Goal: Transaction & Acquisition: Purchase product/service

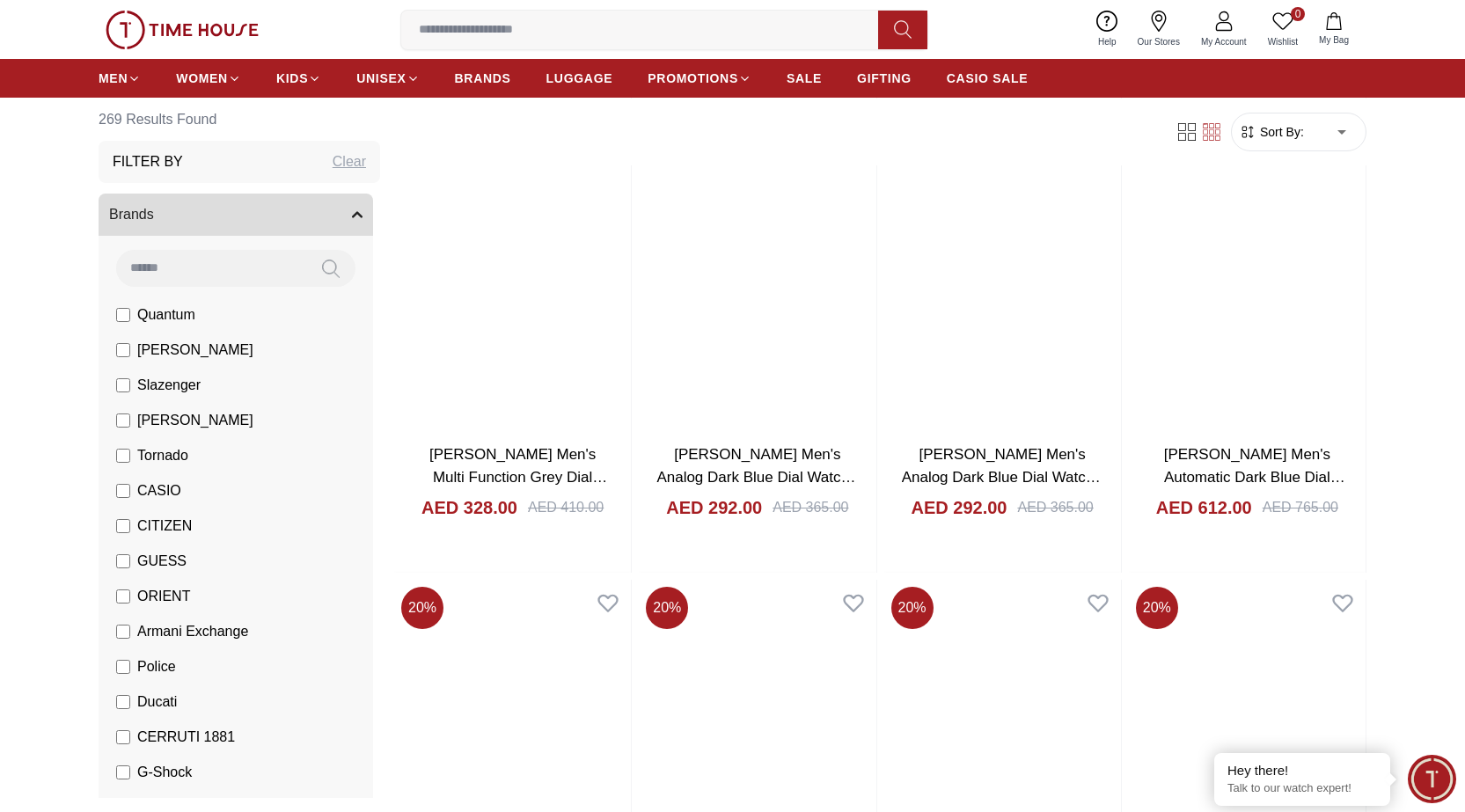
scroll to position [1943, 0]
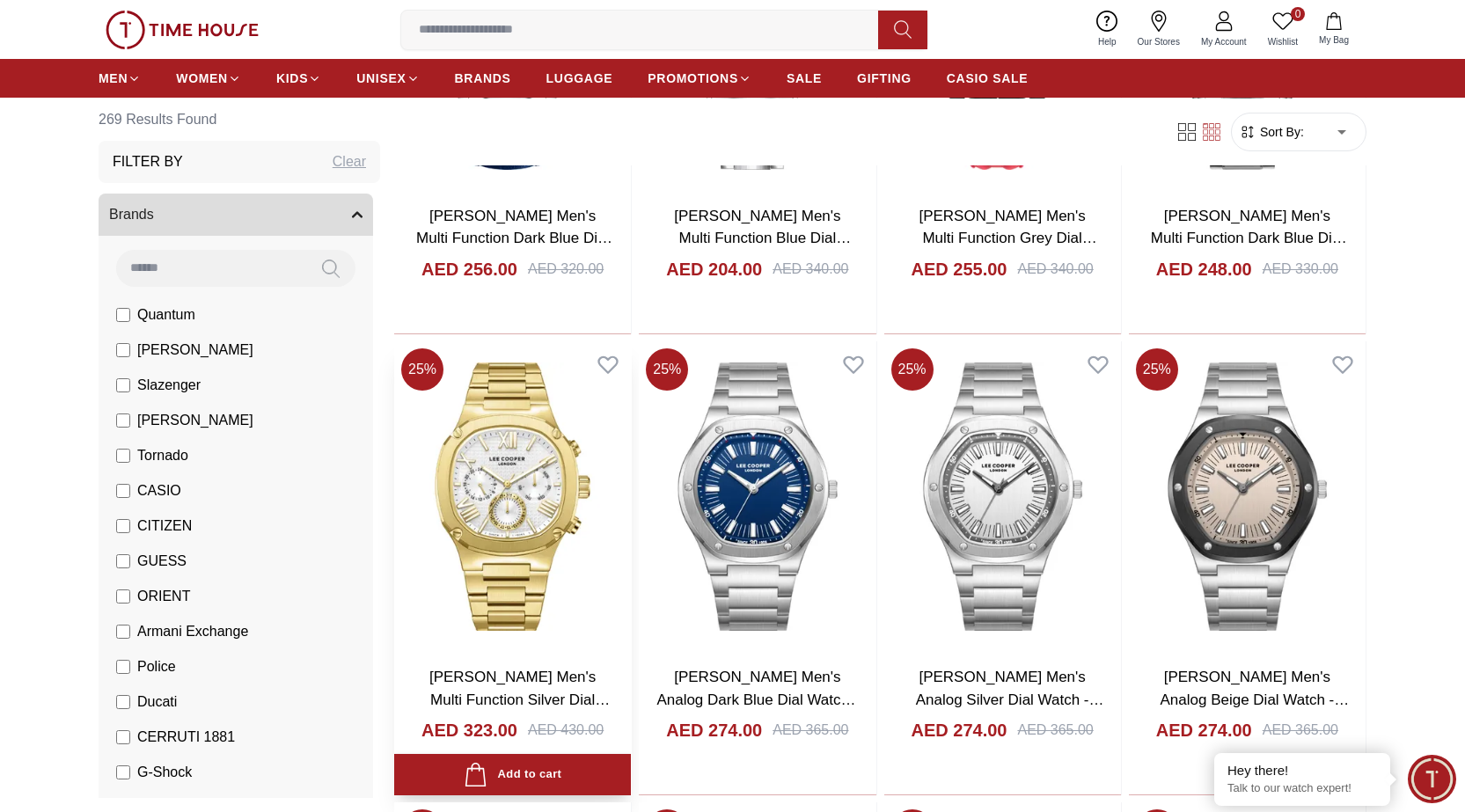
scroll to position [3701, 0]
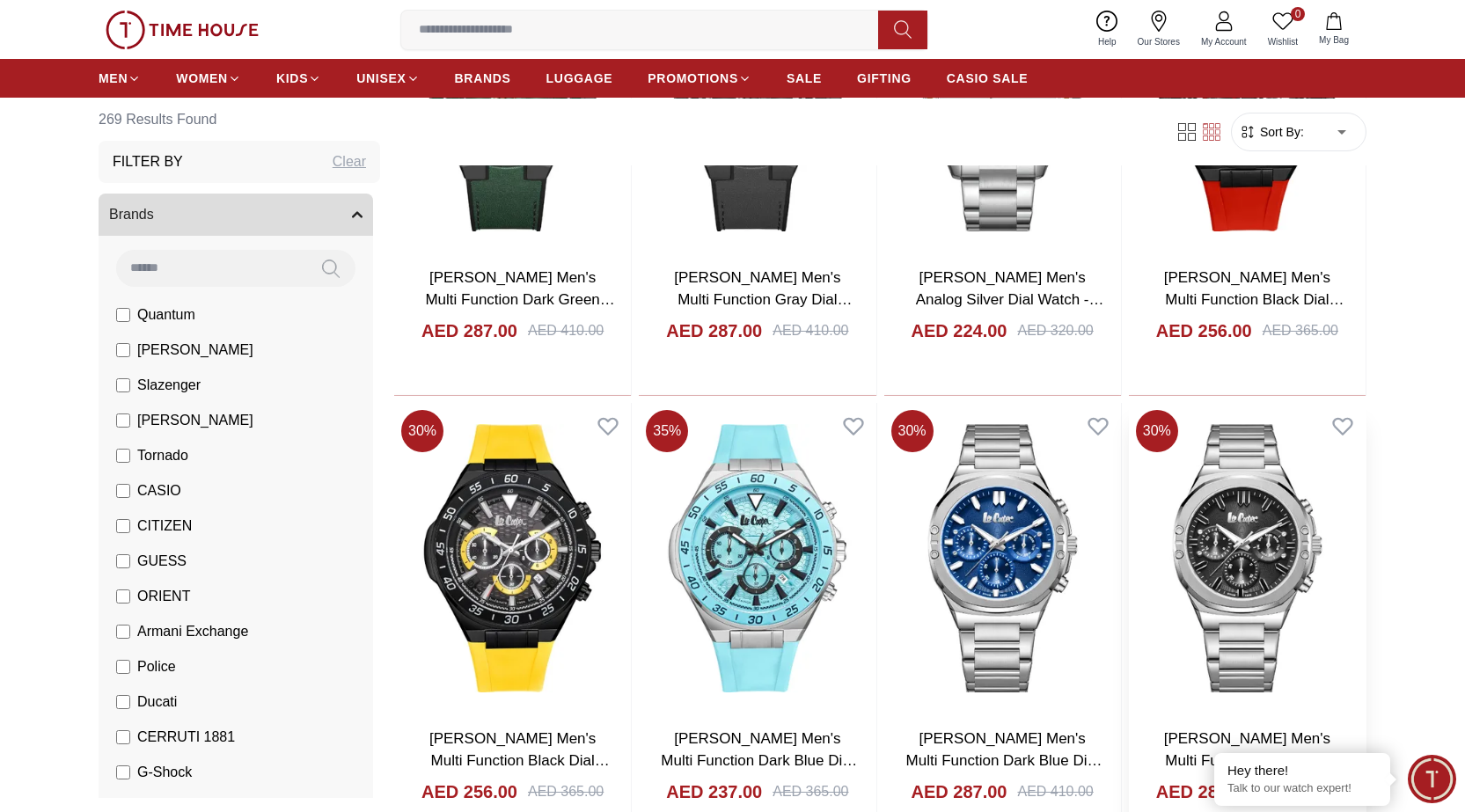
scroll to position [6428, 0]
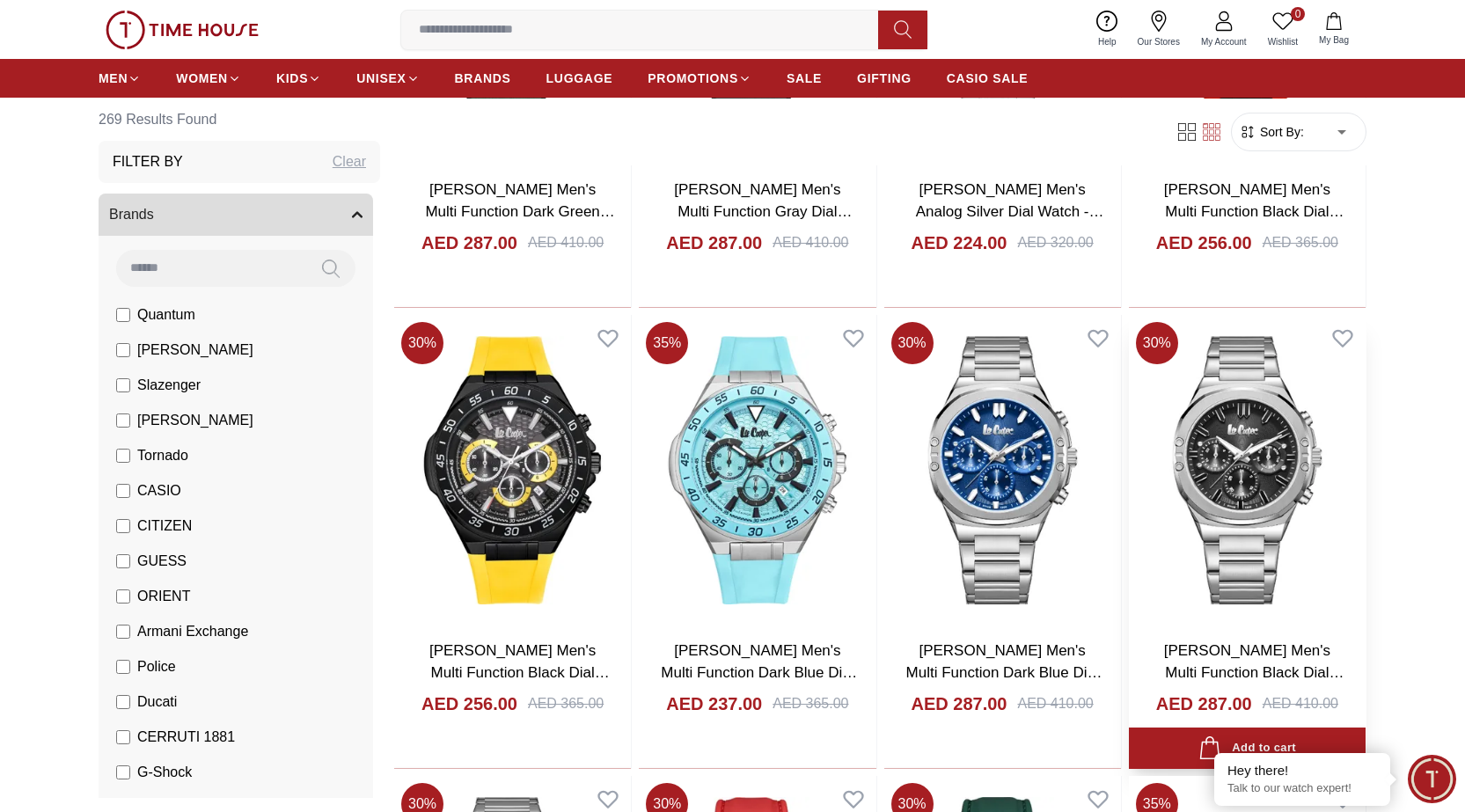
click at [1241, 526] on img at bounding box center [1246, 470] width 236 height 310
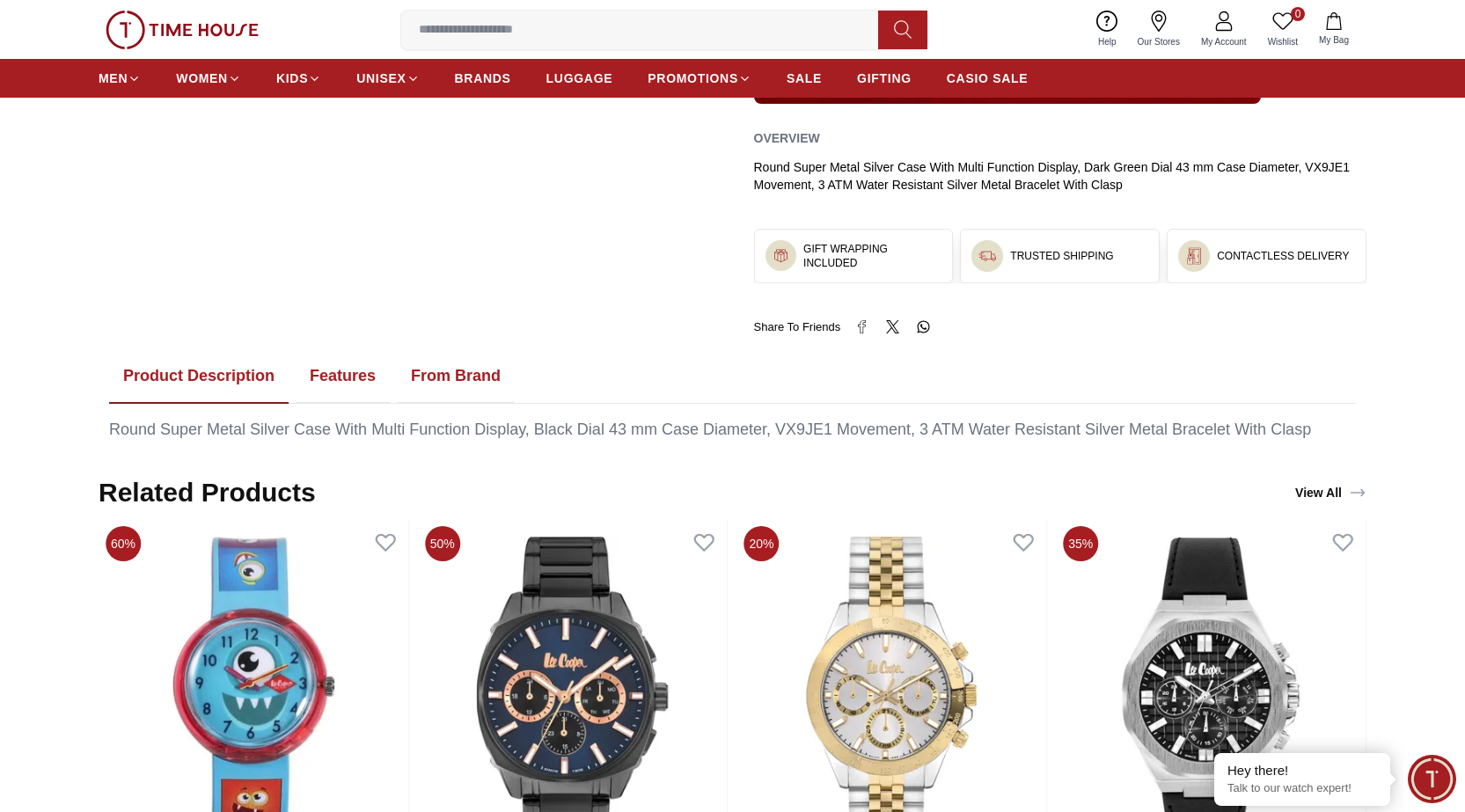
scroll to position [791, 0]
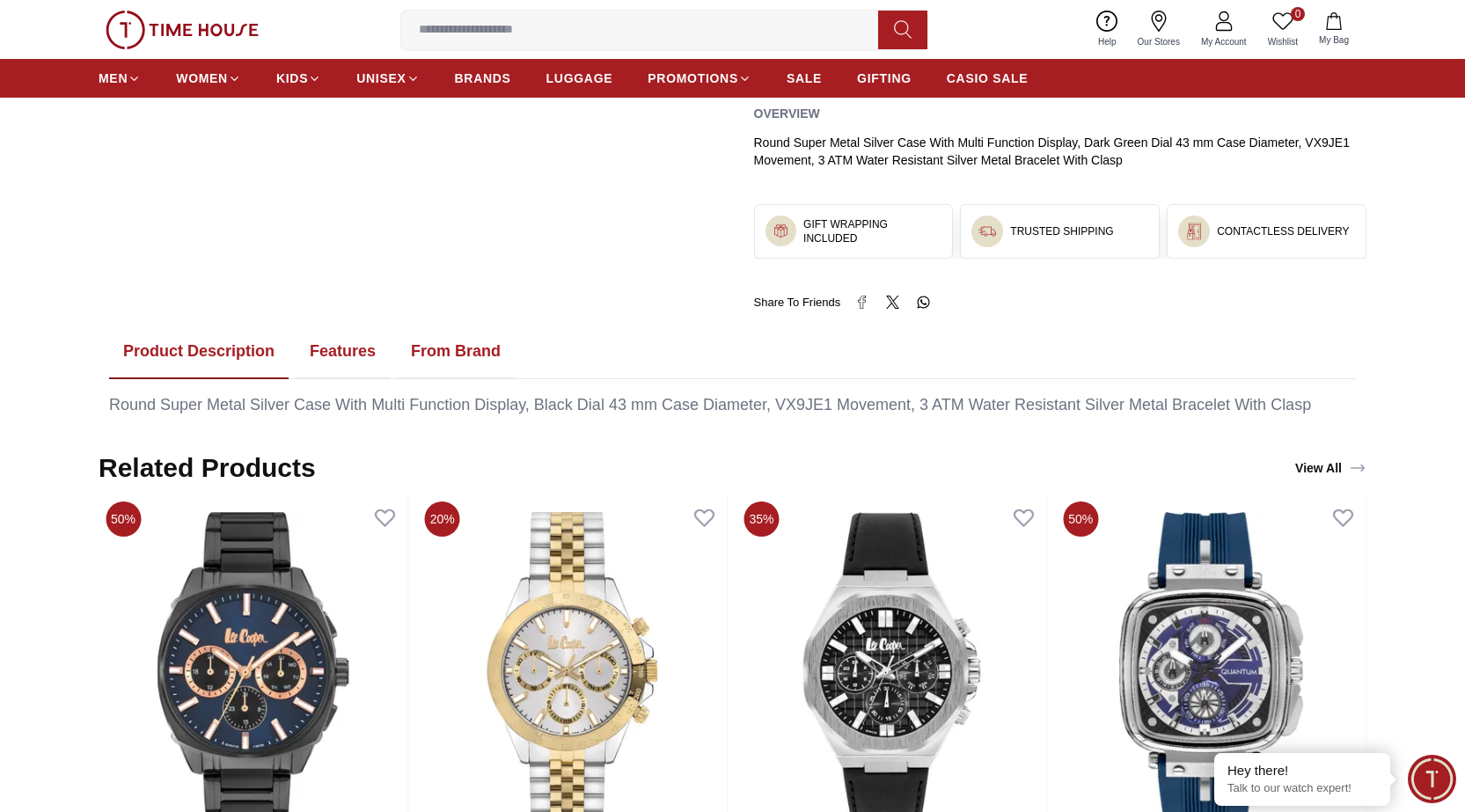
click at [211, 350] on button "Product Description" at bounding box center [199, 352] width 180 height 55
click at [343, 351] on button "Features" at bounding box center [342, 352] width 94 height 55
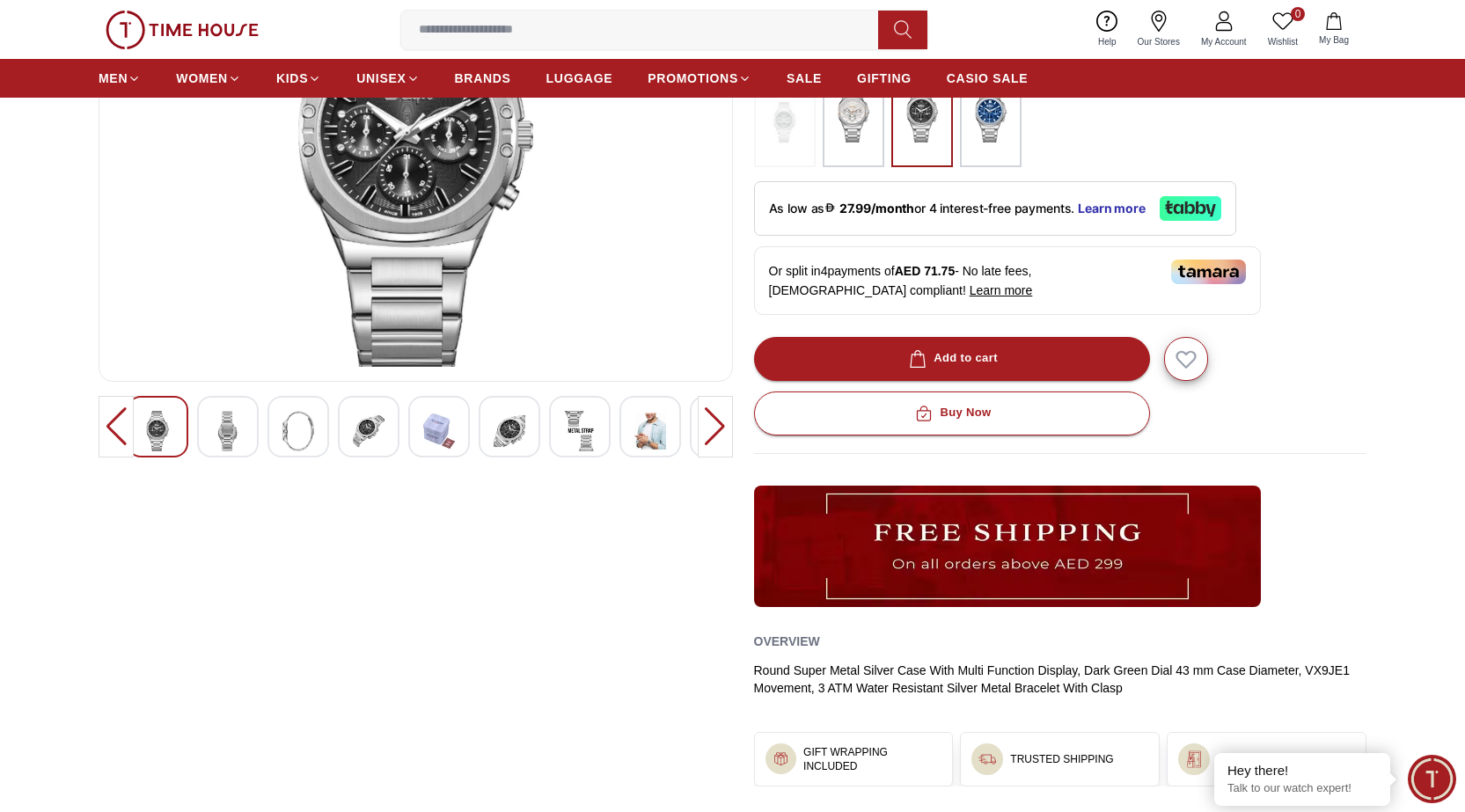
scroll to position [0, 0]
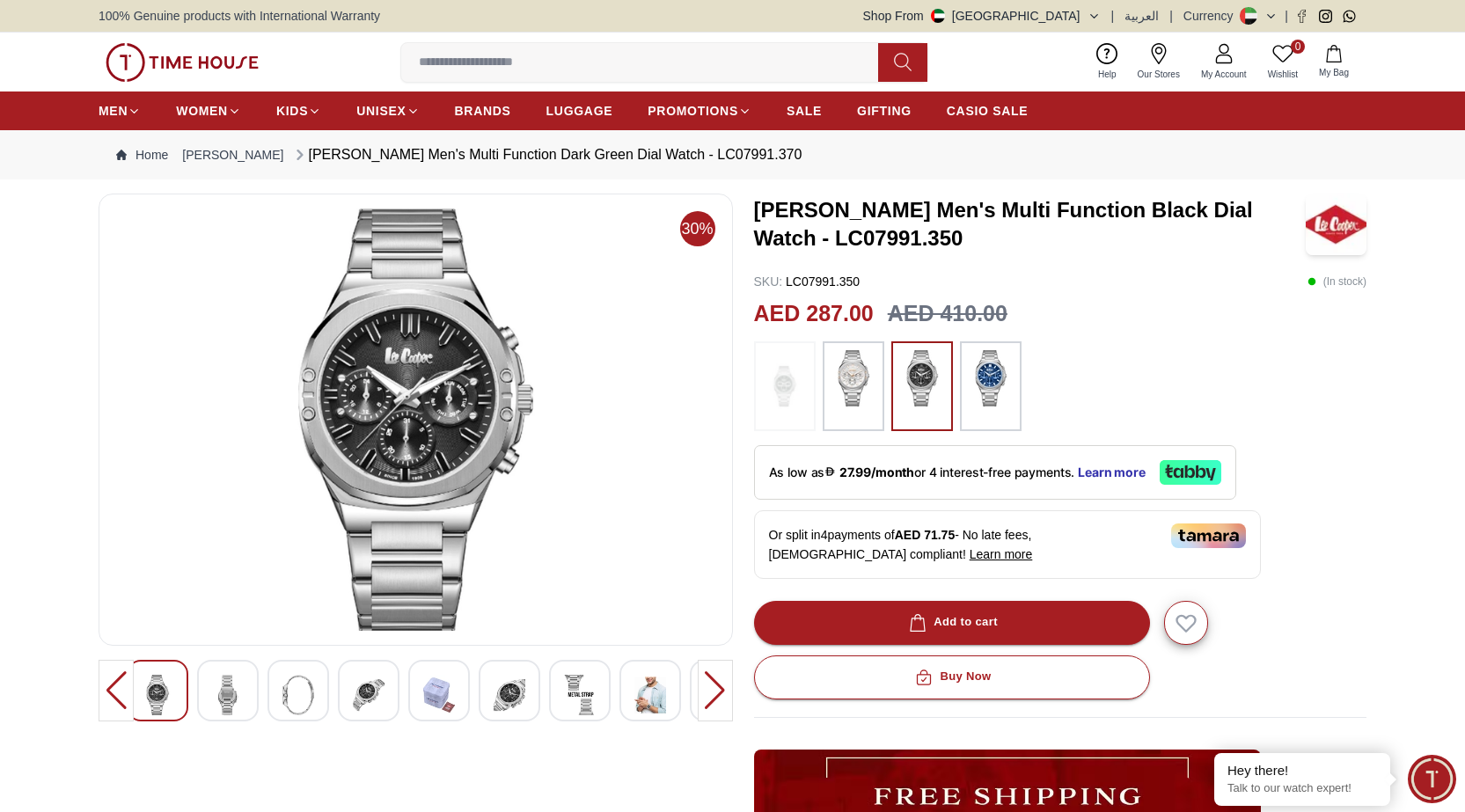
click at [393, 452] on img at bounding box center [415, 419] width 604 height 422
click at [467, 436] on img at bounding box center [415, 419] width 604 height 422
click at [220, 704] on img at bounding box center [227, 694] width 32 height 40
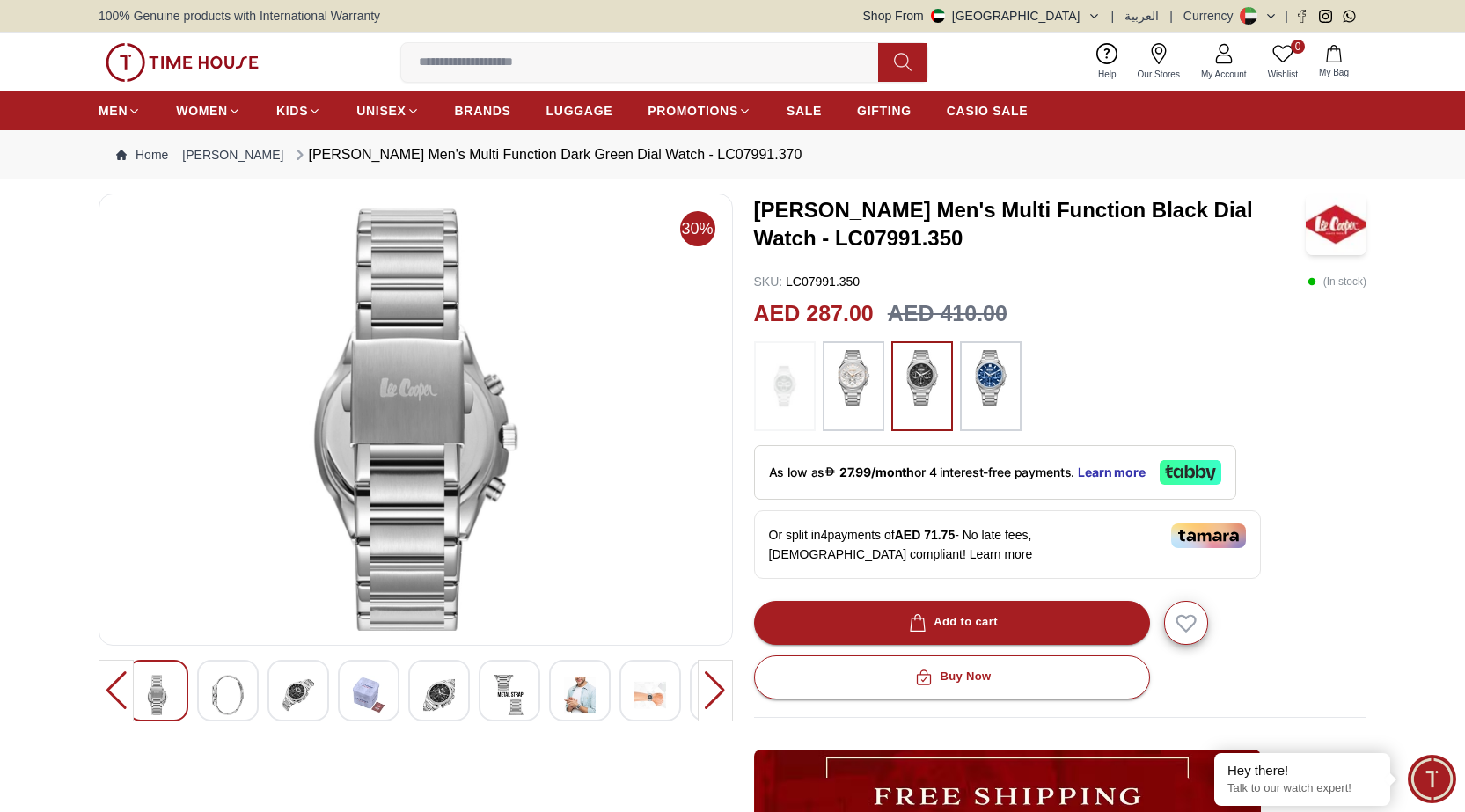
click at [220, 704] on img at bounding box center [227, 694] width 32 height 40
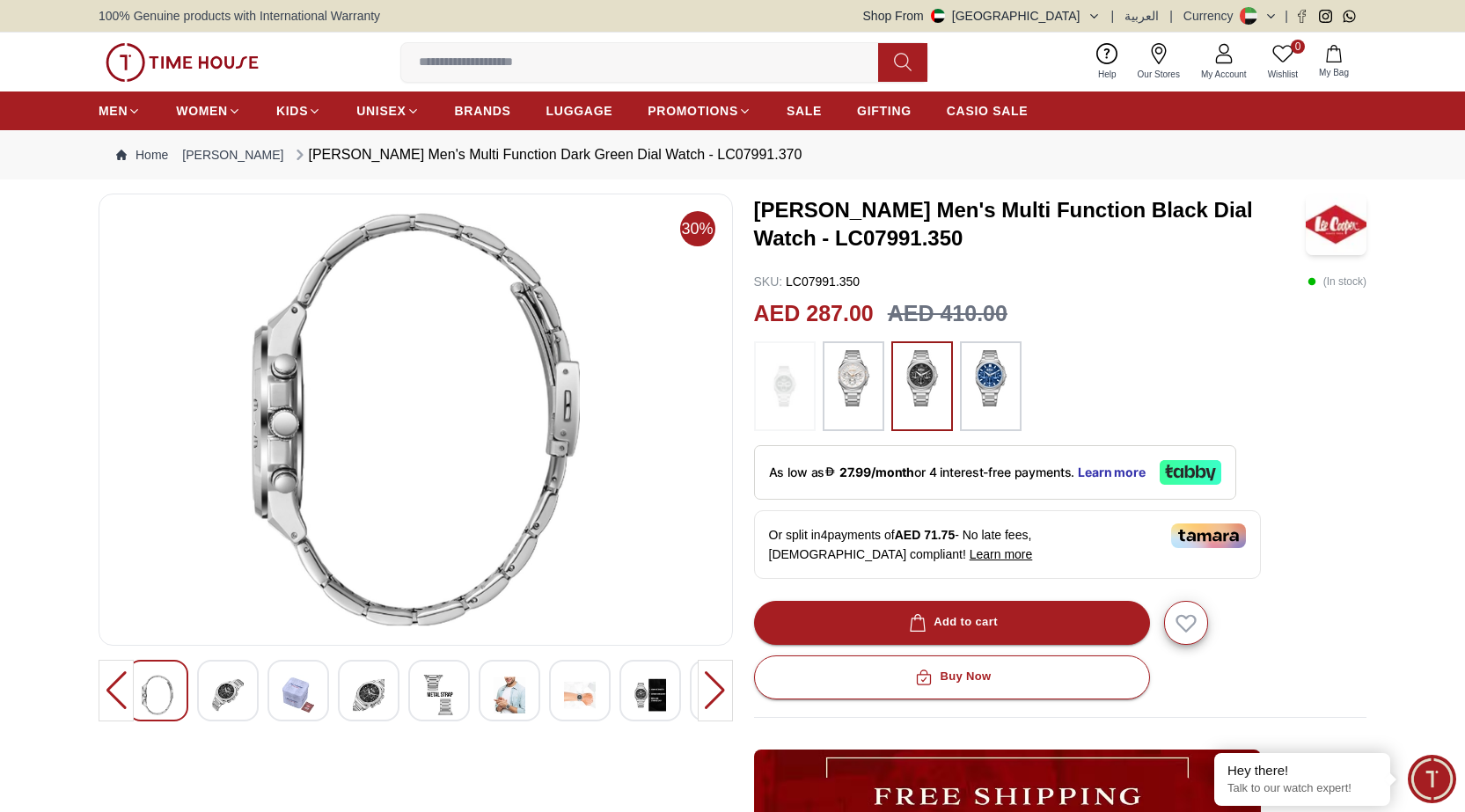
click at [308, 692] on img at bounding box center [298, 694] width 32 height 40
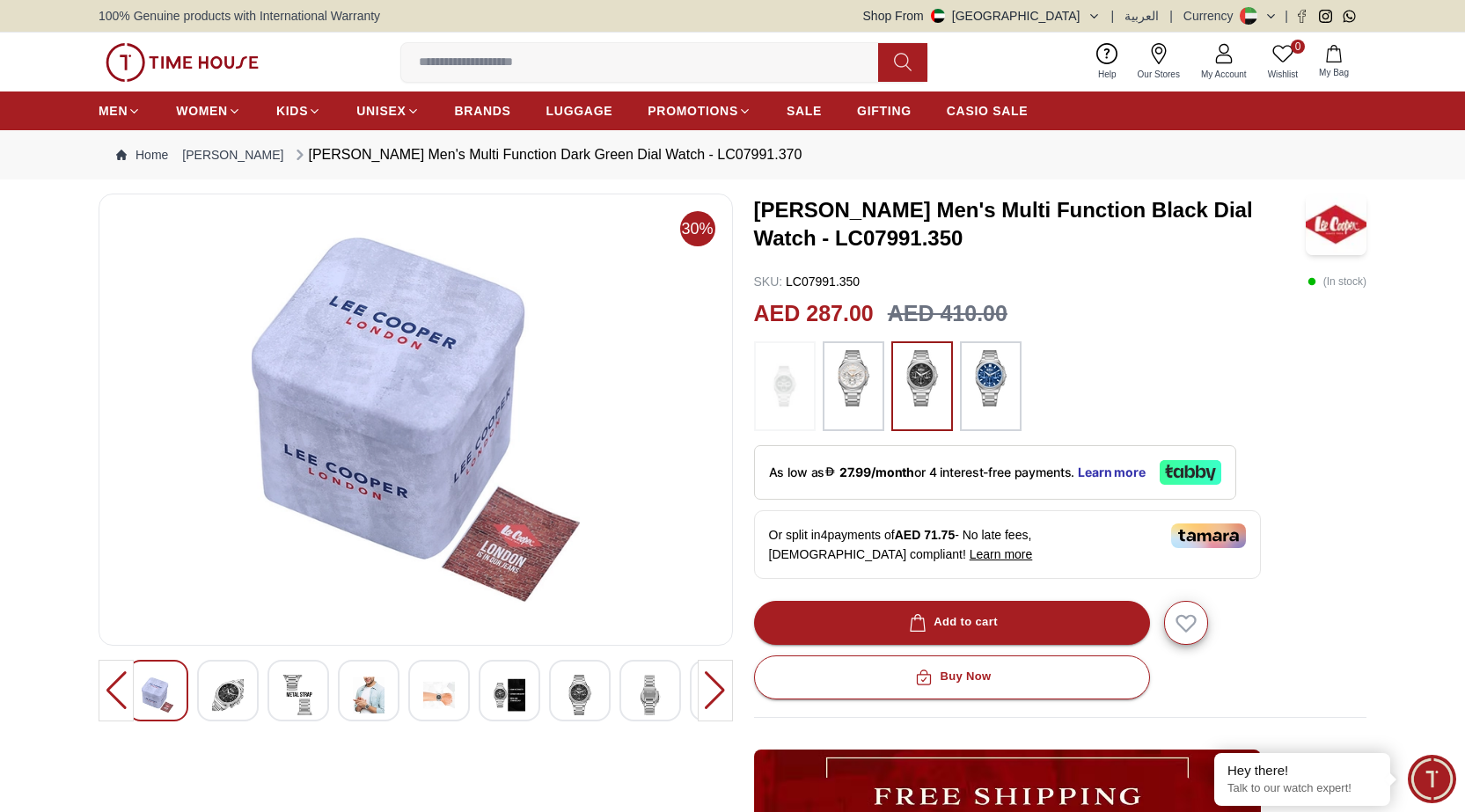
click at [373, 693] on img at bounding box center [368, 694] width 32 height 40
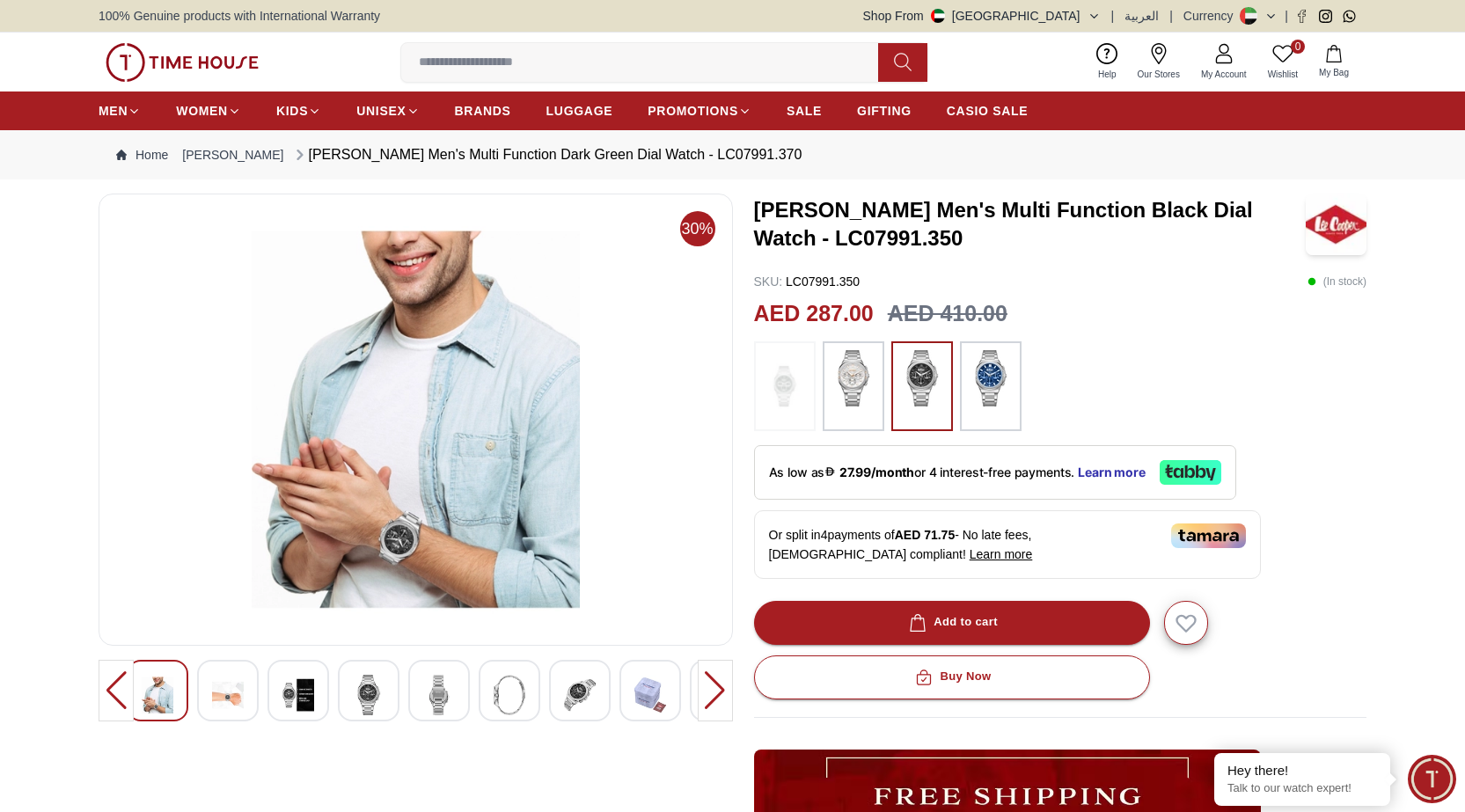
click at [447, 688] on img at bounding box center [439, 694] width 32 height 40
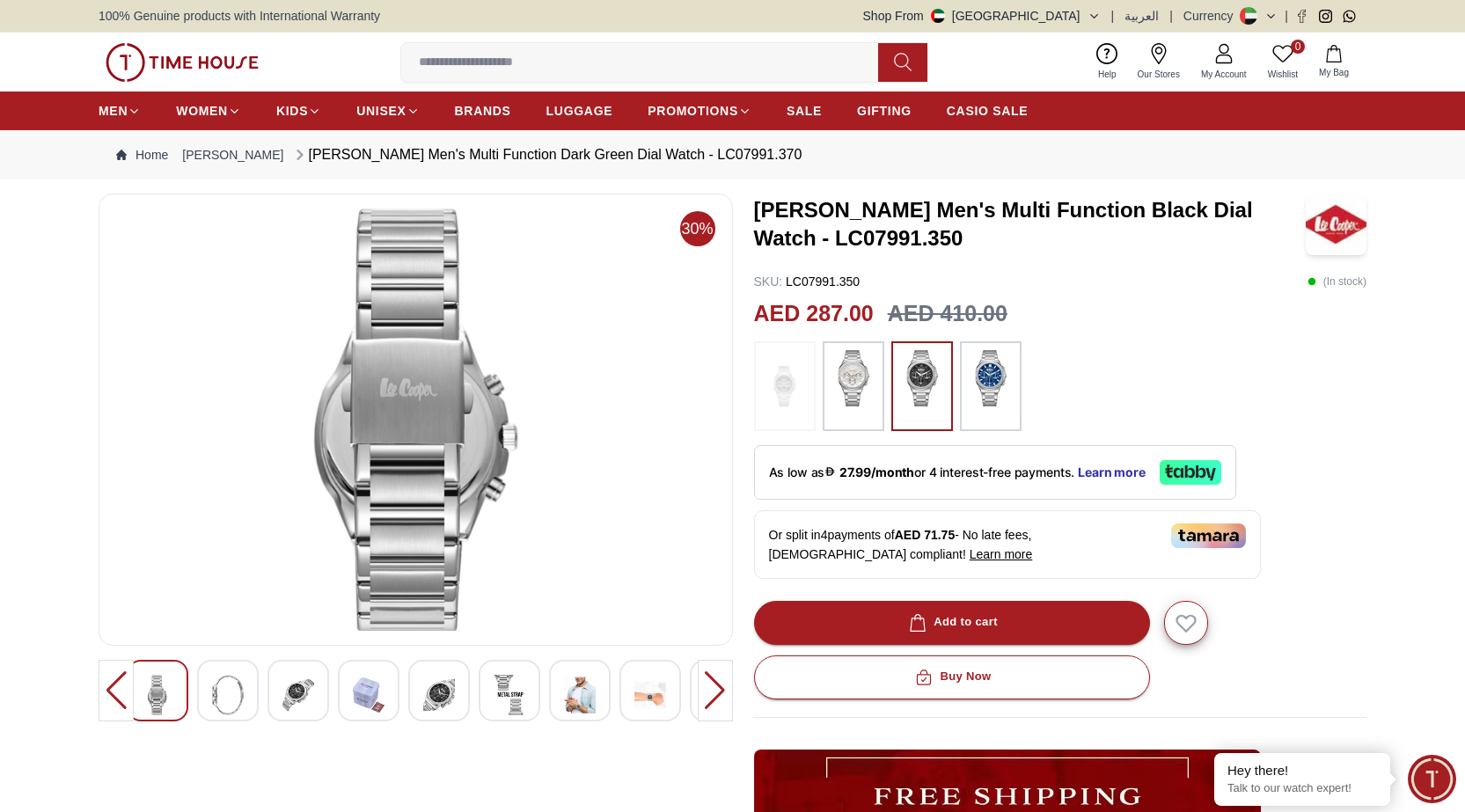
click at [442, 686] on img at bounding box center [439, 694] width 32 height 40
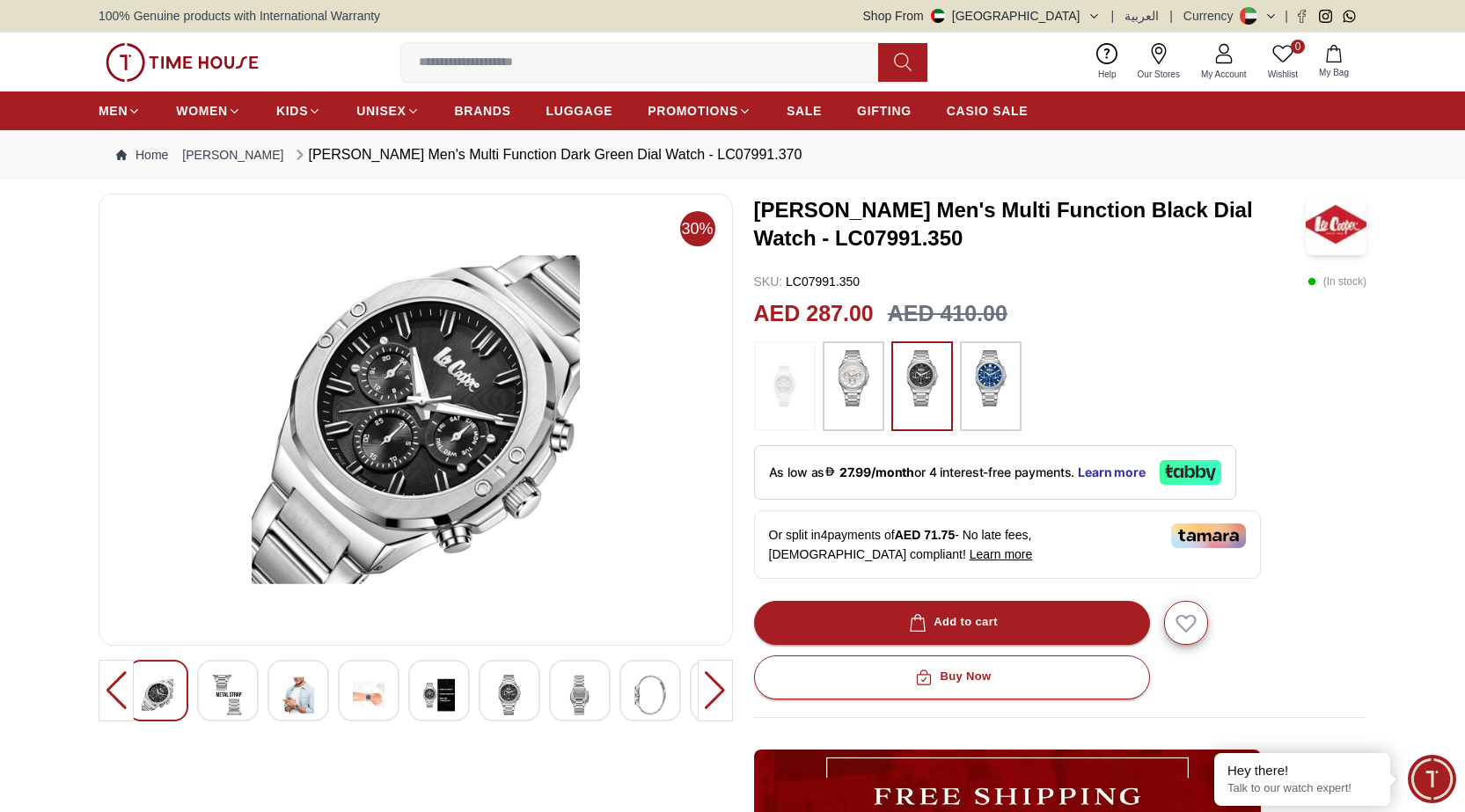
click at [508, 693] on img at bounding box center [509, 694] width 32 height 40
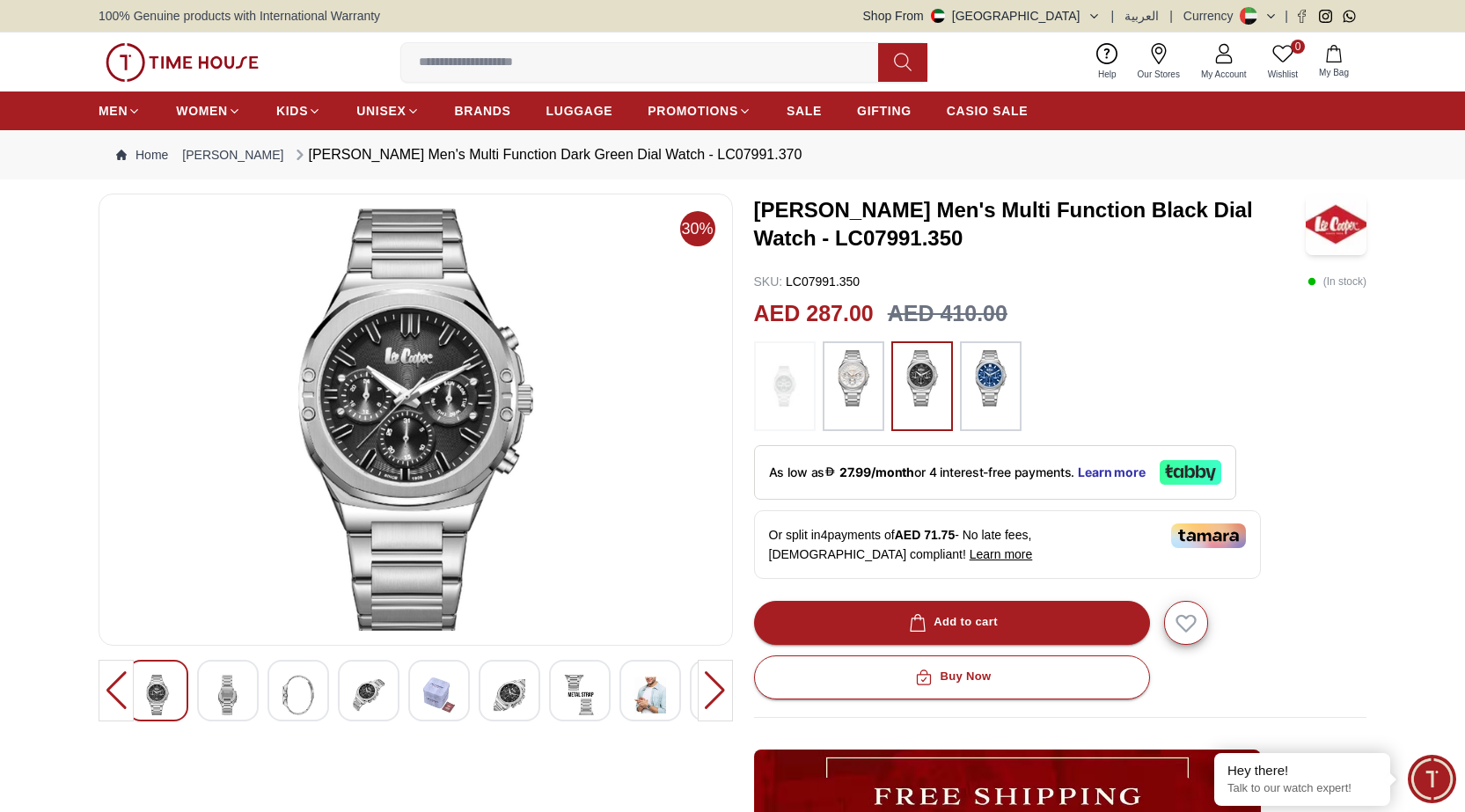
click at [576, 692] on img at bounding box center [580, 694] width 32 height 40
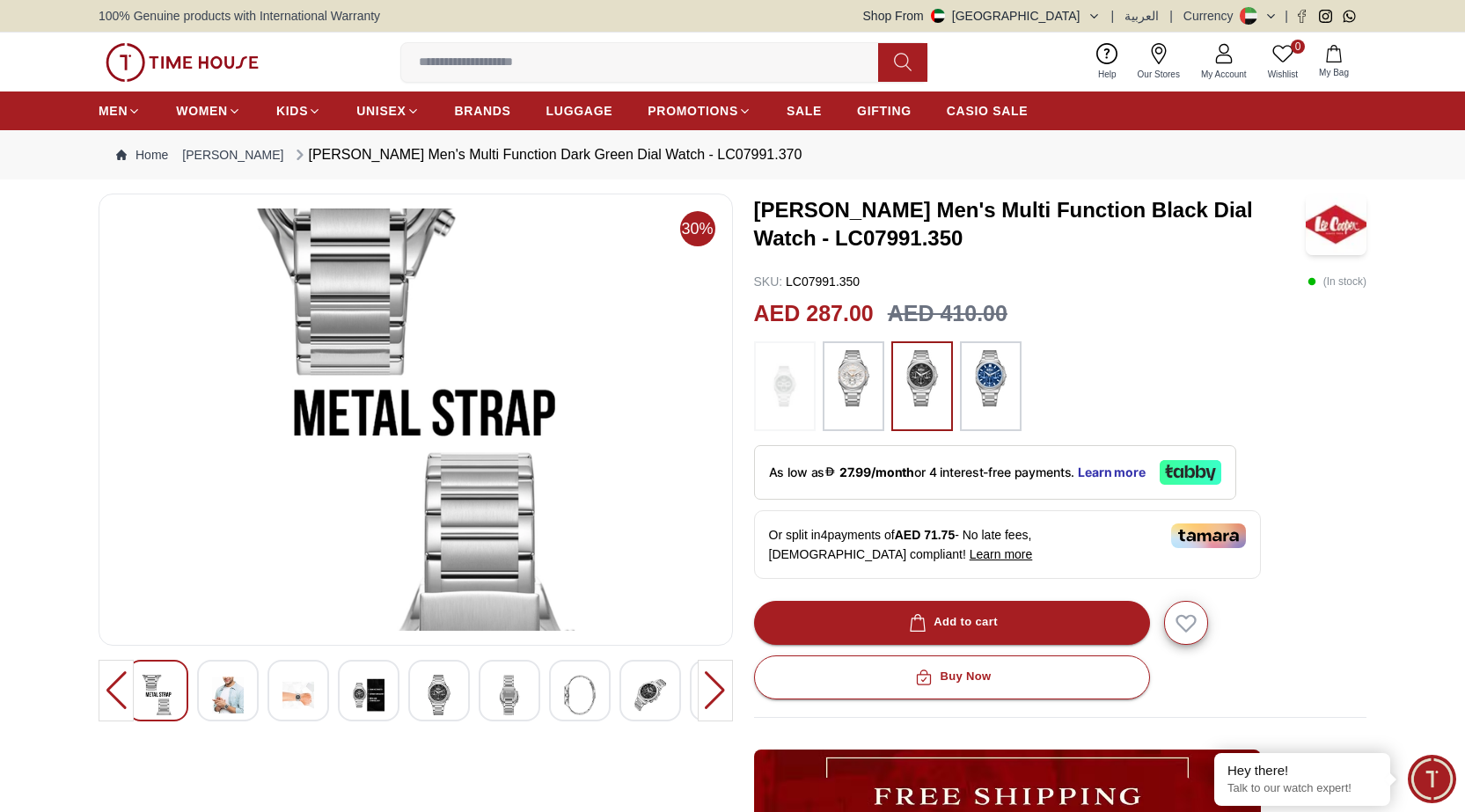
click at [643, 692] on img at bounding box center [650, 694] width 32 height 40
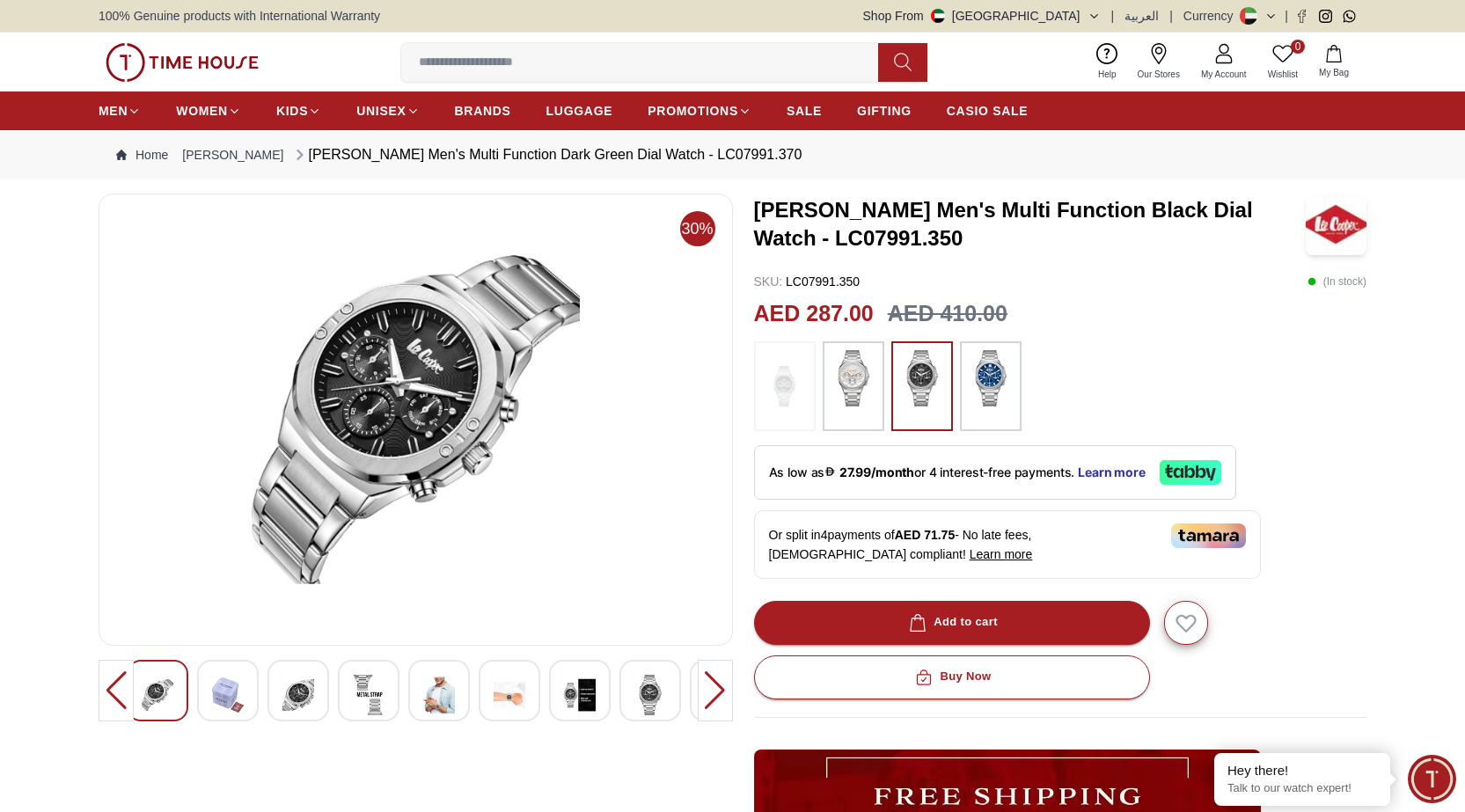
click at [726, 689] on div at bounding box center [715, 690] width 36 height 61
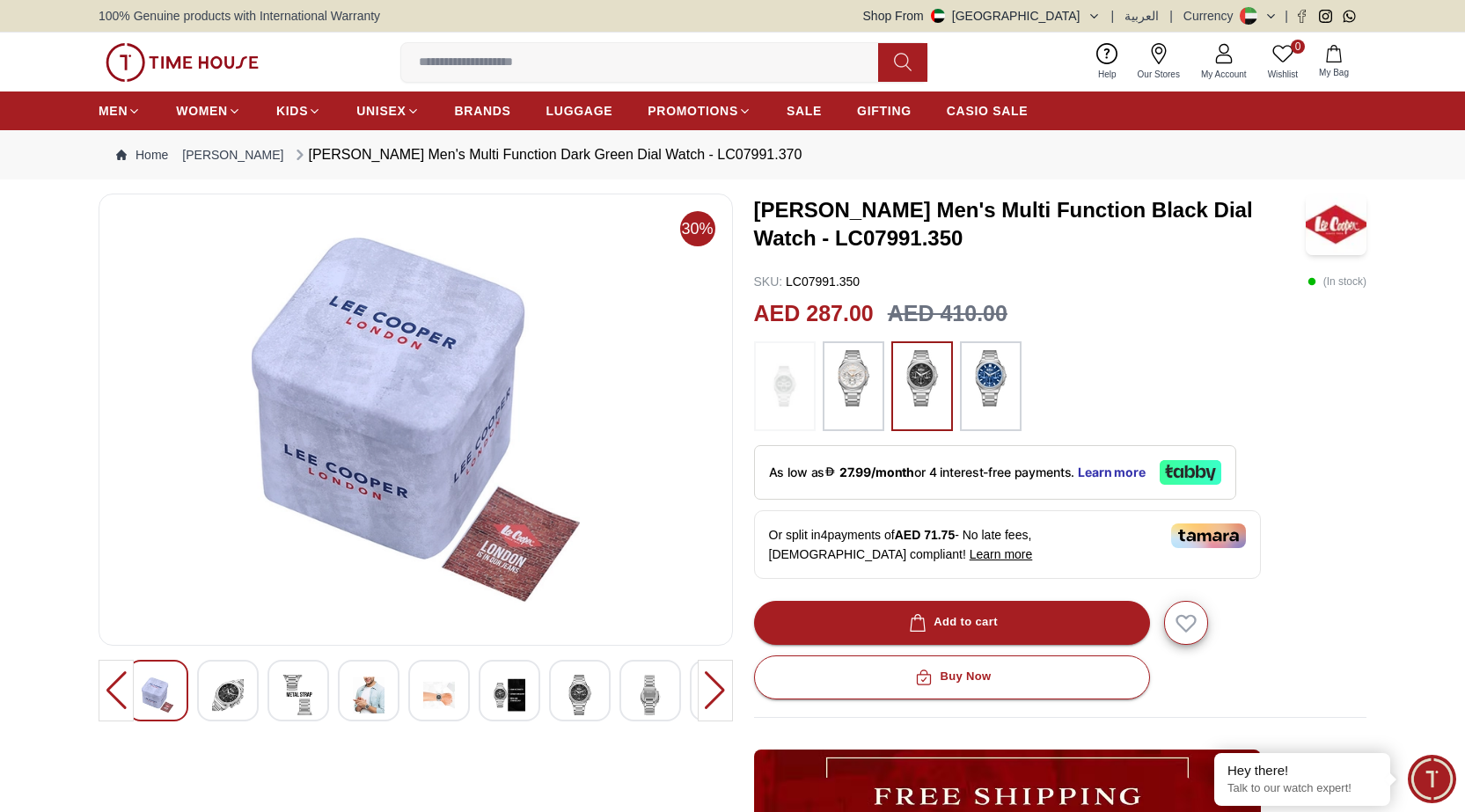
click at [645, 697] on img at bounding box center [650, 694] width 32 height 40
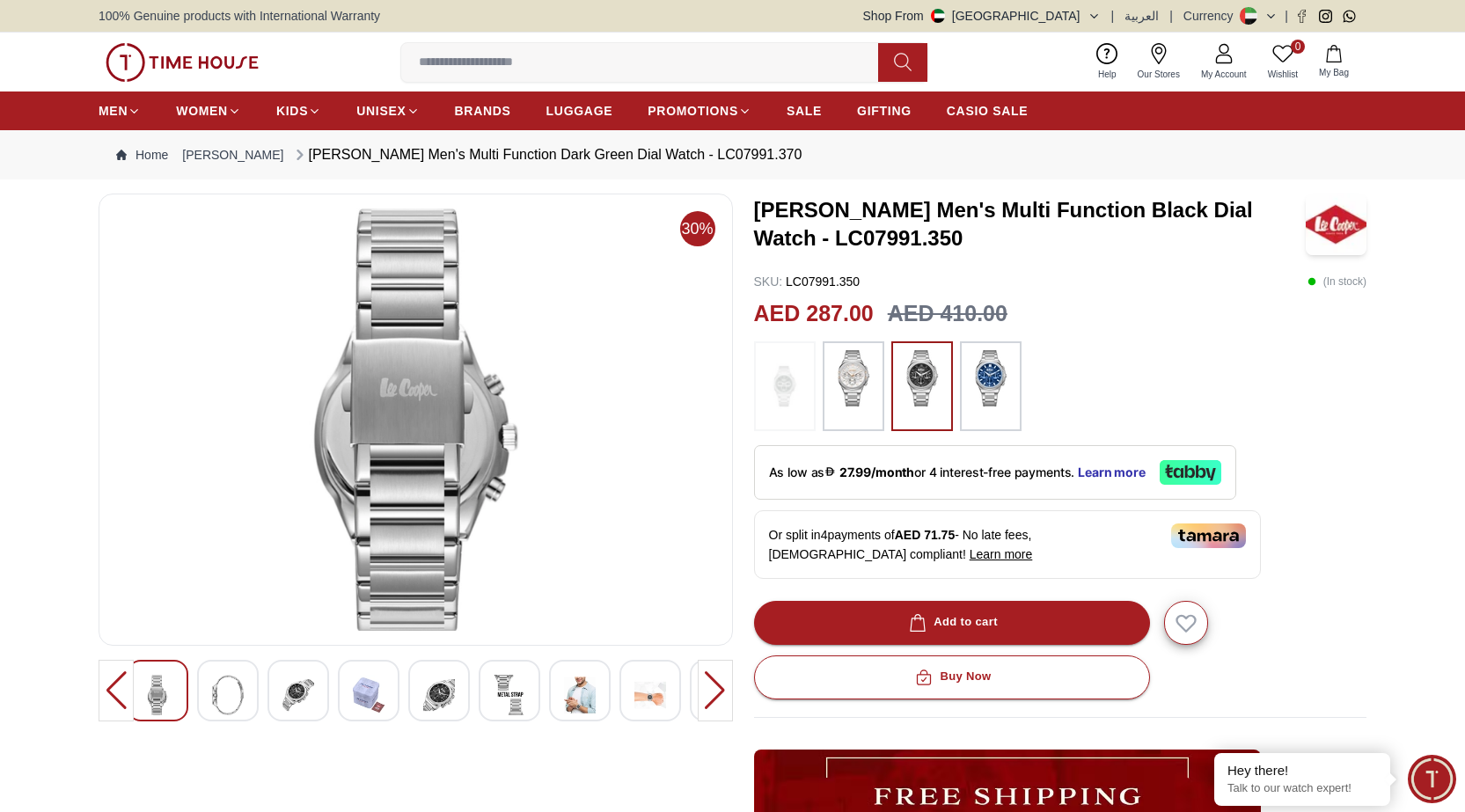
click at [646, 695] on img at bounding box center [650, 694] width 32 height 40
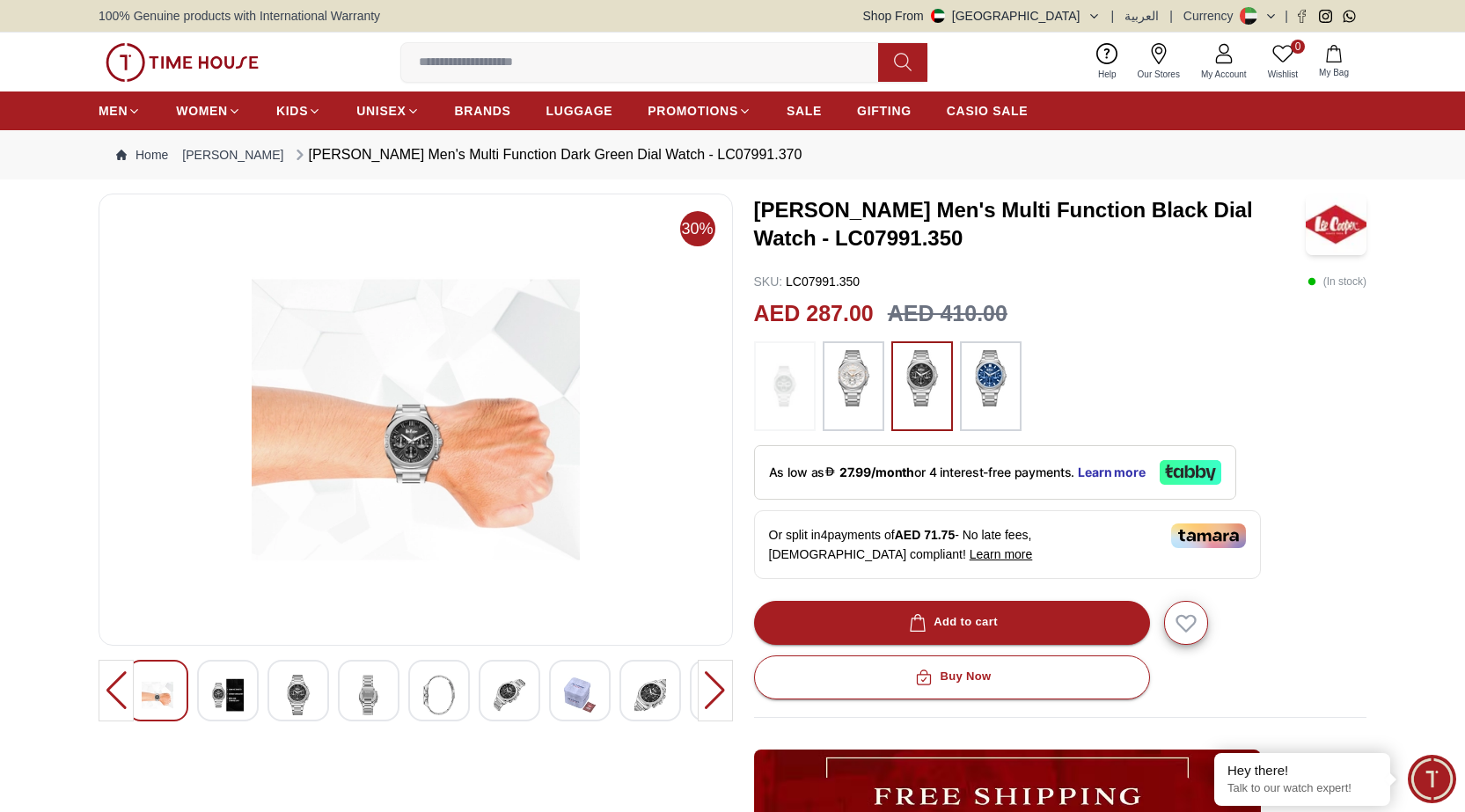
click at [580, 701] on img at bounding box center [580, 694] width 32 height 40
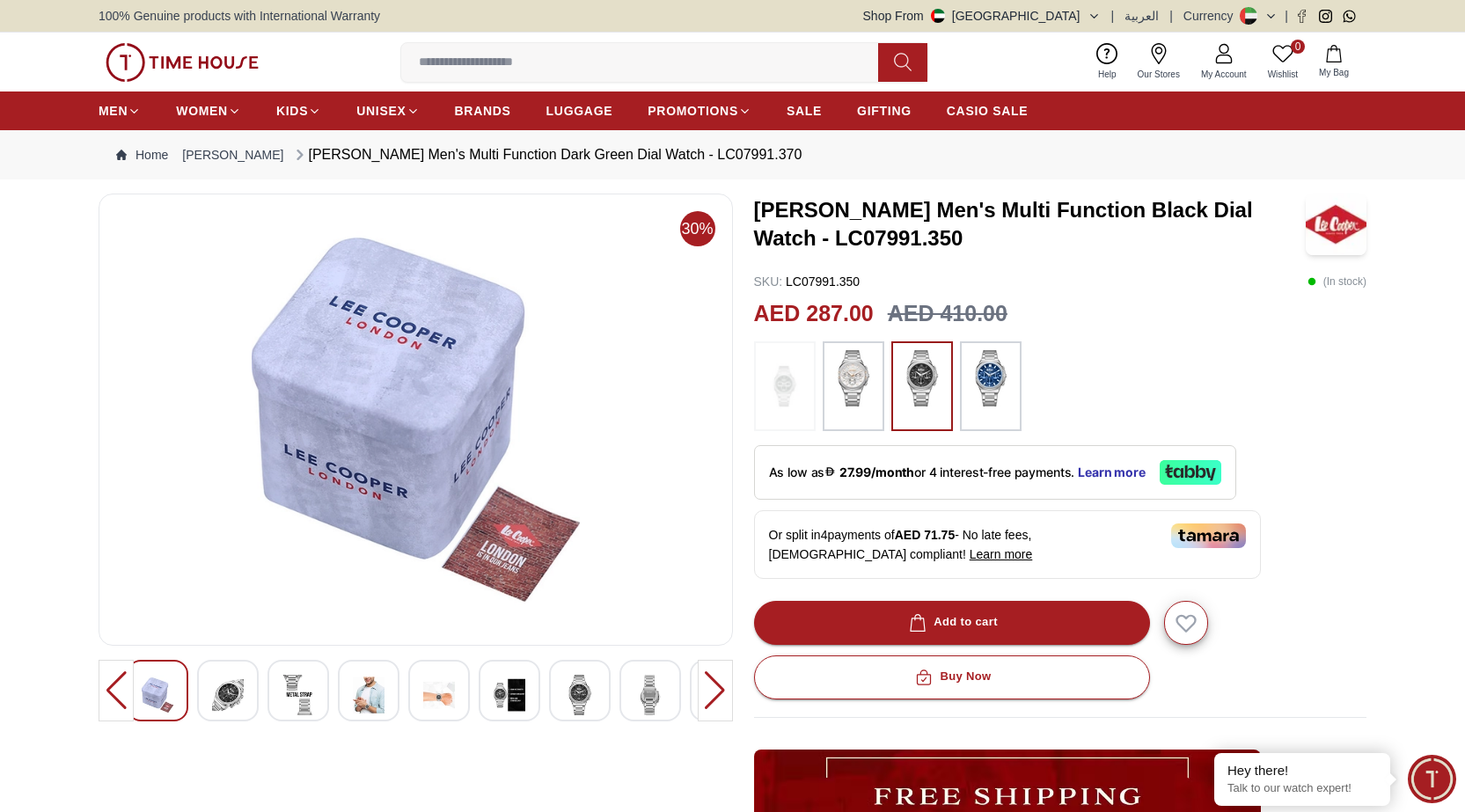
click at [706, 690] on div at bounding box center [715, 690] width 36 height 61
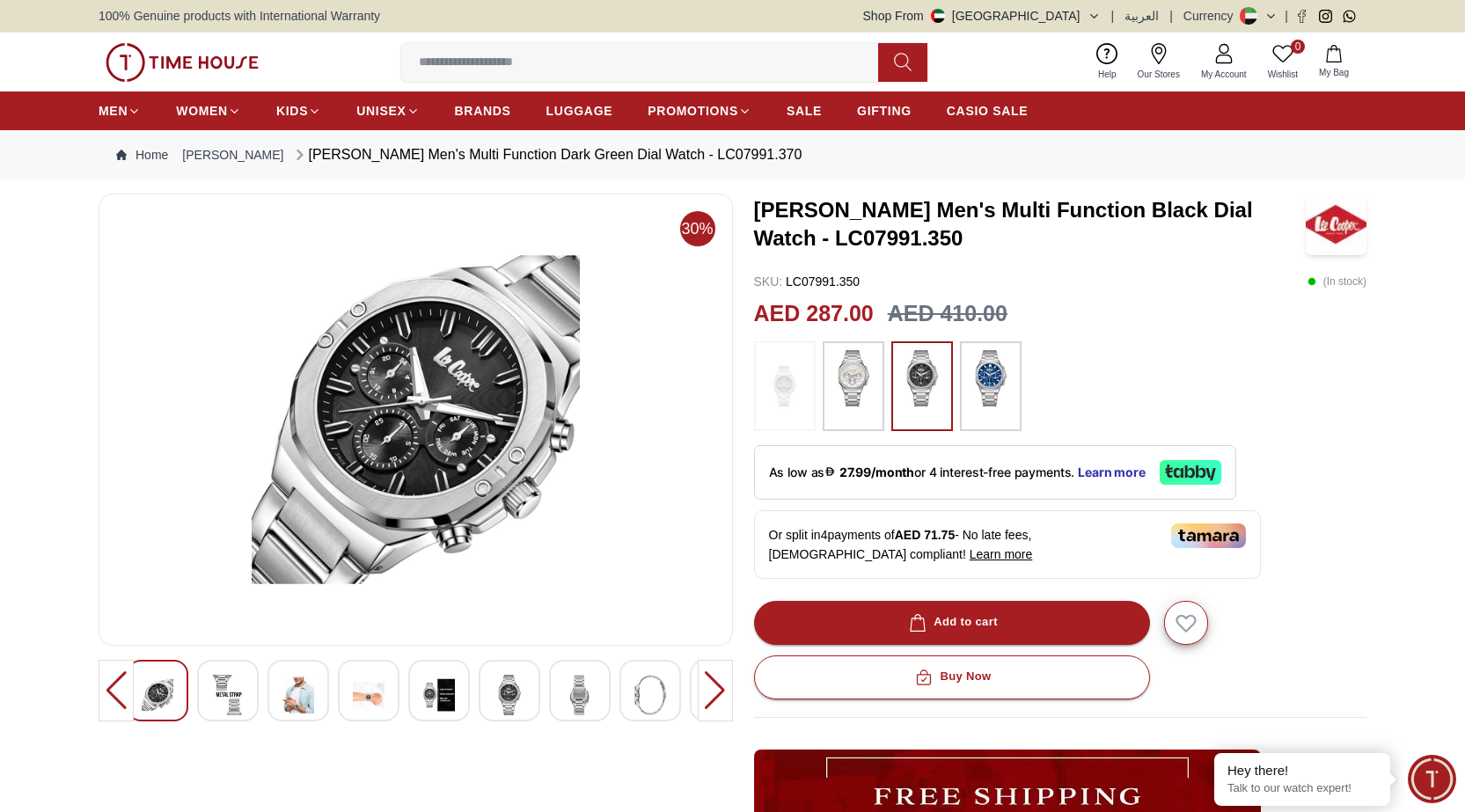
click at [707, 690] on div at bounding box center [715, 690] width 36 height 61
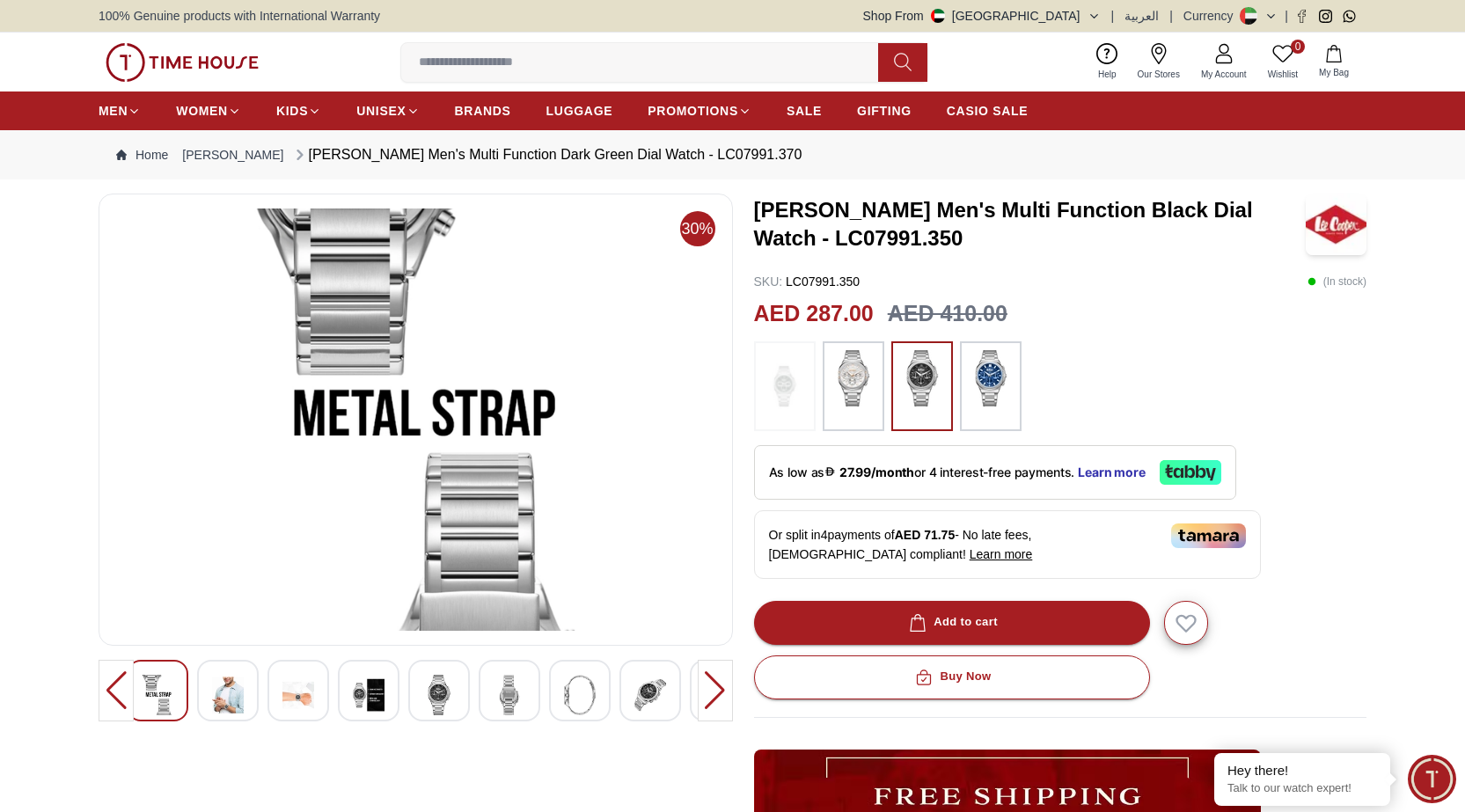
click at [709, 690] on div at bounding box center [715, 690] width 36 height 61
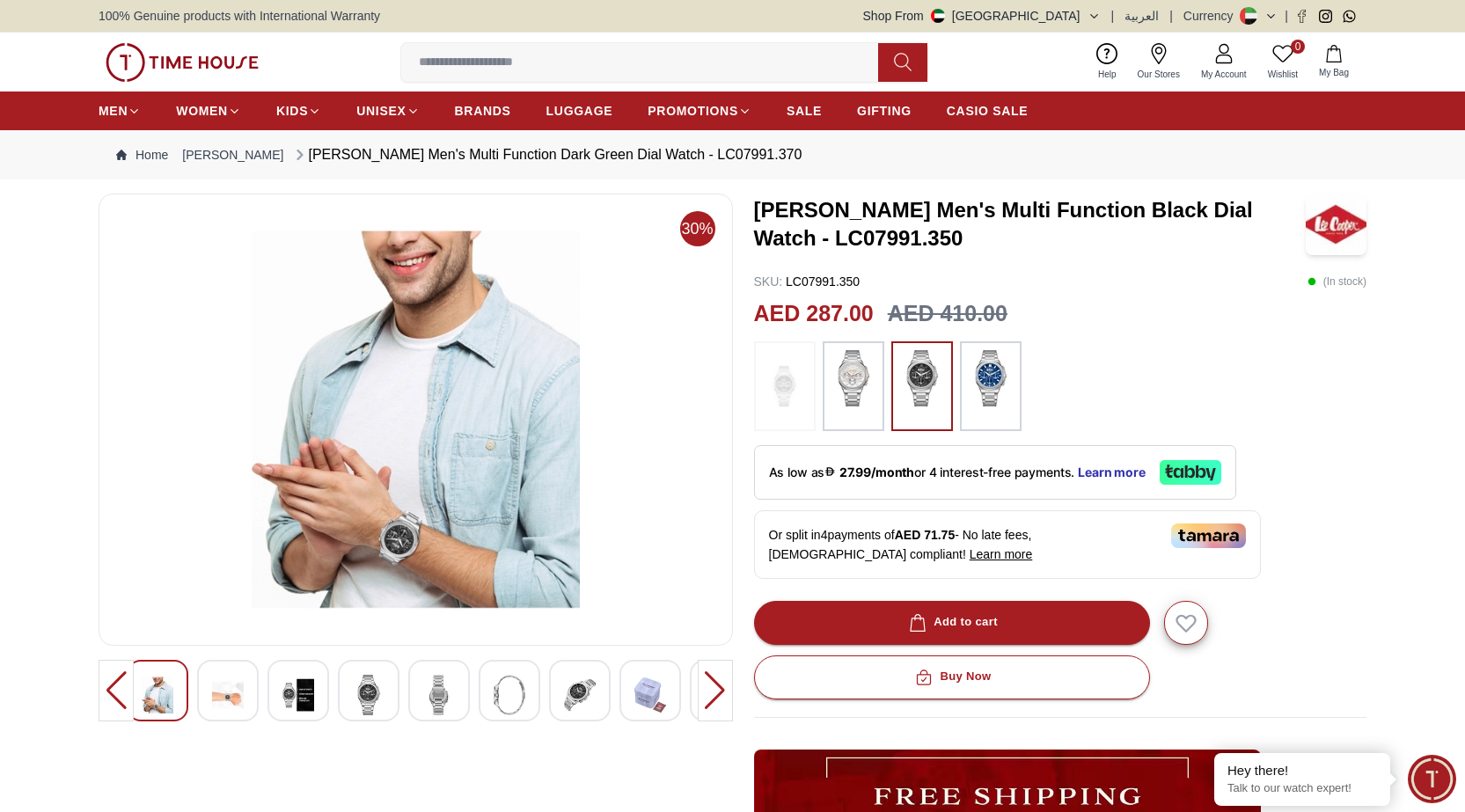
click at [709, 689] on div at bounding box center [715, 690] width 36 height 61
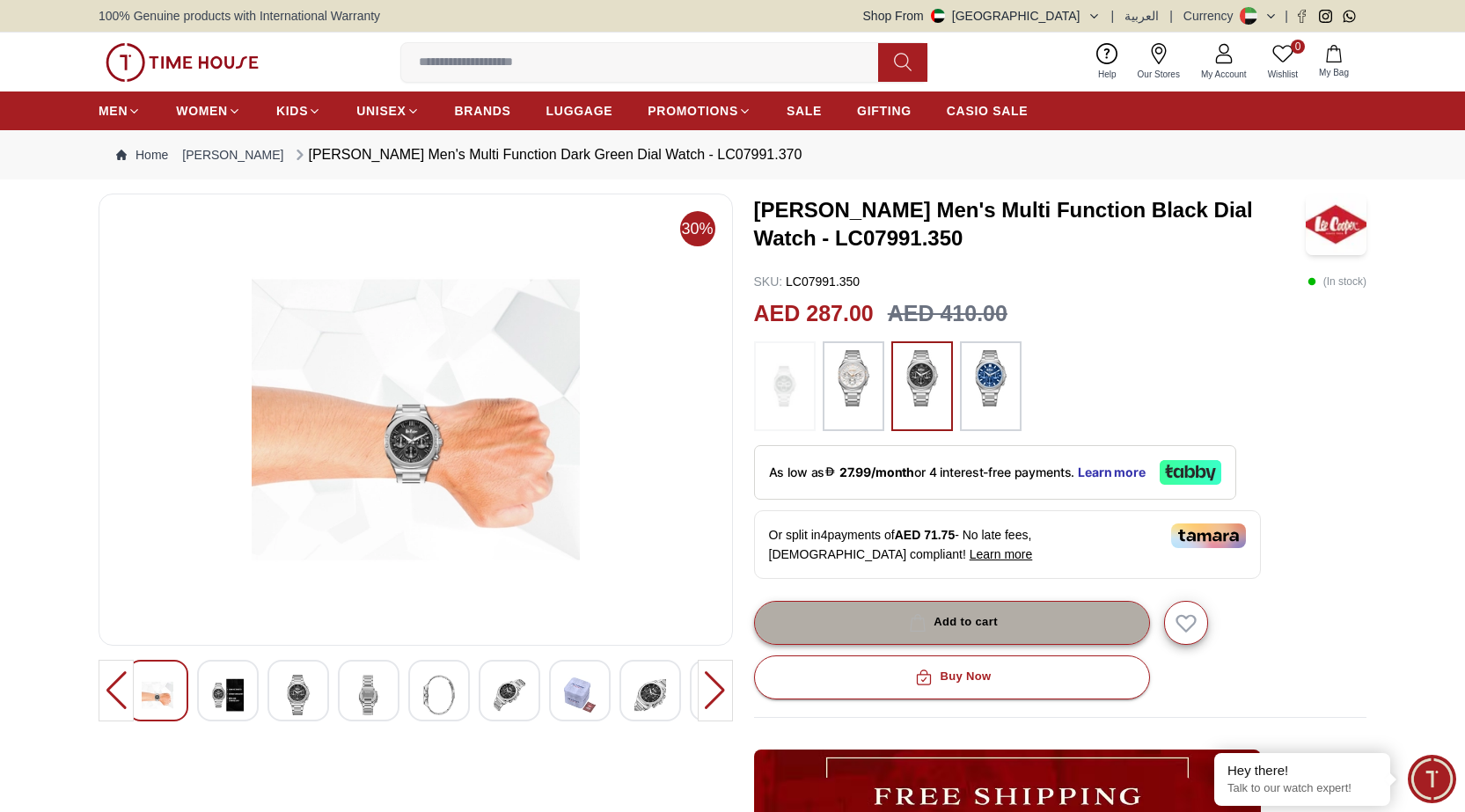
click at [943, 623] on div "Add to cart" at bounding box center [951, 622] width 92 height 20
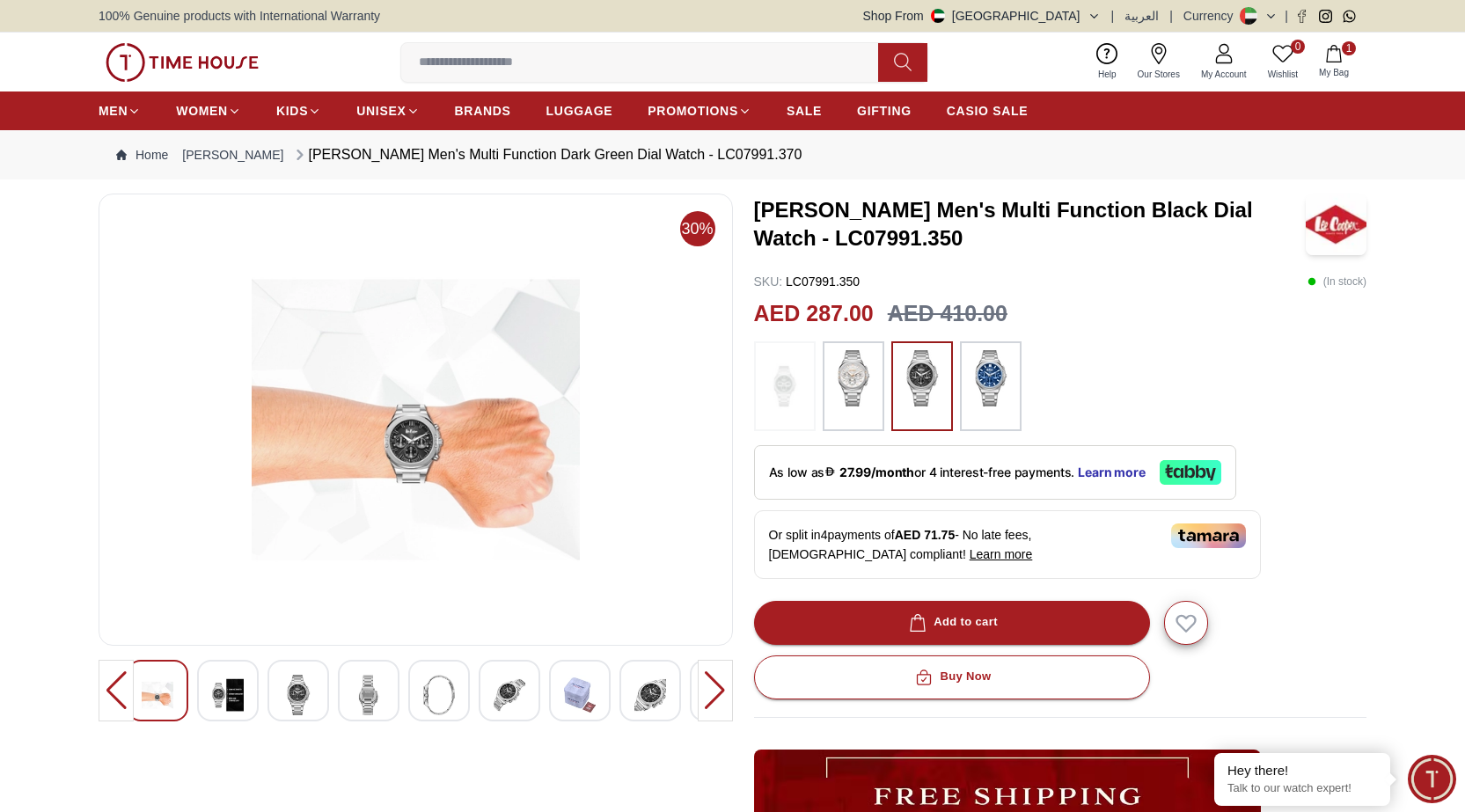
click at [1334, 55] on icon "button" at bounding box center [1333, 53] width 17 height 17
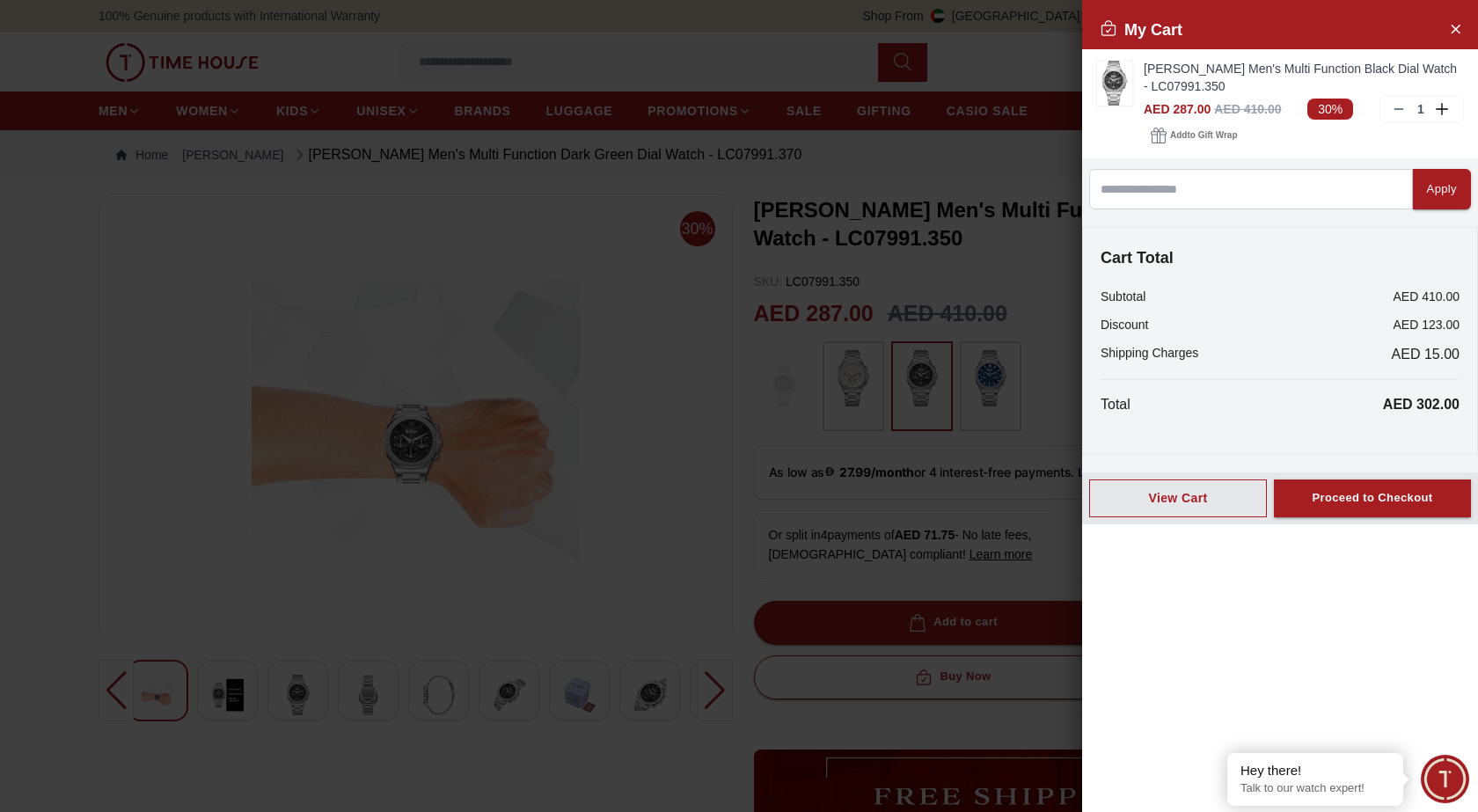
click at [500, 588] on div at bounding box center [739, 406] width 1478 height 812
drag, startPoint x: 531, startPoint y: 530, endPoint x: 548, endPoint y: 519, distance: 20.2
click at [535, 530] on div at bounding box center [739, 406] width 1478 height 812
drag, startPoint x: 567, startPoint y: 507, endPoint x: 872, endPoint y: 412, distance: 319.5
click at [576, 507] on div at bounding box center [739, 406] width 1478 height 812
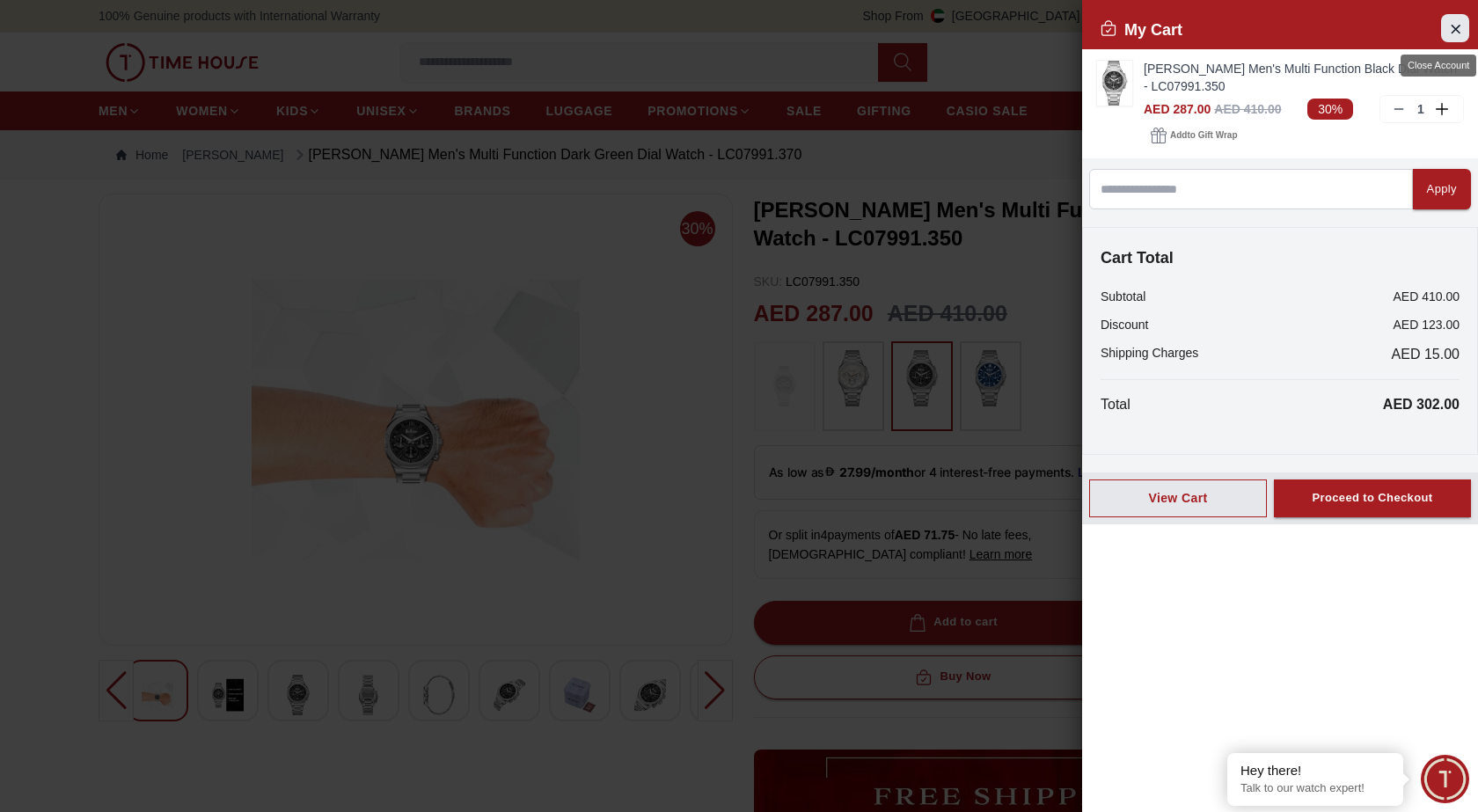
click at [1457, 26] on icon "Close Account" at bounding box center [1454, 28] width 14 height 22
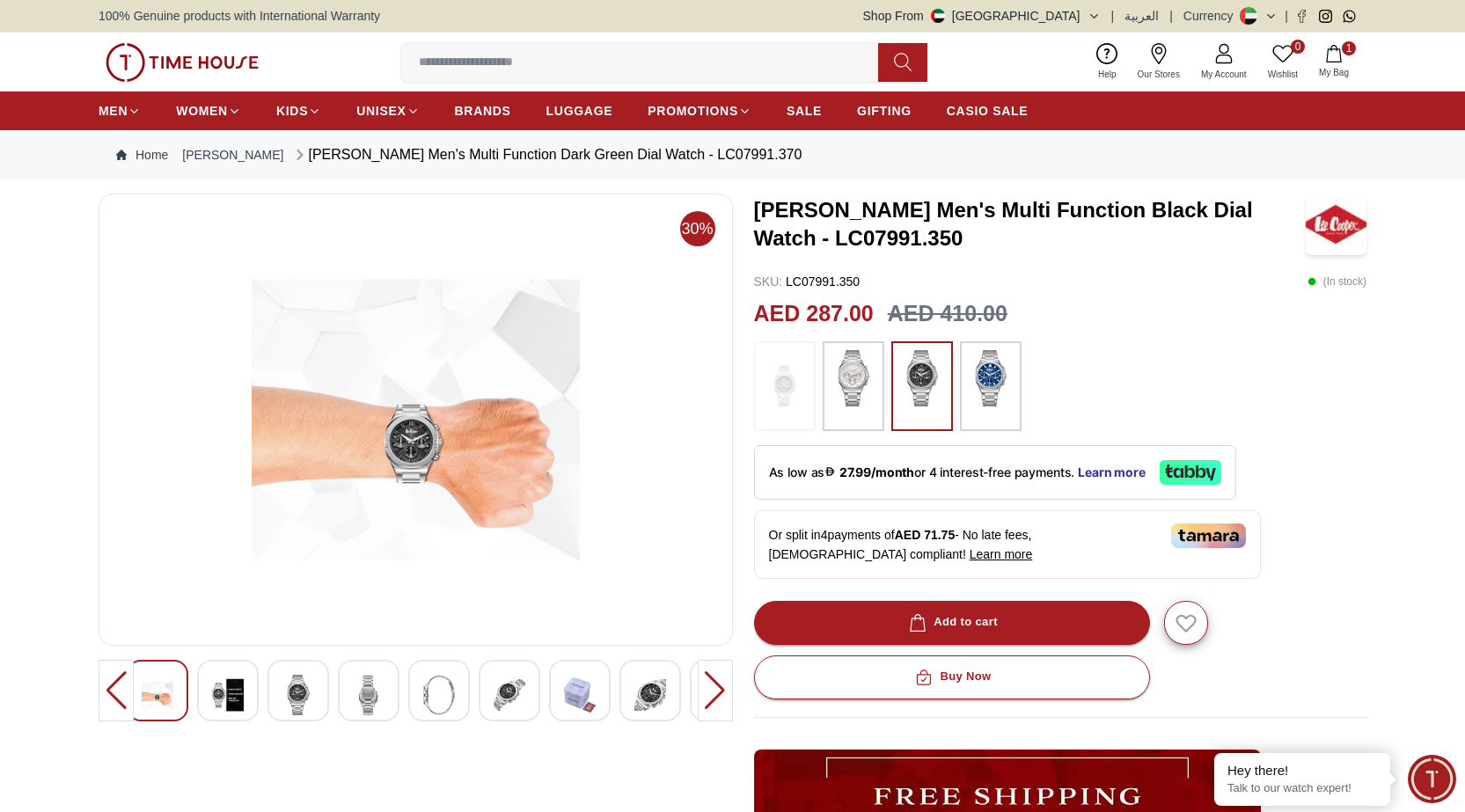
click at [849, 394] on img at bounding box center [853, 379] width 44 height 57
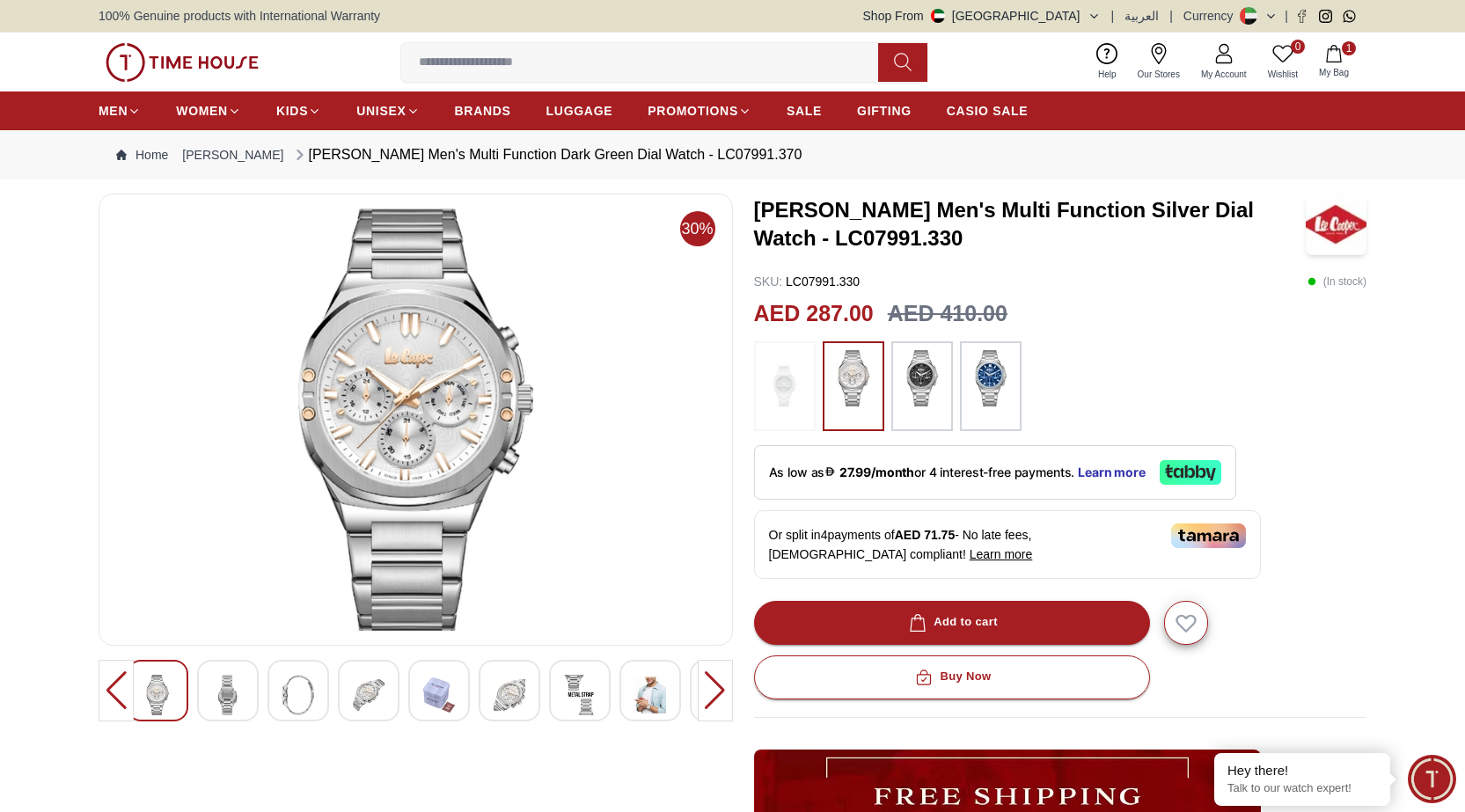
click at [911, 400] on img at bounding box center [922, 379] width 44 height 57
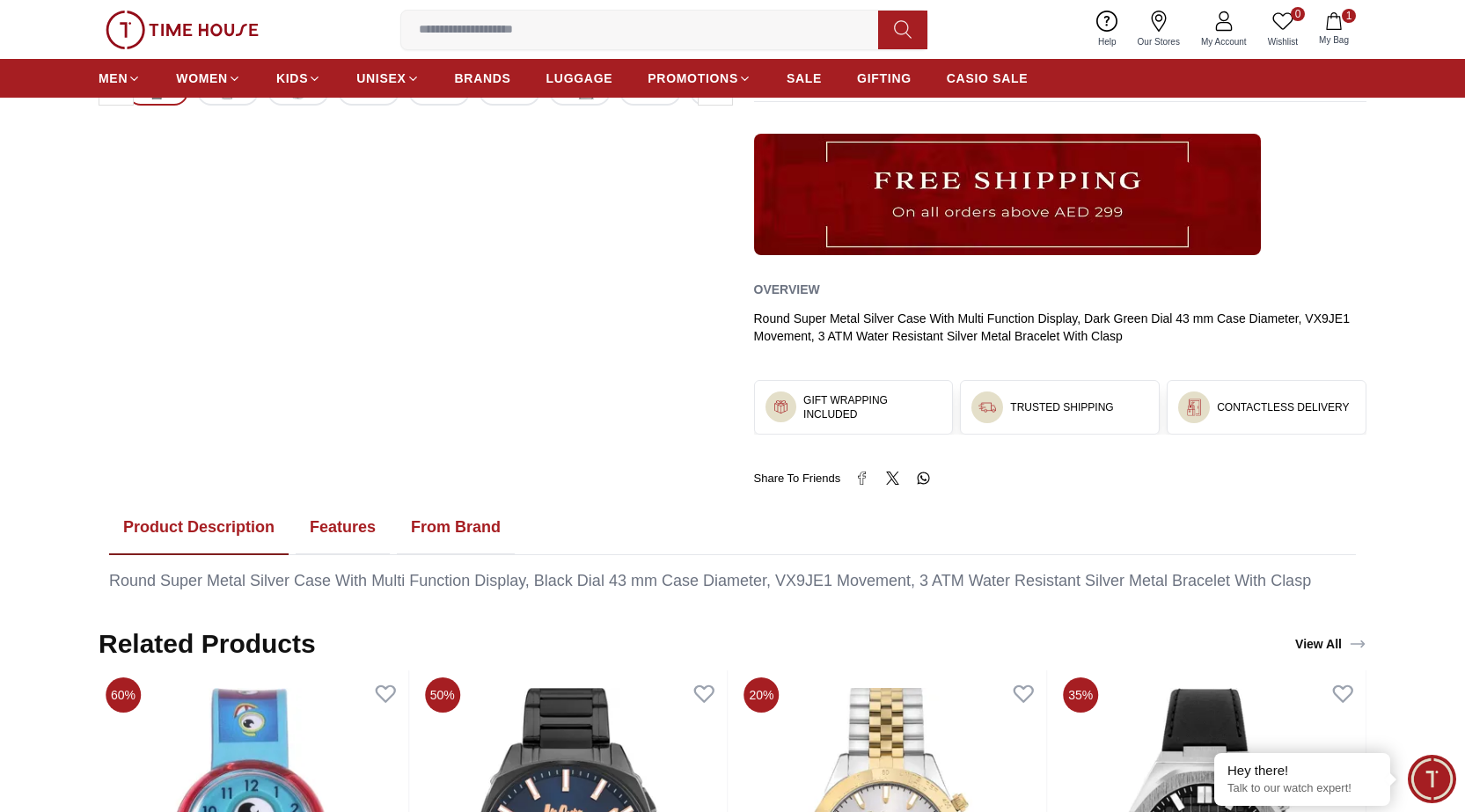
scroll to position [1055, 0]
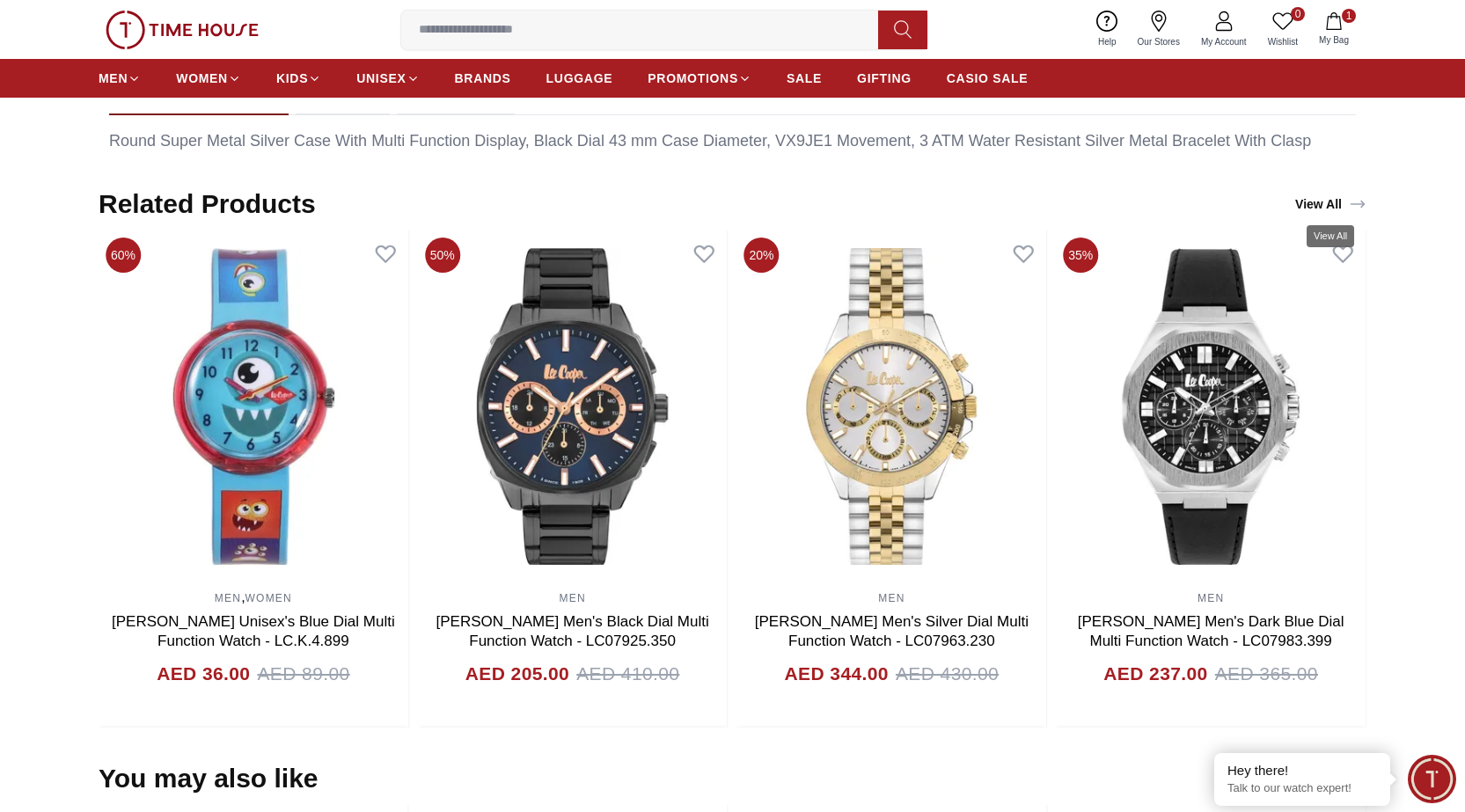
click at [1365, 203] on icon "View All" at bounding box center [1356, 203] width 17 height 17
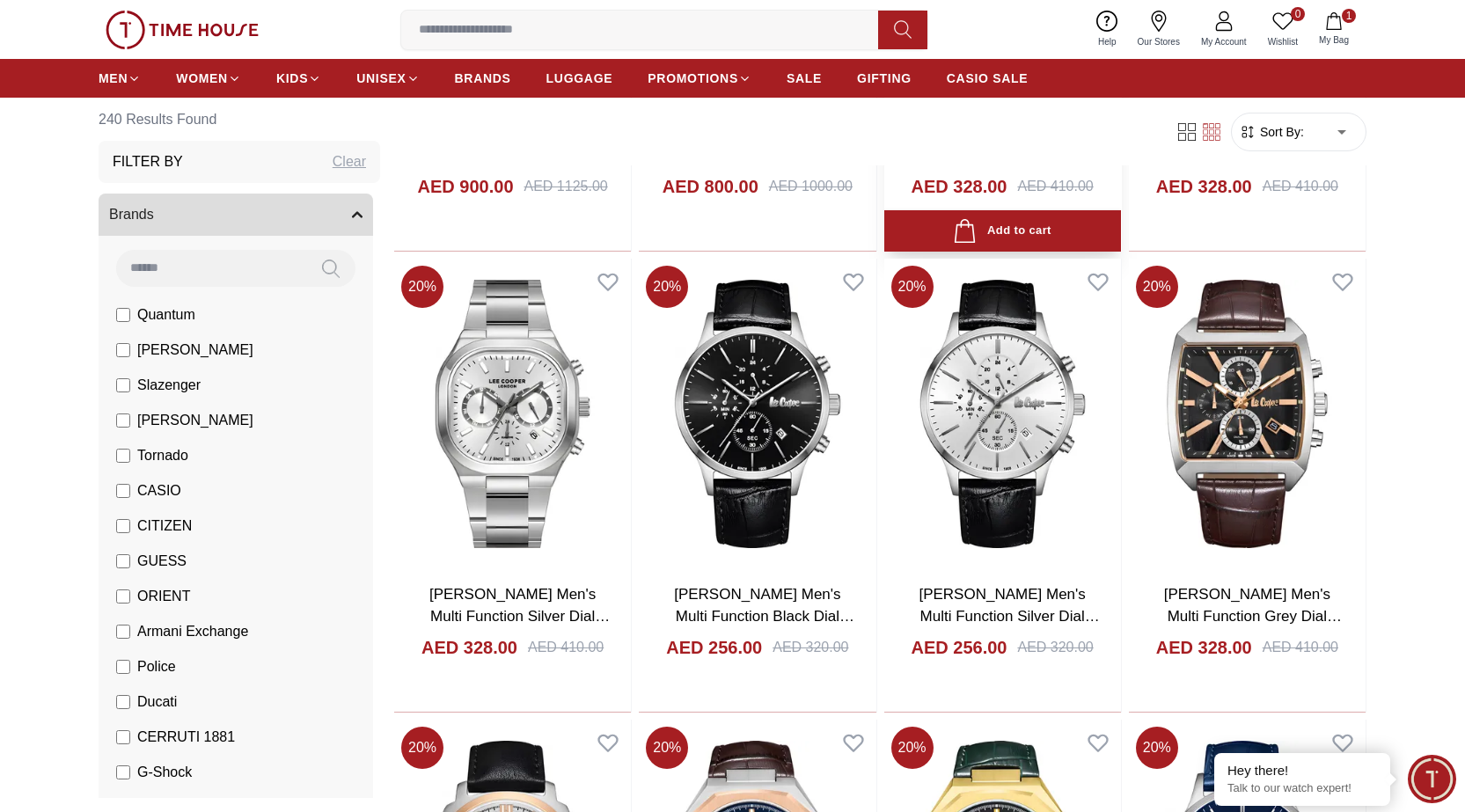
scroll to position [1055, 0]
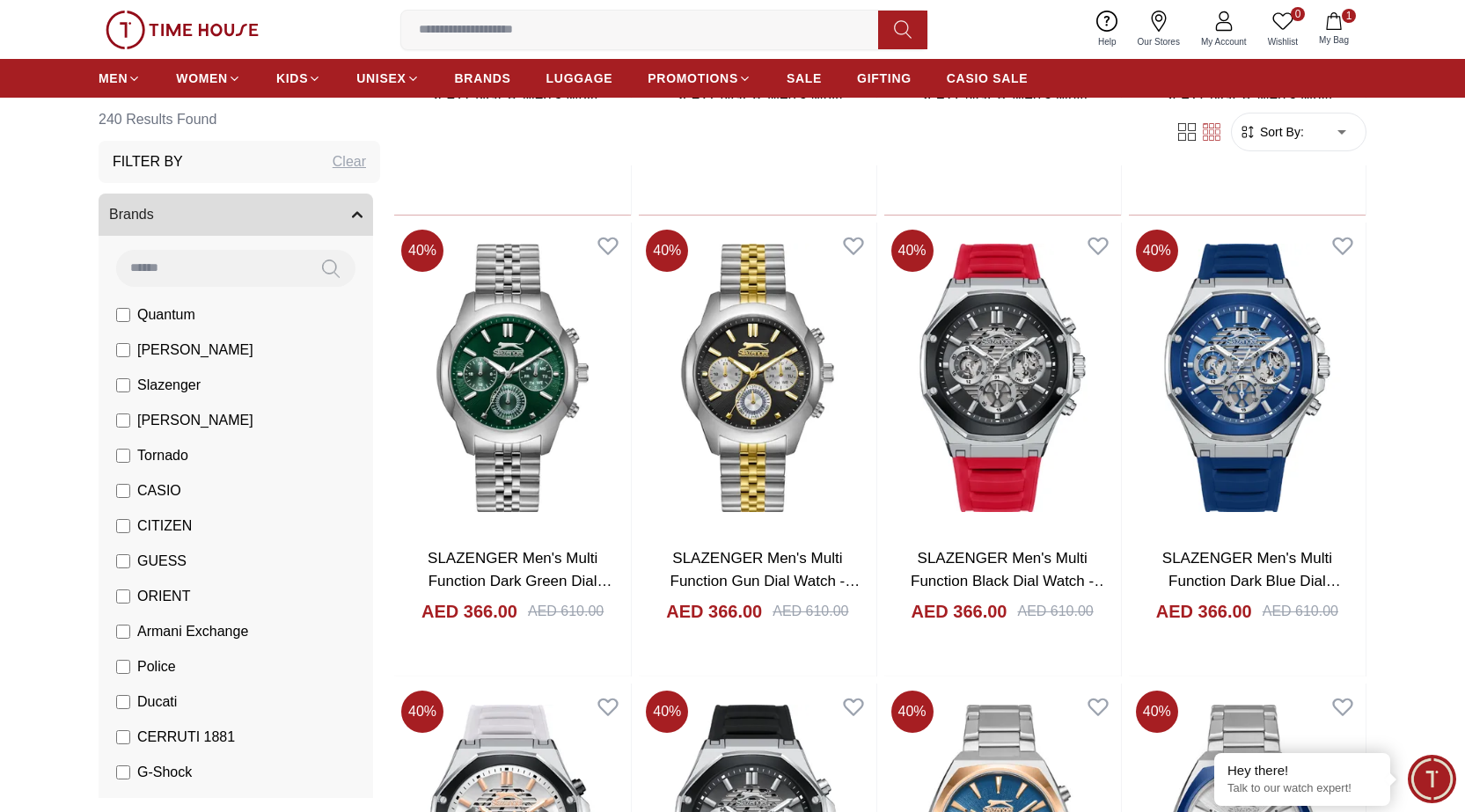
scroll to position [3781, 0]
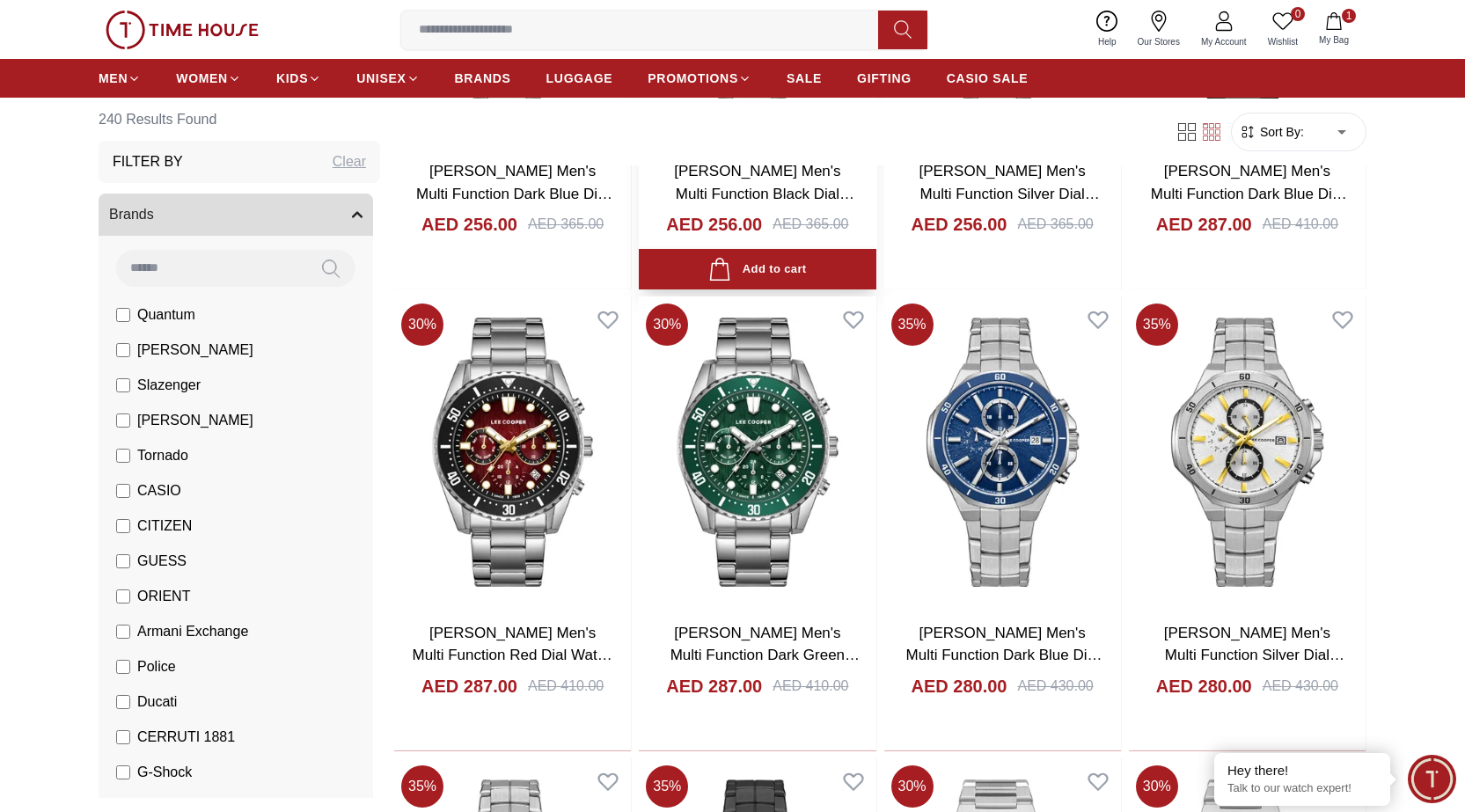
scroll to position [6067, 0]
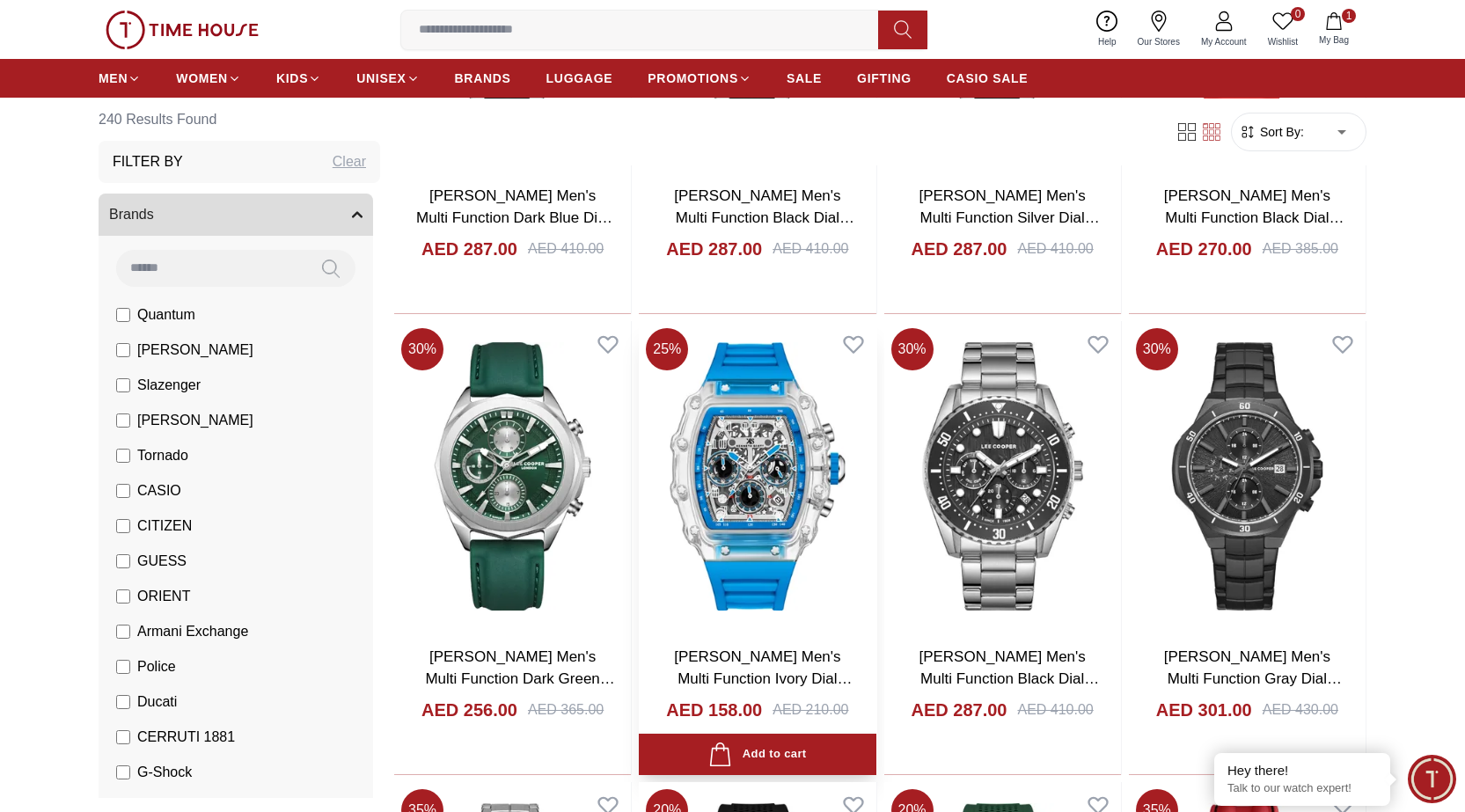
scroll to position [8265, 0]
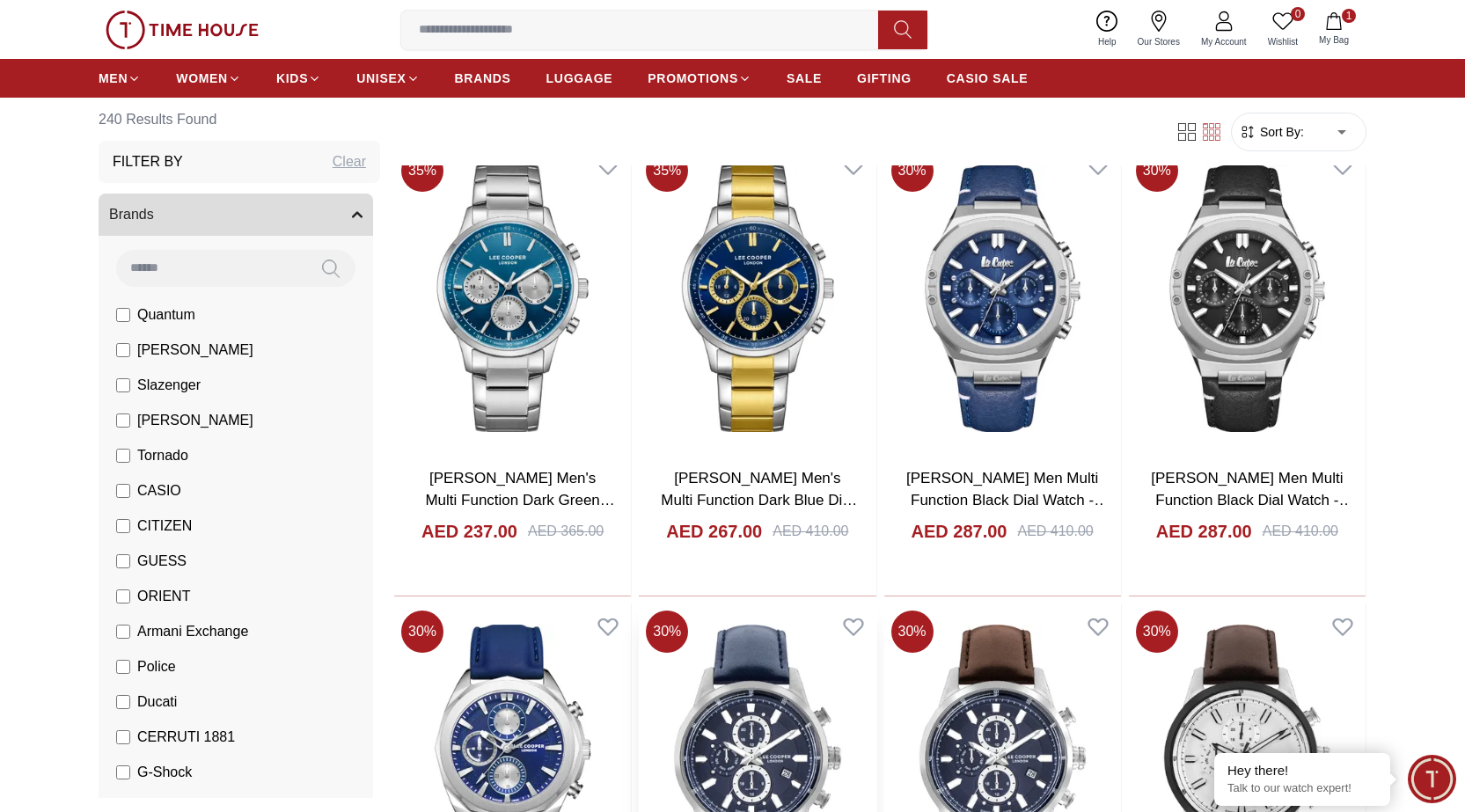
scroll to position [10639, 0]
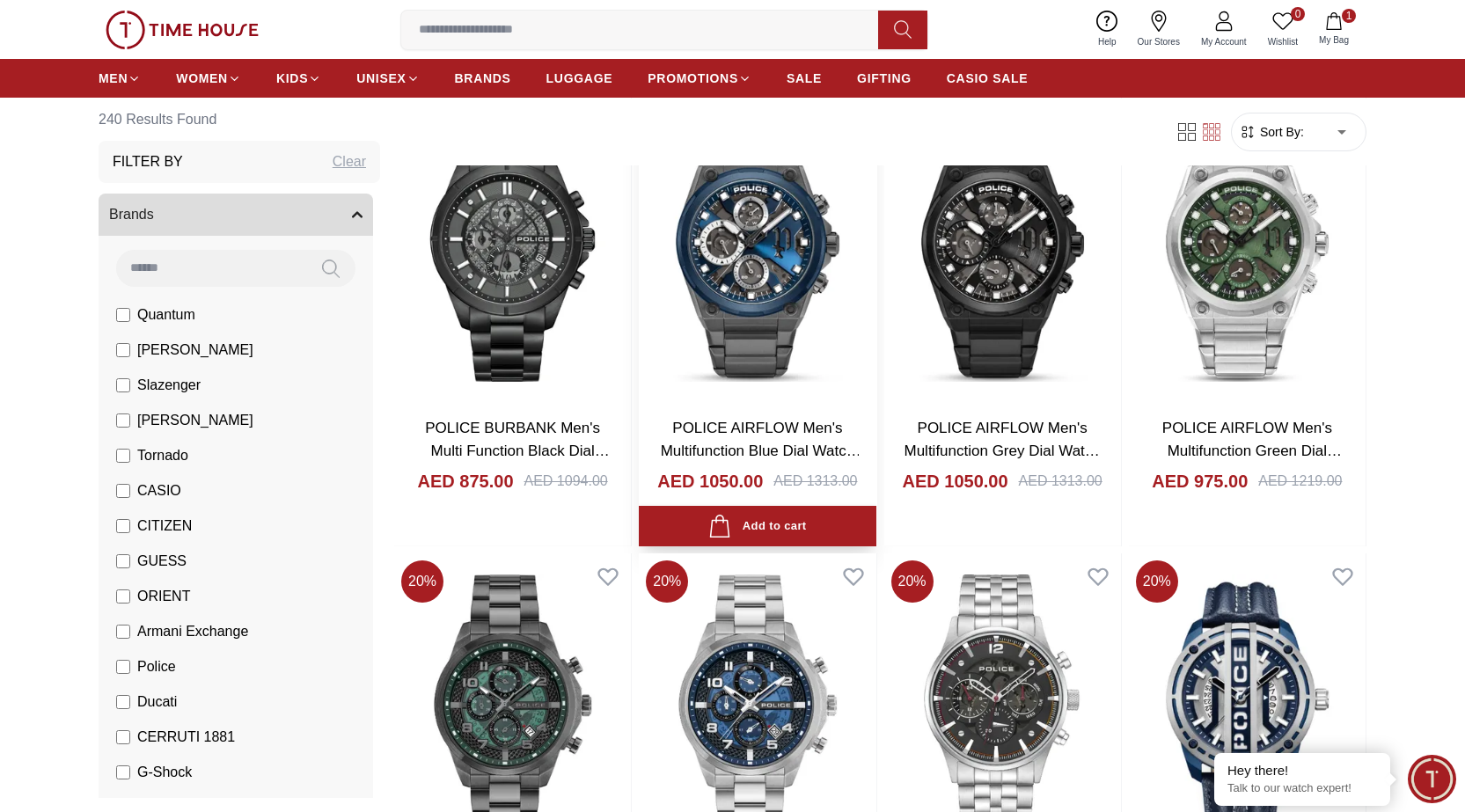
scroll to position [13453, 0]
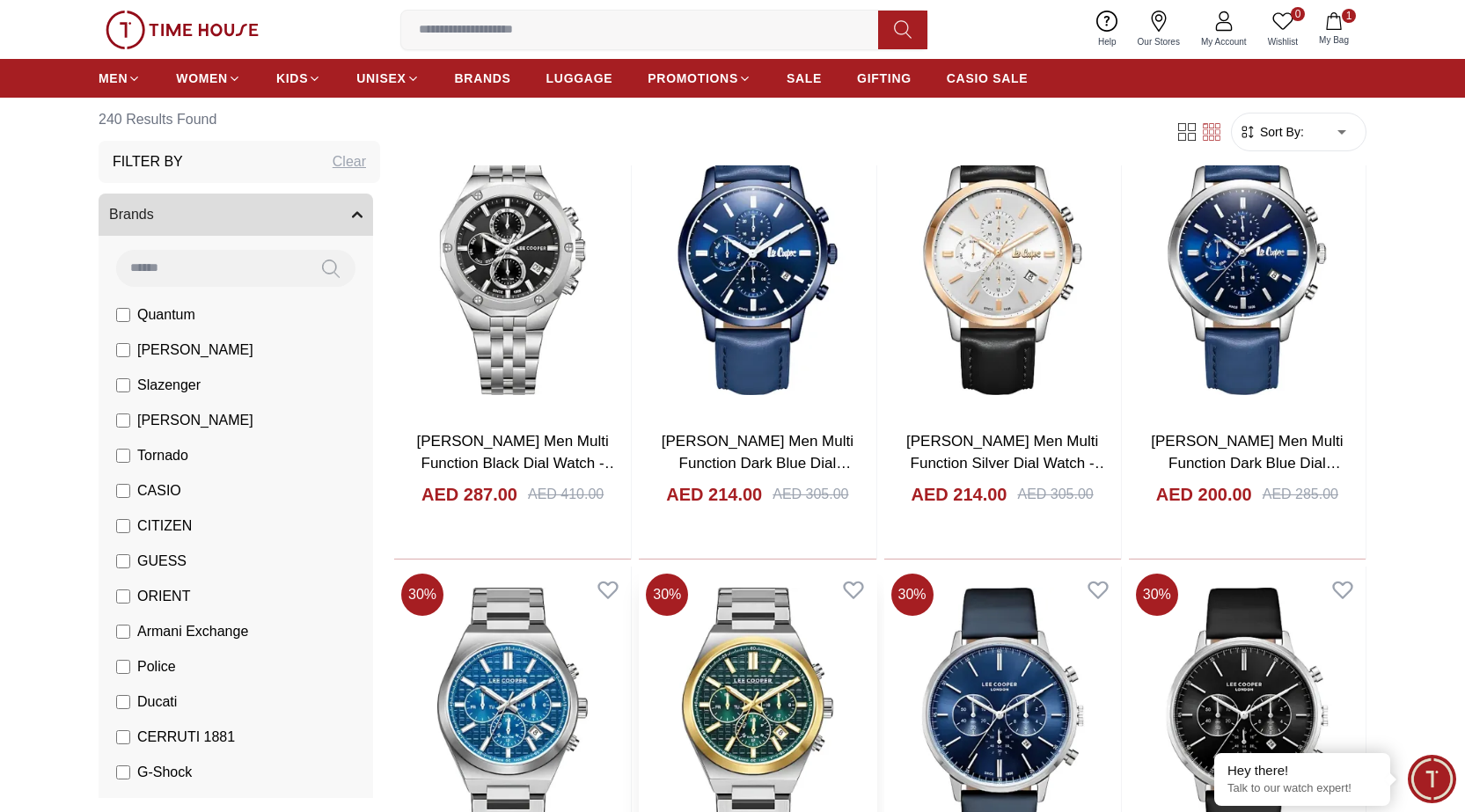
scroll to position [15387, 0]
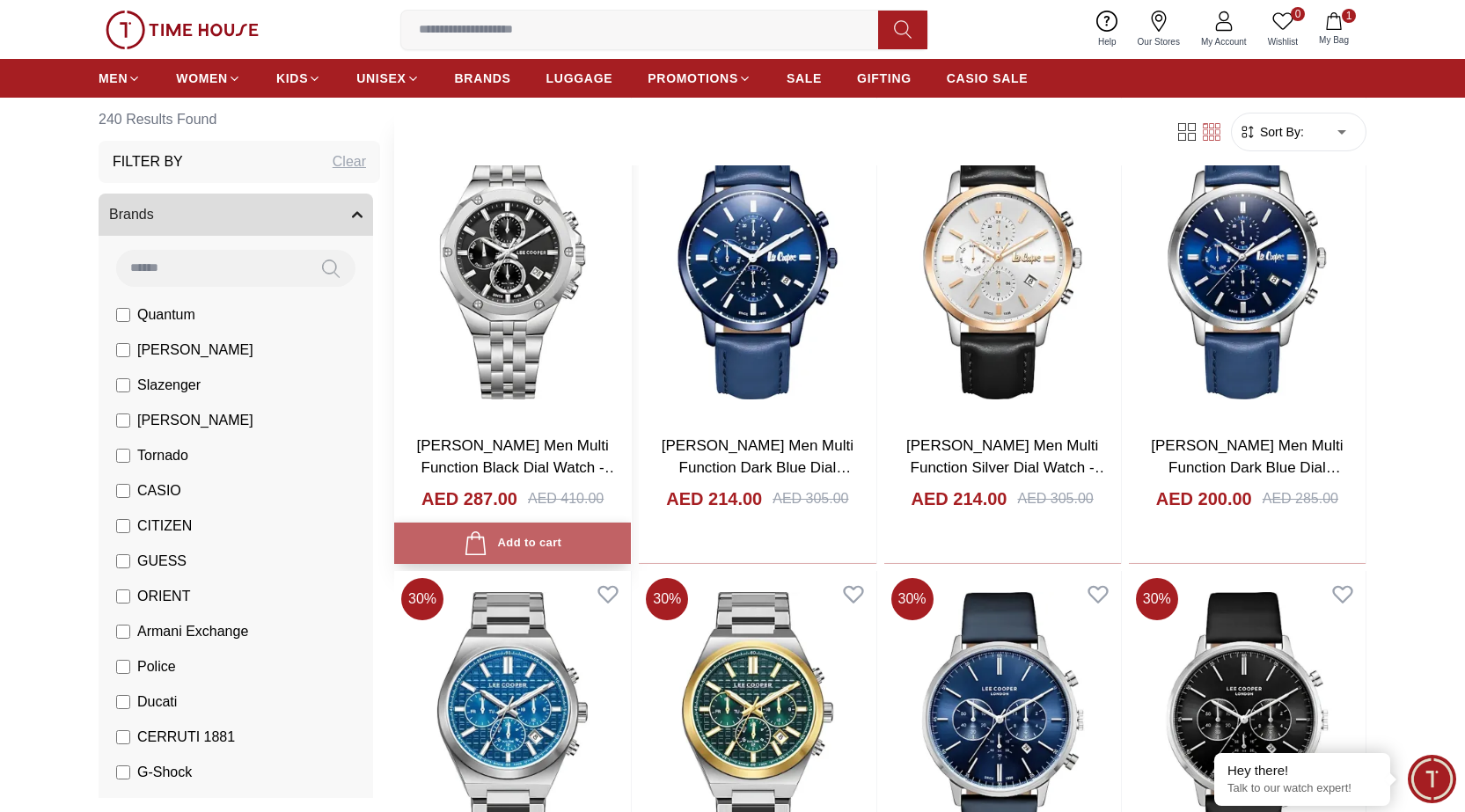
click at [521, 540] on div "Add to cart" at bounding box center [512, 543] width 98 height 24
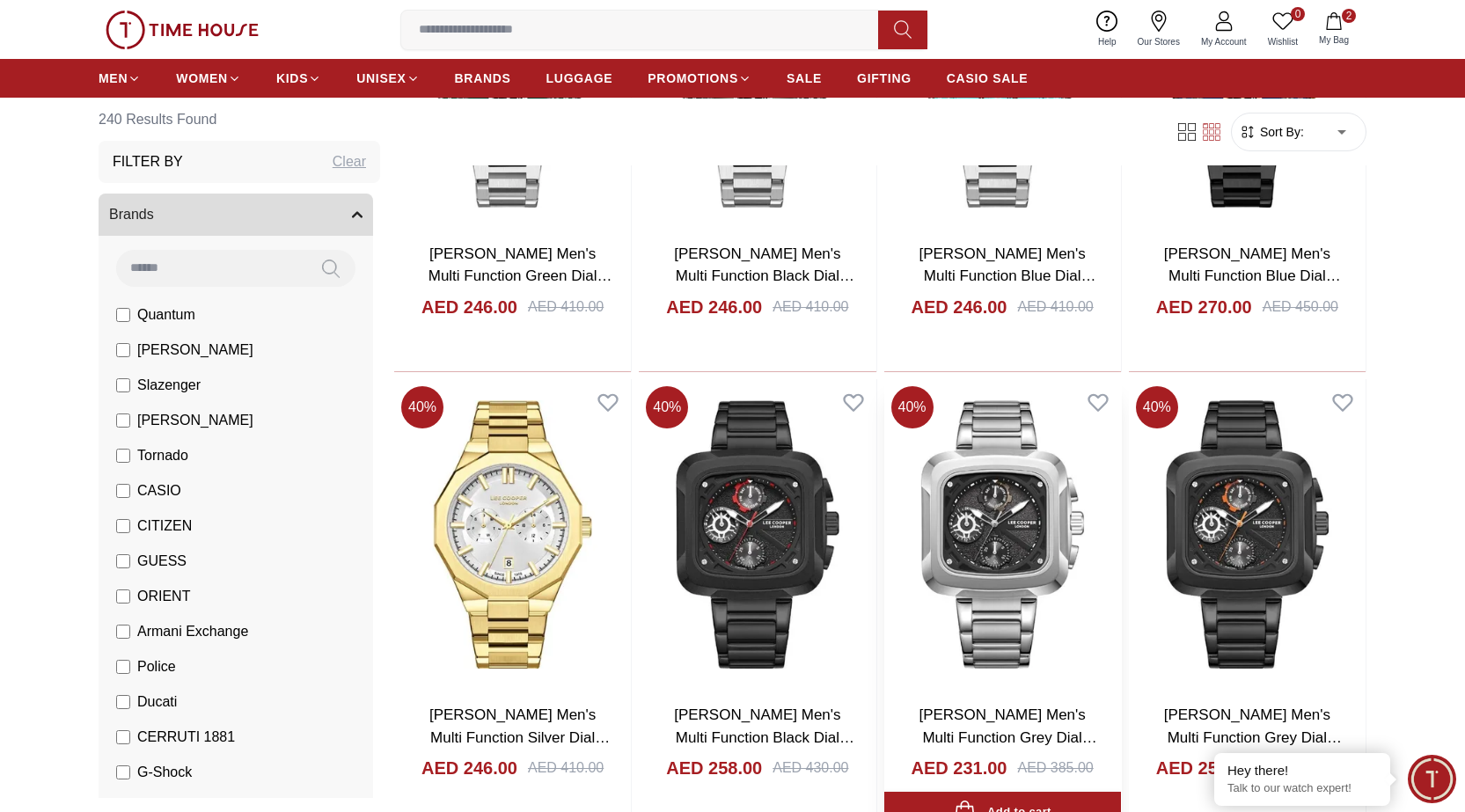
scroll to position [17937, 0]
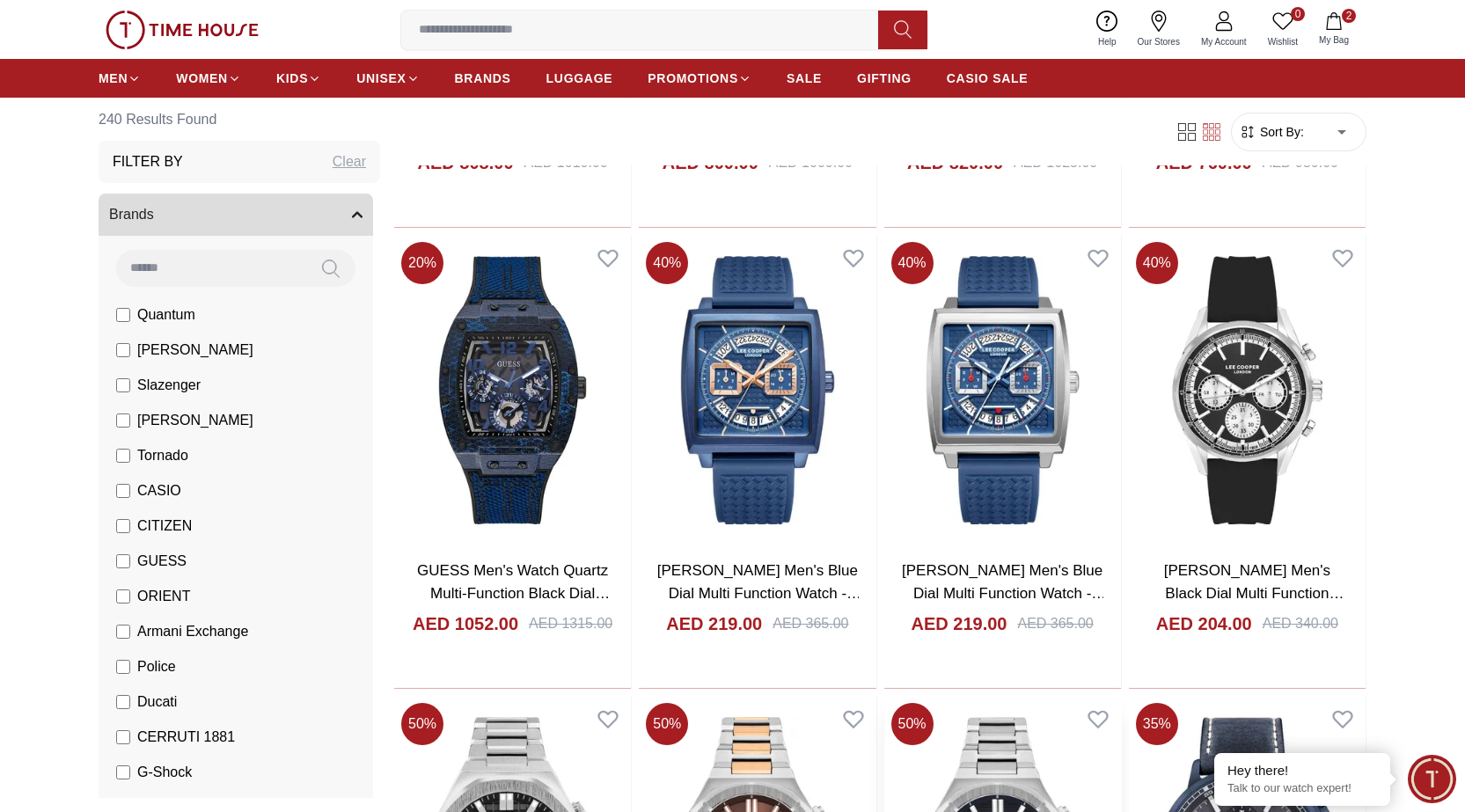
scroll to position [20090, 0]
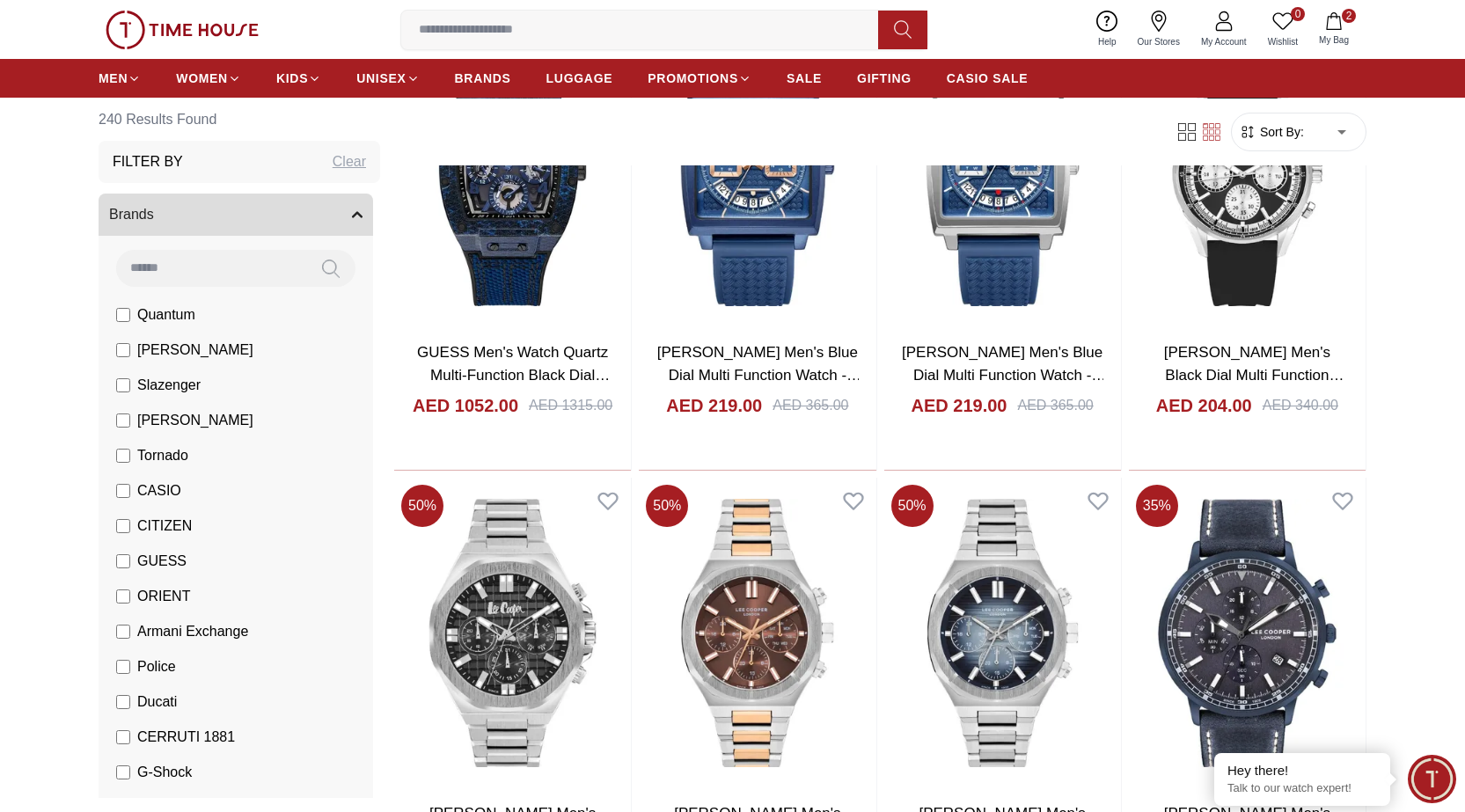
scroll to position [20399, 0]
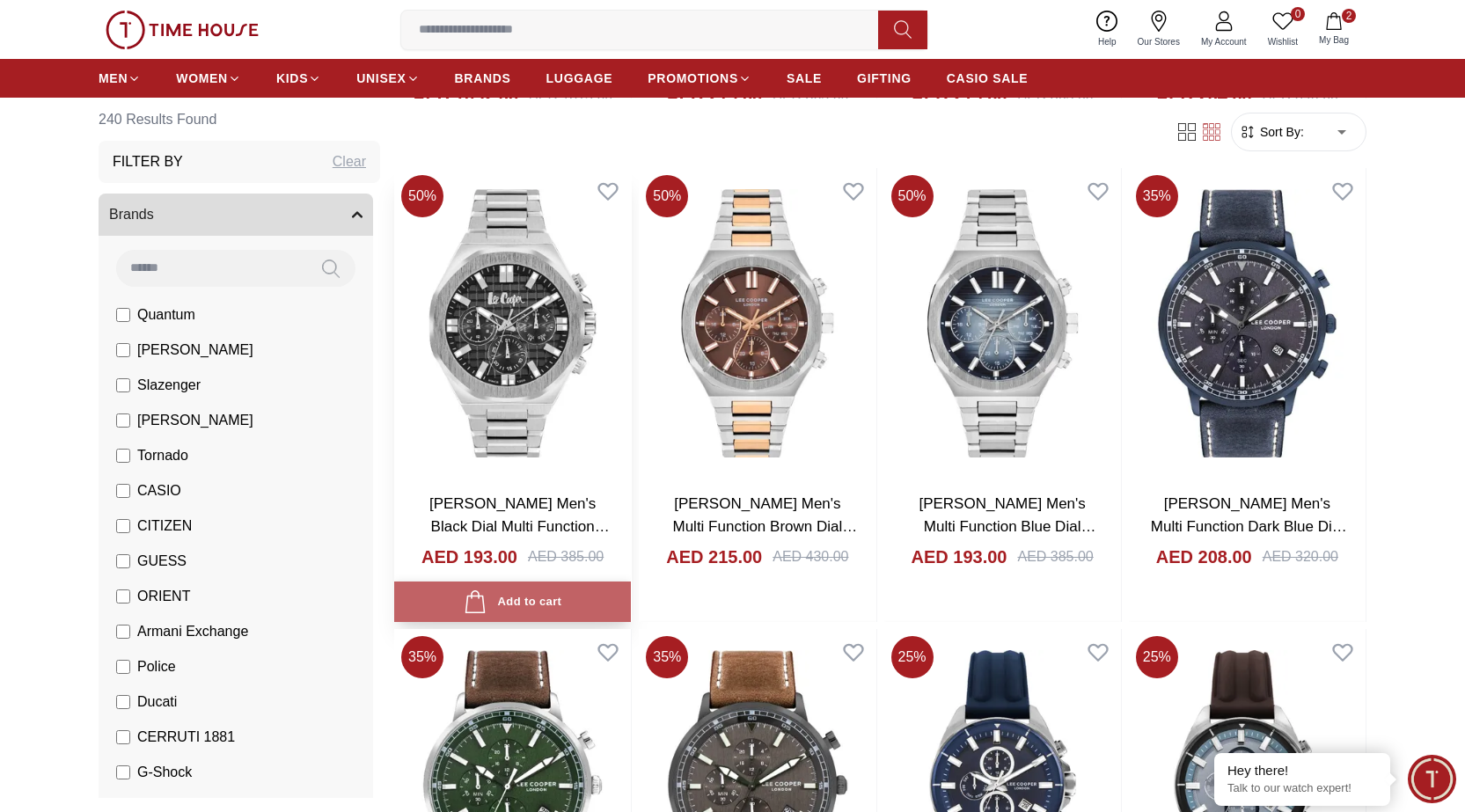
click at [509, 609] on div "Add to cart" at bounding box center [512, 602] width 98 height 24
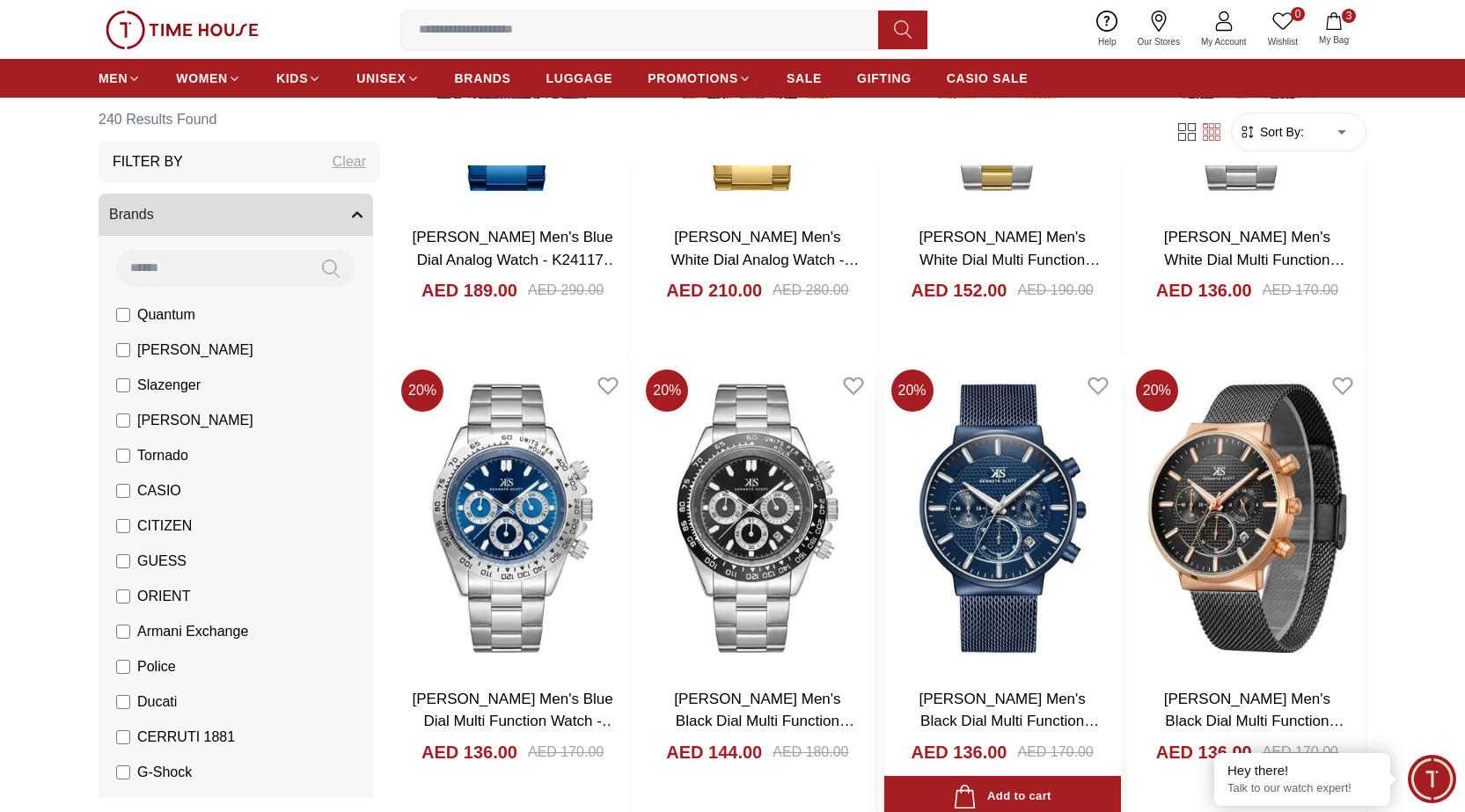
scroll to position [22773, 0]
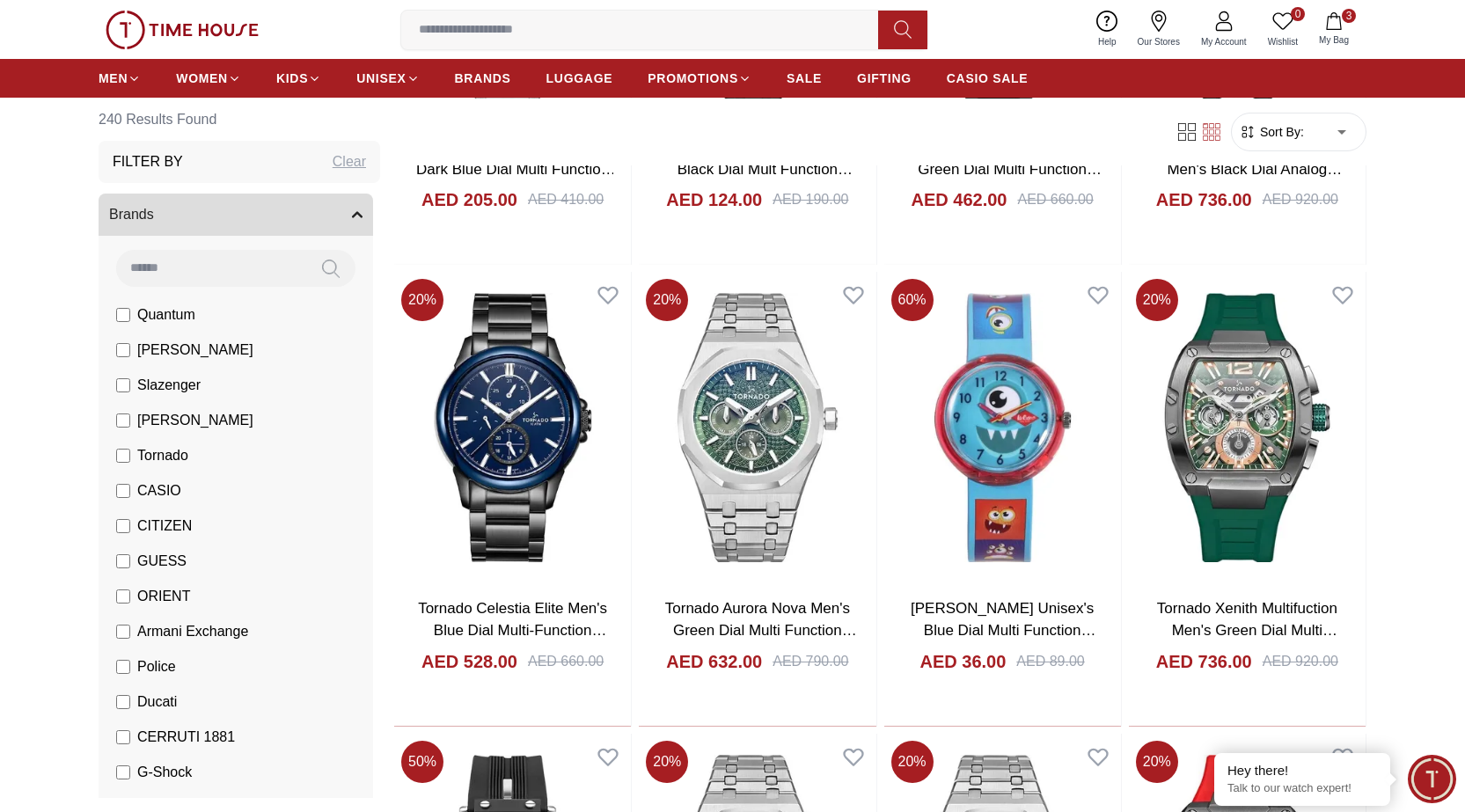
scroll to position [24676, 0]
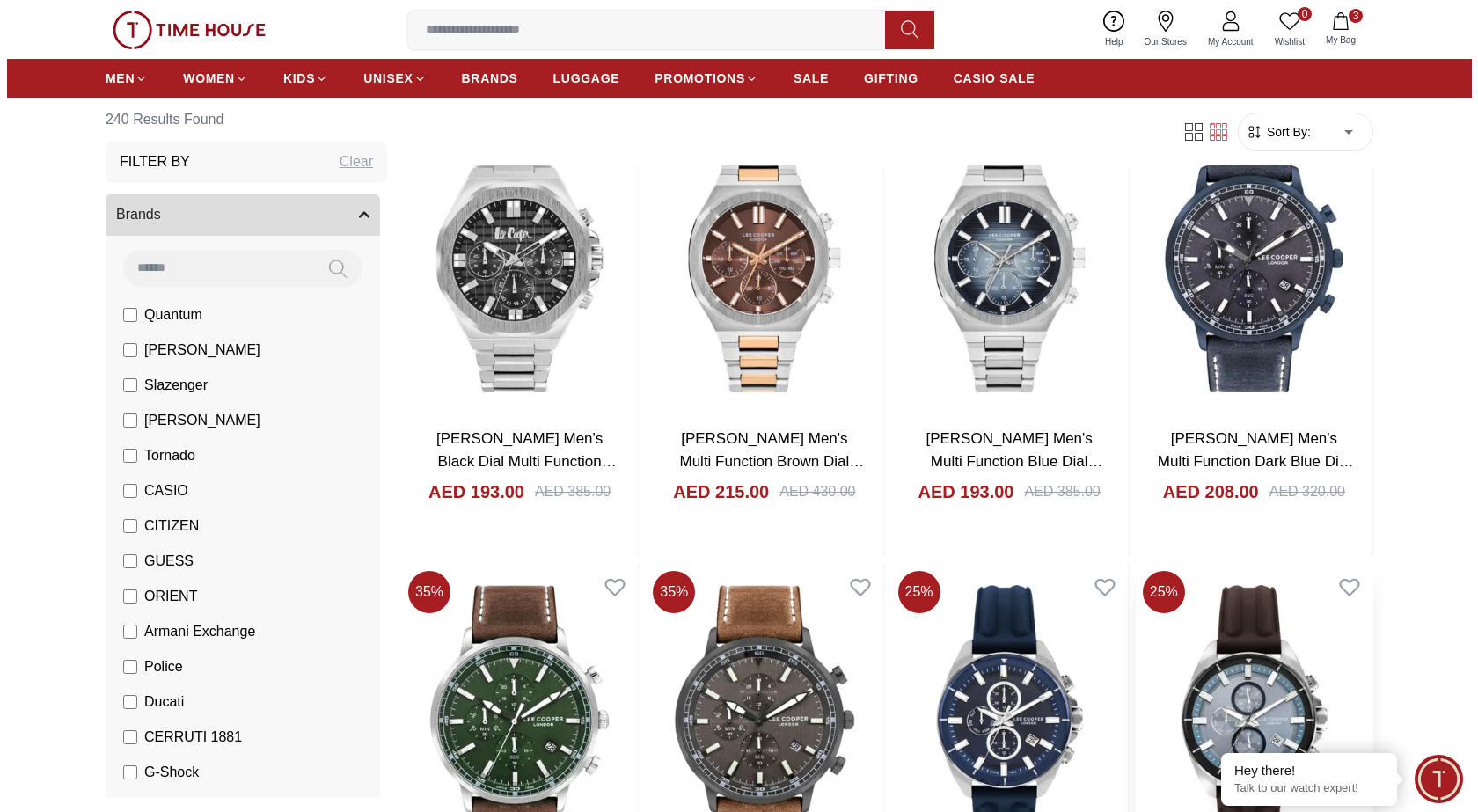
scroll to position [20383, 0]
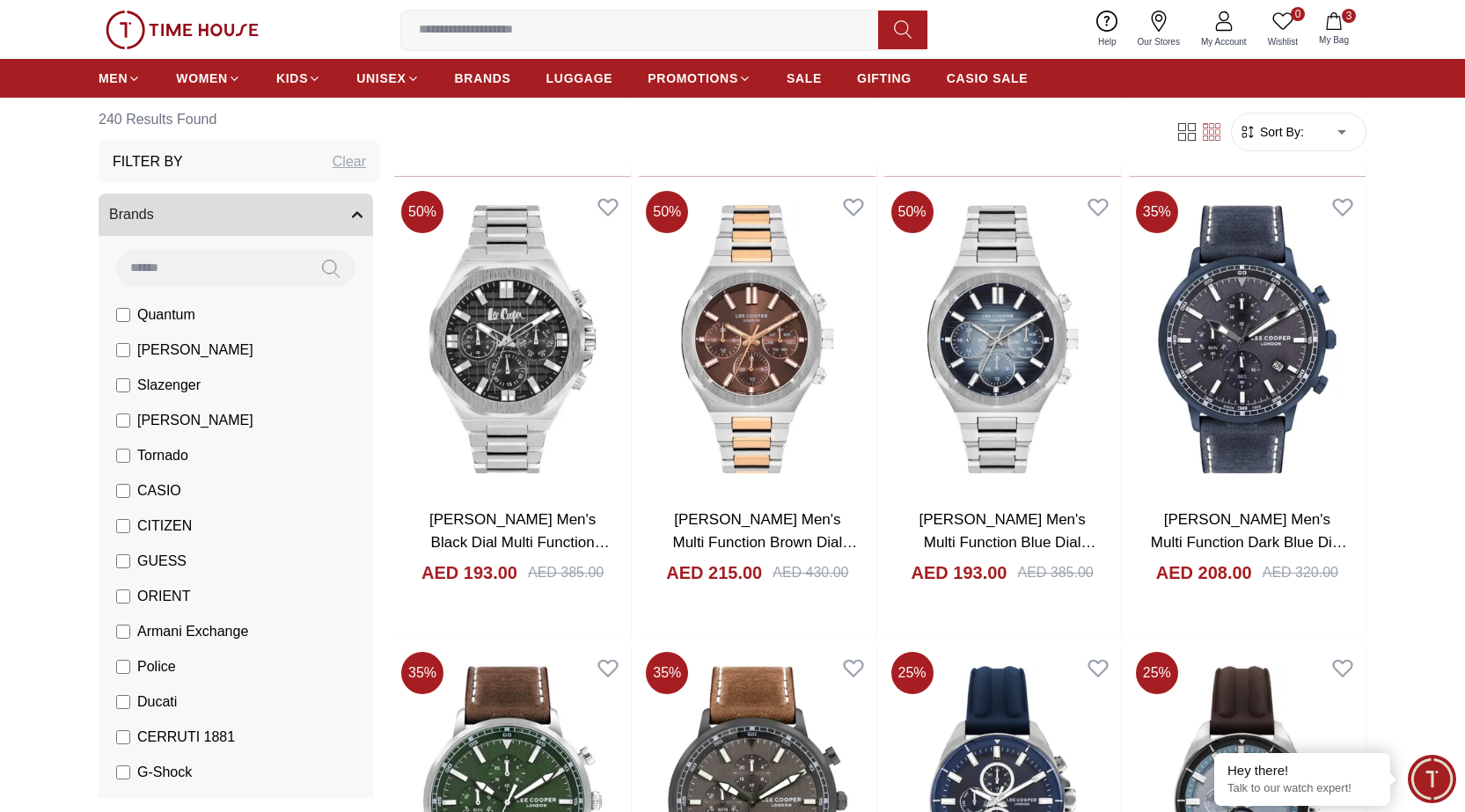
click at [1337, 20] on icon "button" at bounding box center [1333, 20] width 17 height 17
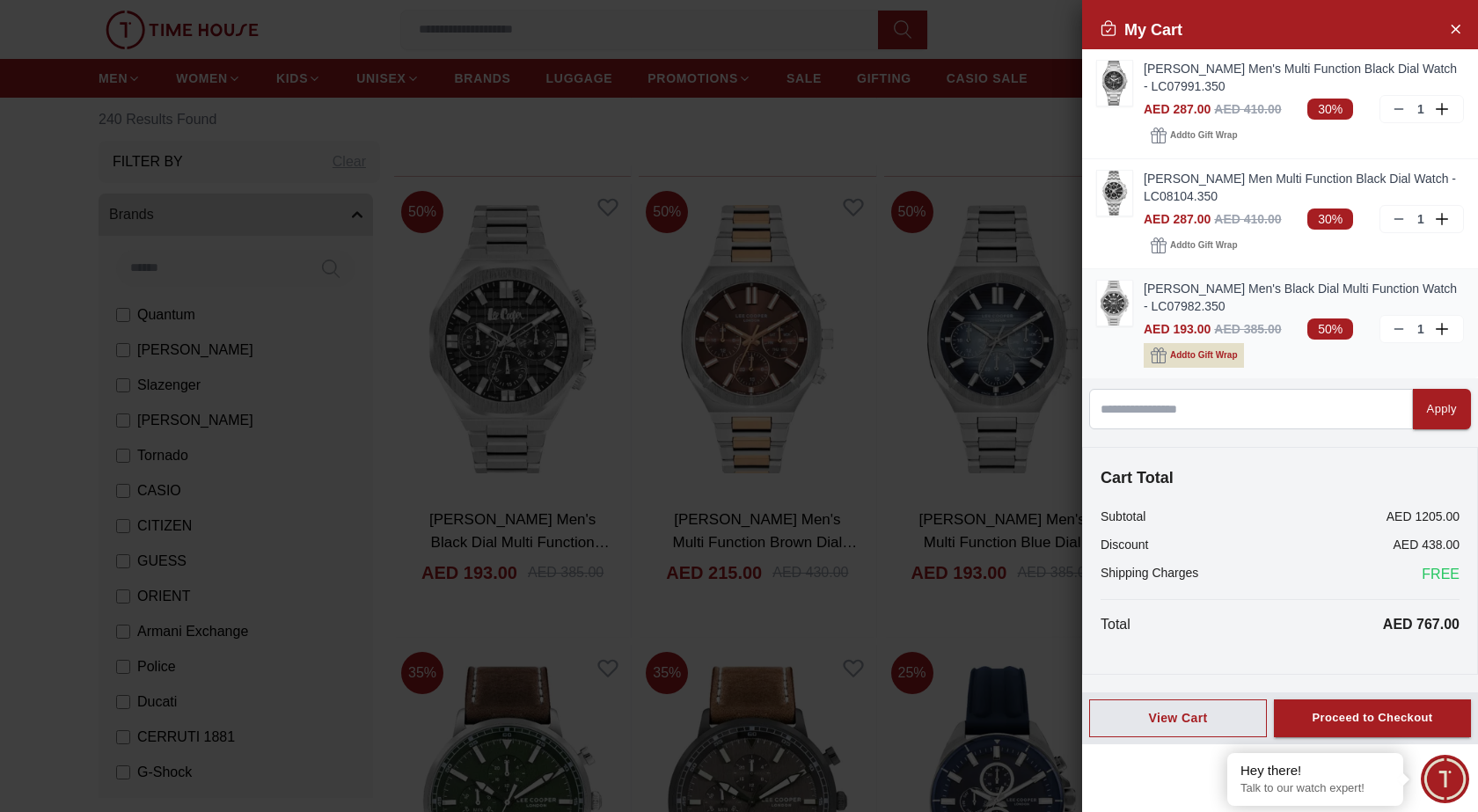
click at [1155, 357] on icon "button" at bounding box center [1158, 355] width 16 height 16
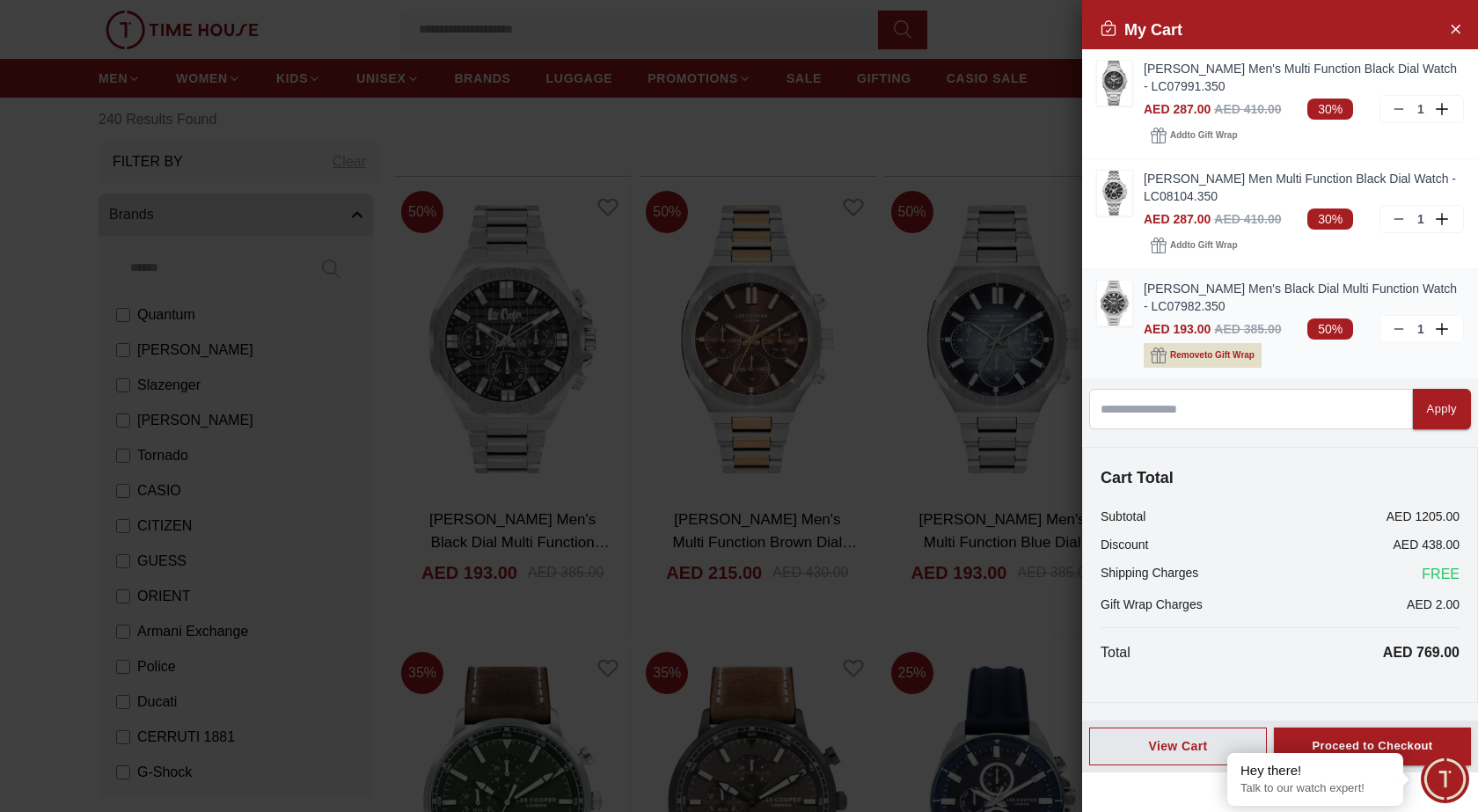
click at [1157, 354] on icon "button" at bounding box center [1158, 355] width 16 height 16
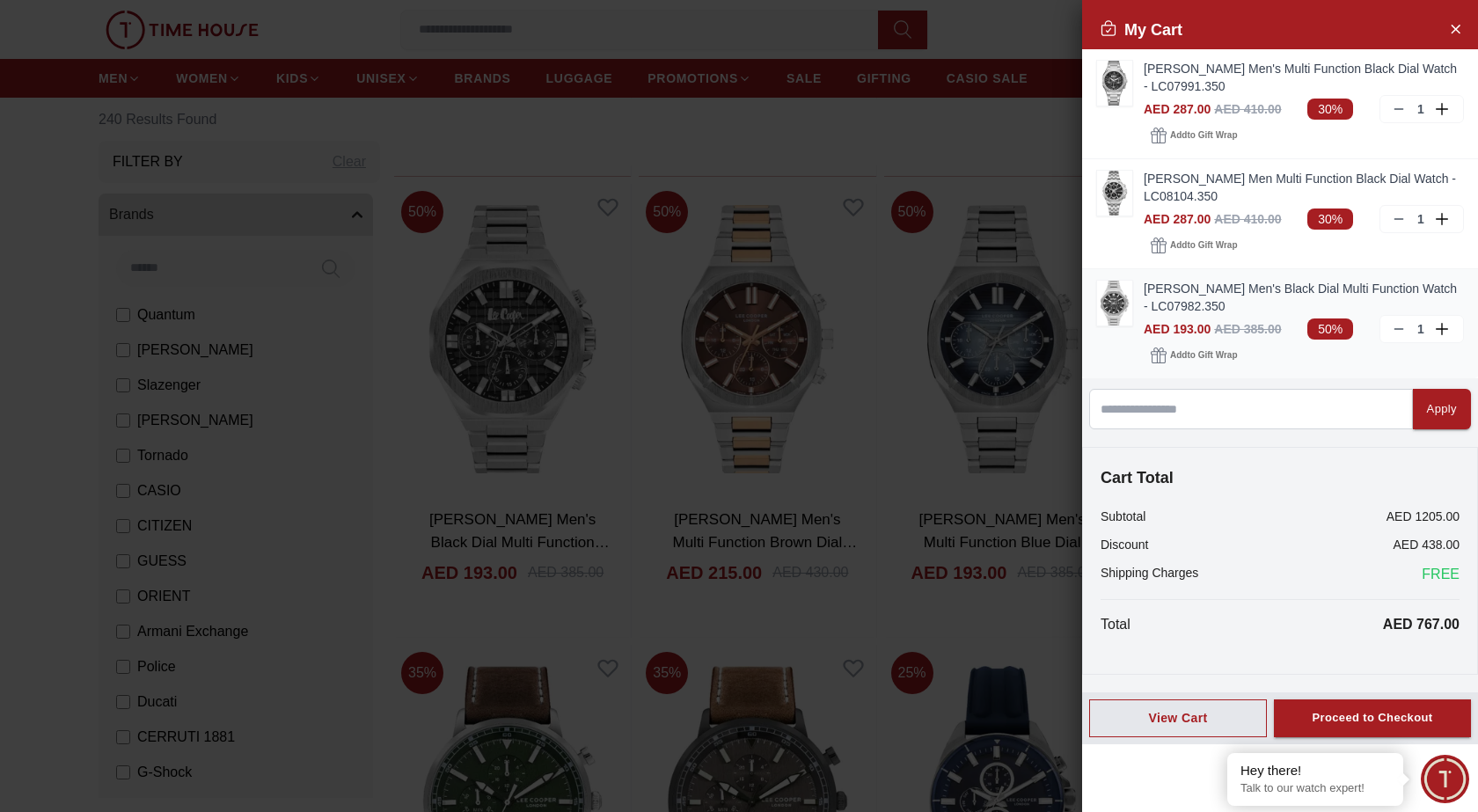
click at [1137, 307] on div "Lee Cooper Men's Black Dial Multi Function Watch - LC07982.350 AED 193.00 AED 3…" at bounding box center [1280, 324] width 396 height 109
click at [1192, 313] on link "Lee Cooper Men's Black Dial Multi Function Watch - LC07982.350" at bounding box center [1304, 297] width 320 height 36
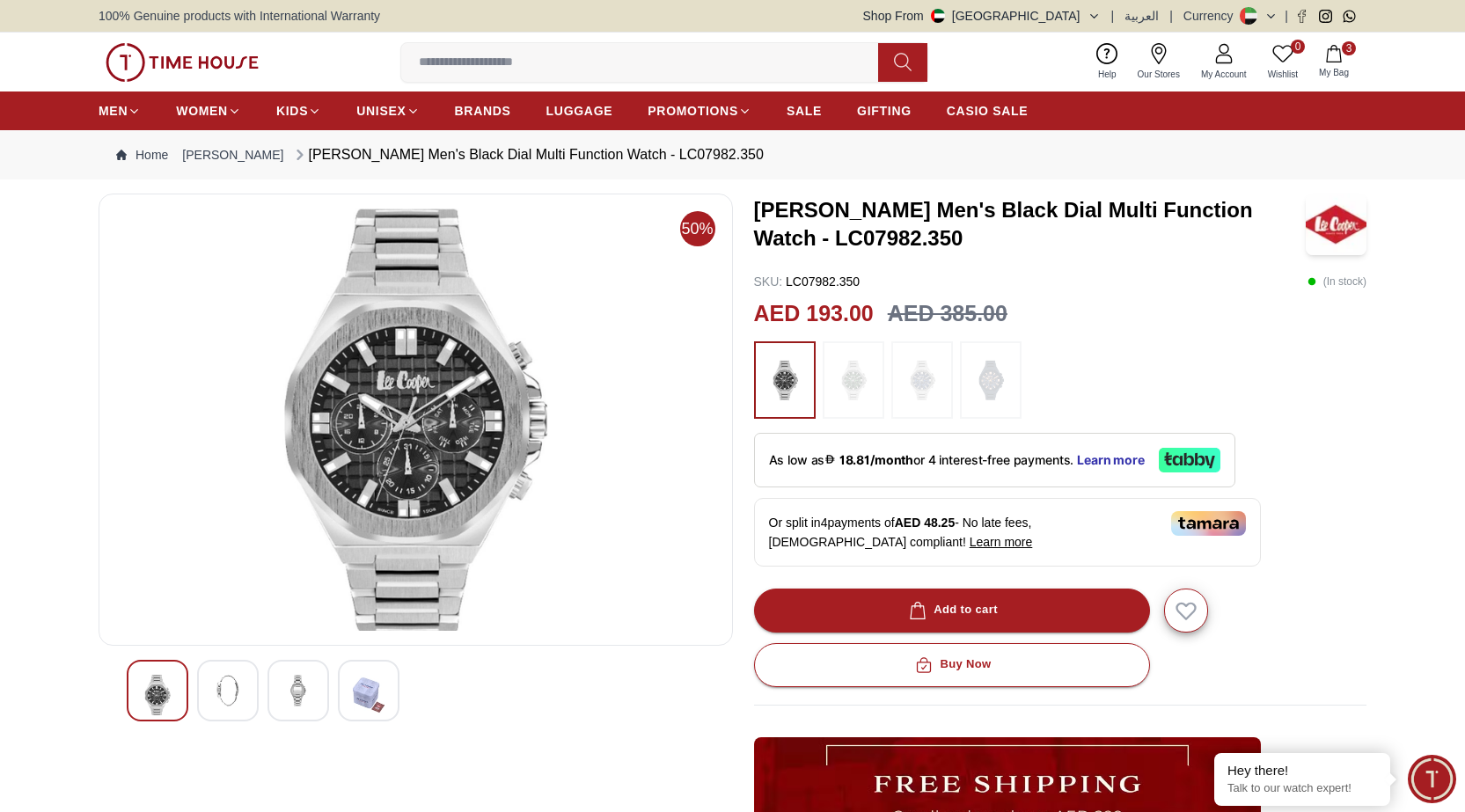
click at [223, 692] on img at bounding box center [227, 690] width 32 height 32
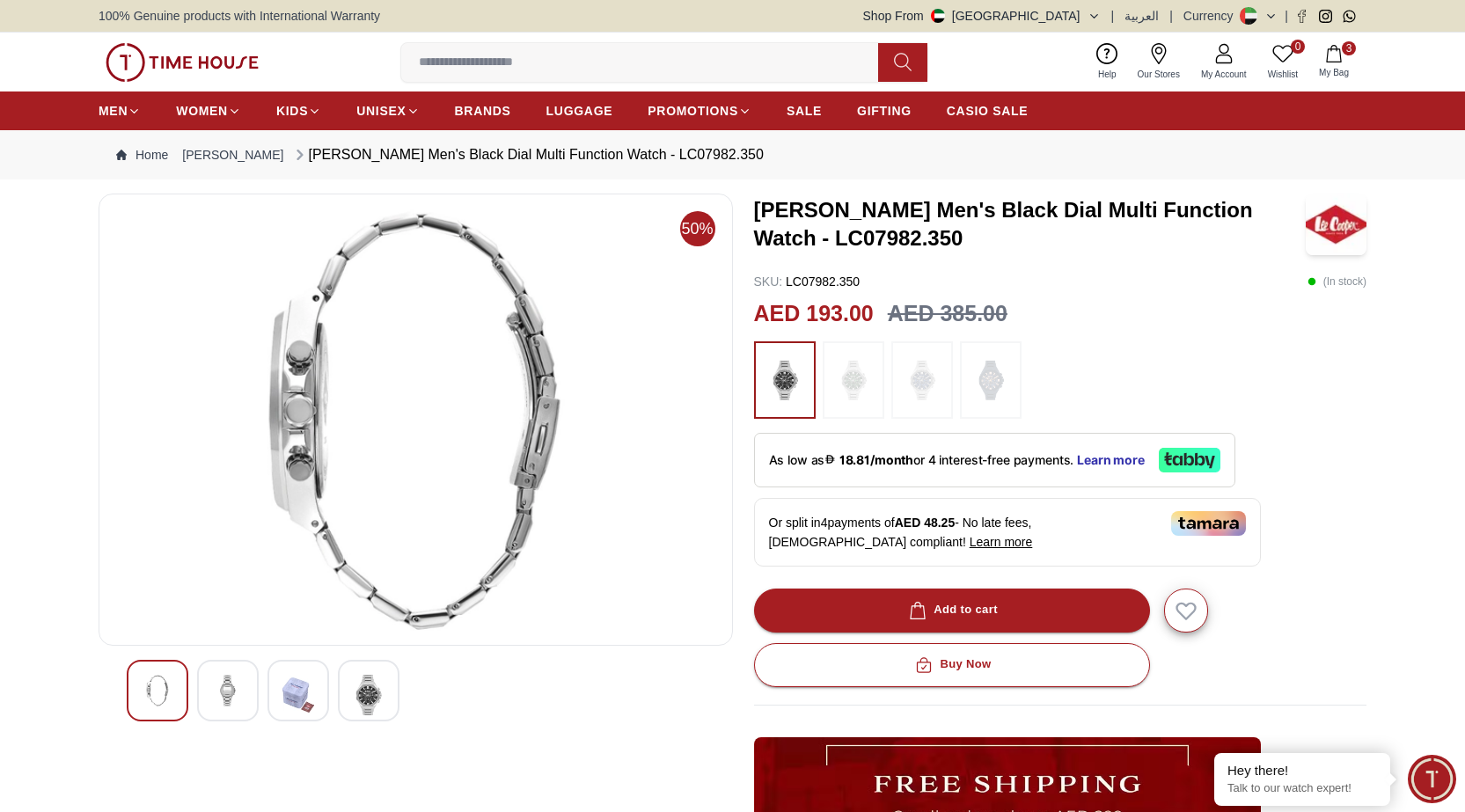
click at [294, 692] on img at bounding box center [298, 694] width 32 height 40
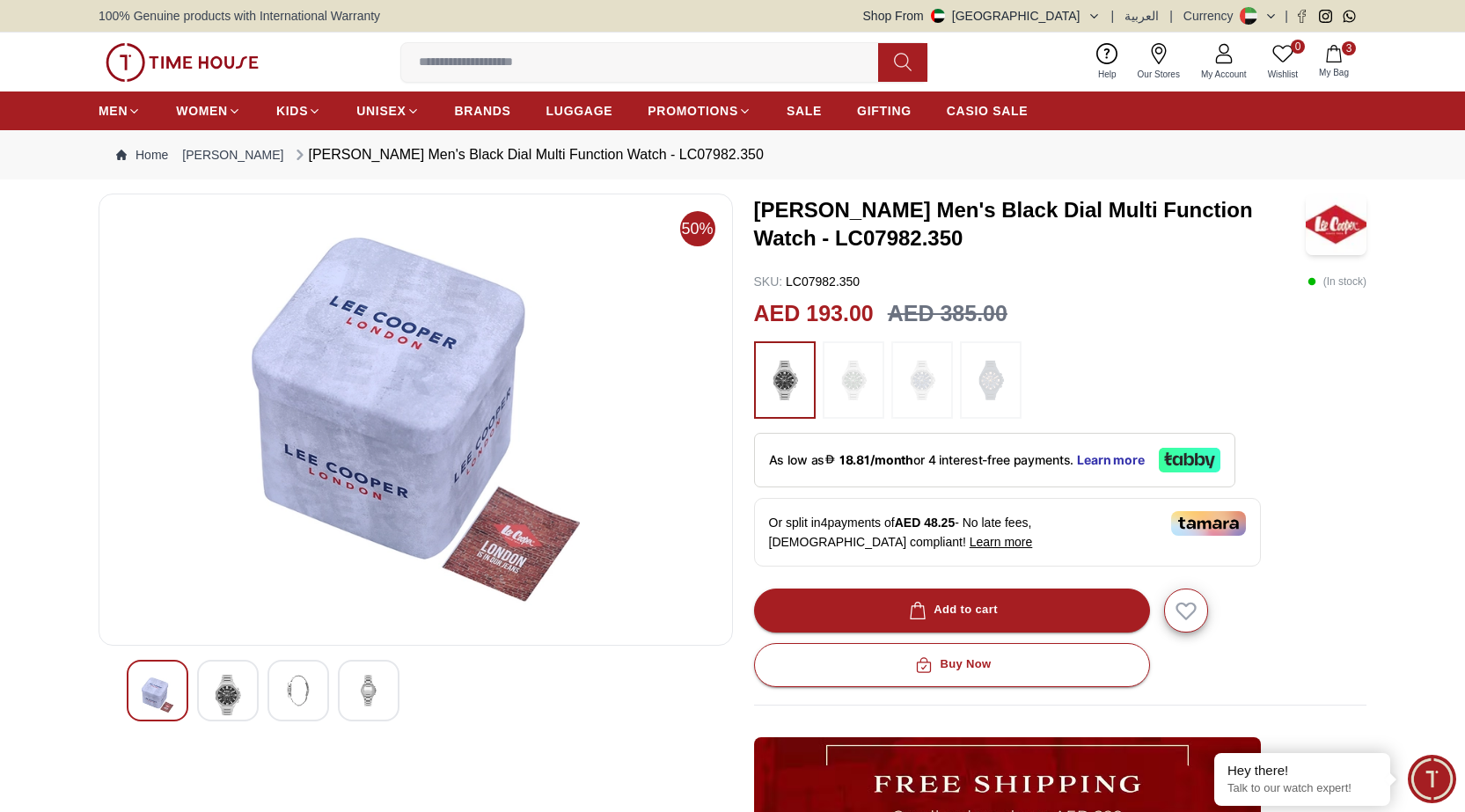
click at [370, 693] on img at bounding box center [368, 690] width 32 height 32
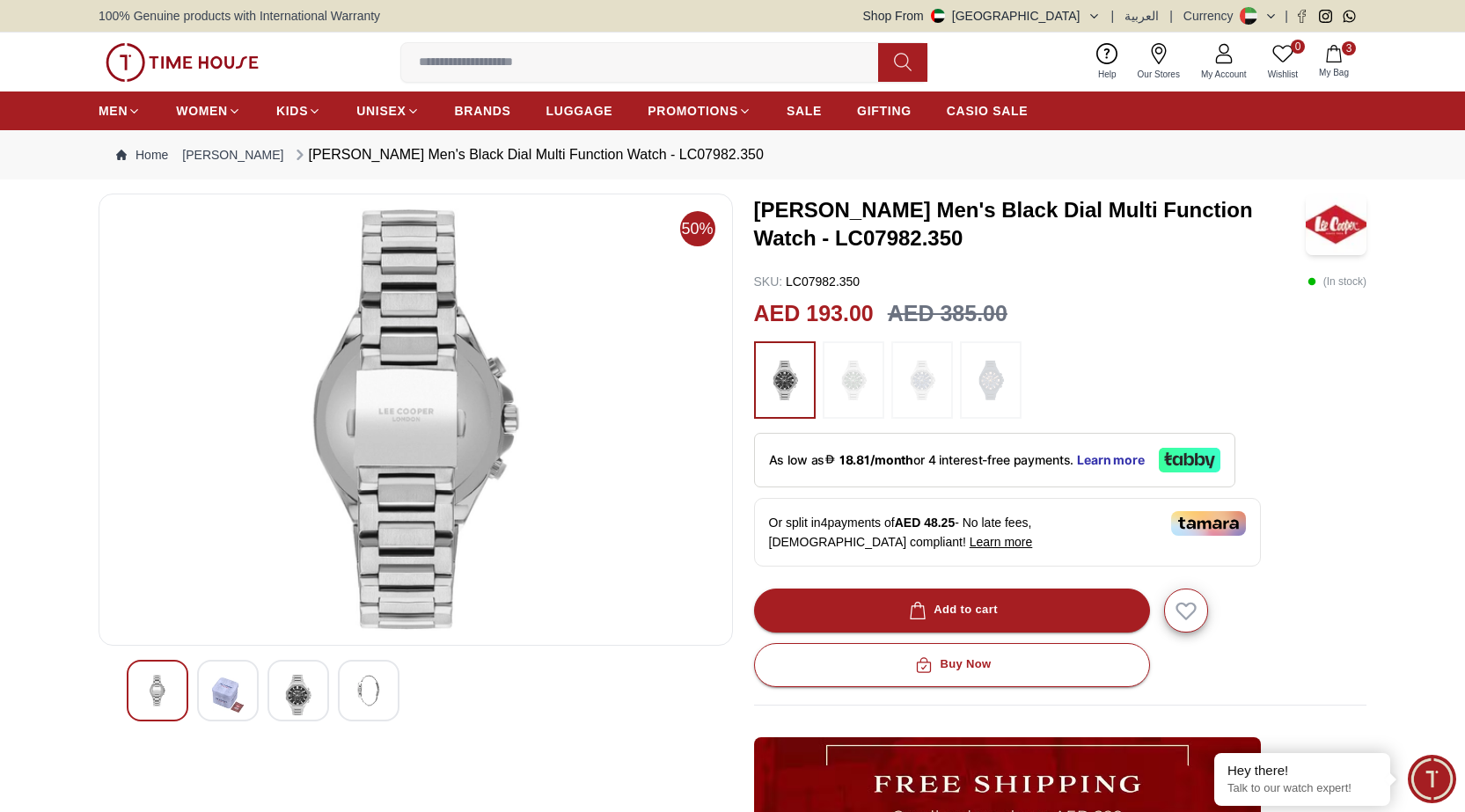
click at [288, 698] on img at bounding box center [298, 694] width 32 height 40
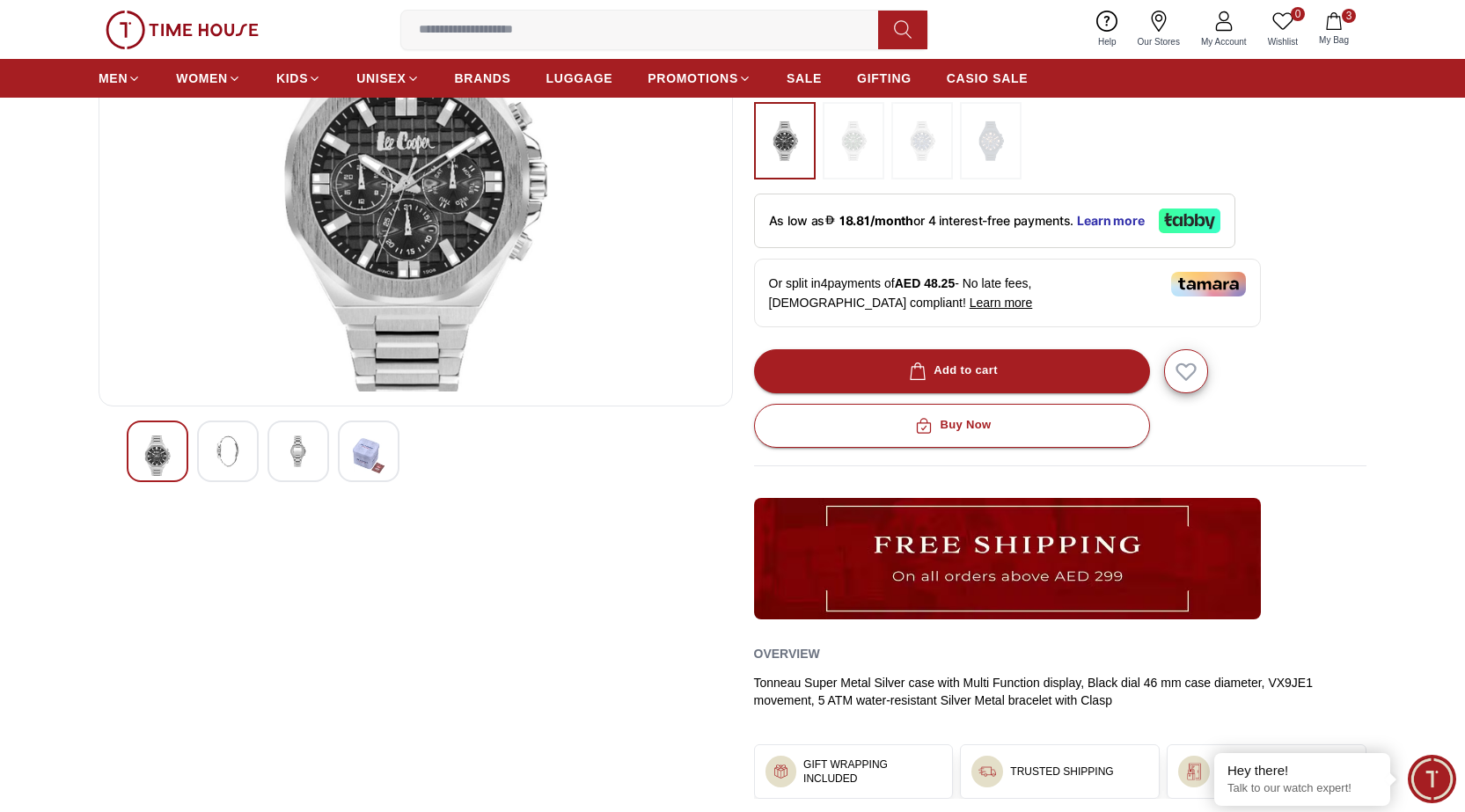
scroll to position [88, 0]
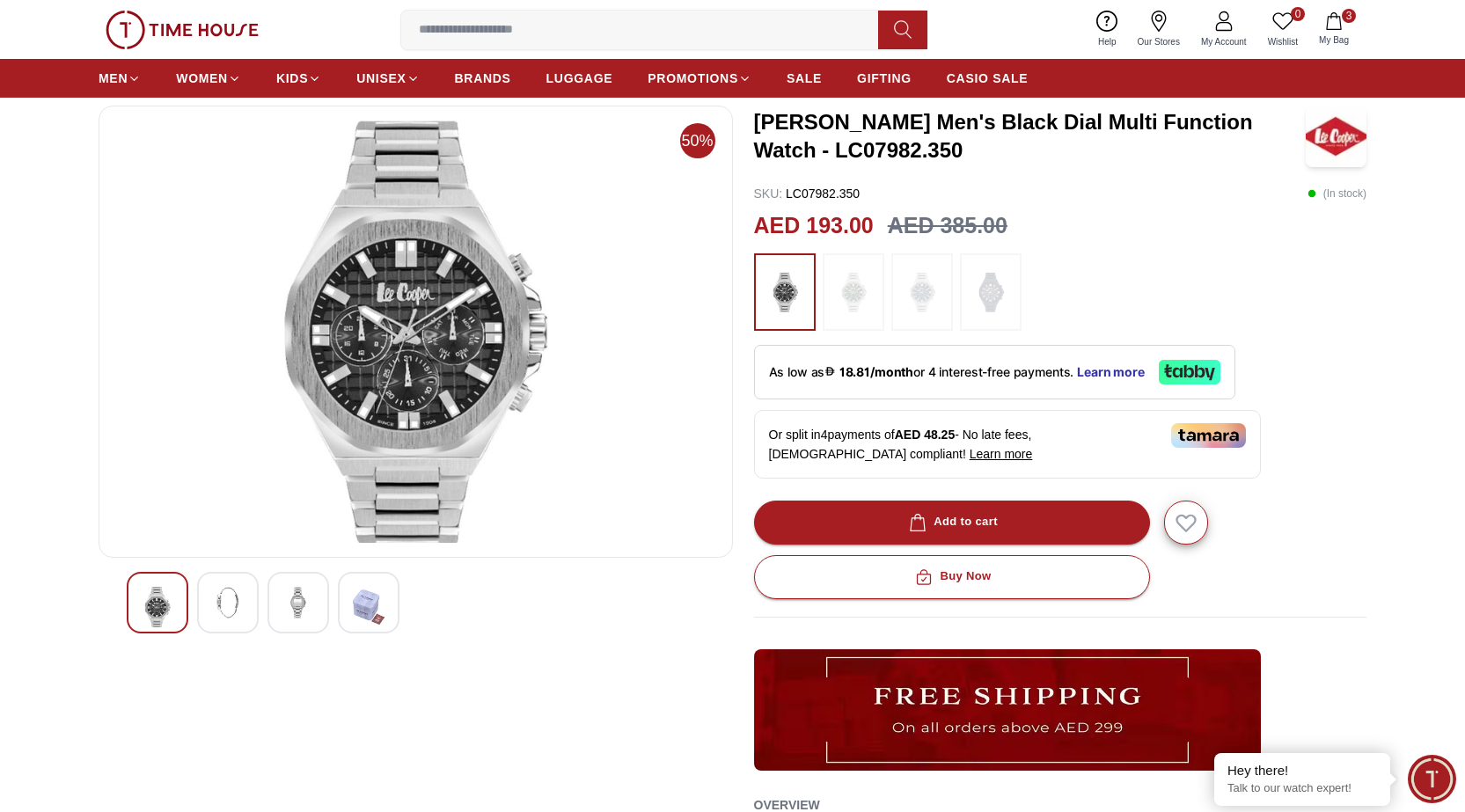
click at [159, 611] on img at bounding box center [157, 607] width 32 height 40
click at [400, 320] on img at bounding box center [415, 331] width 604 height 422
click at [401, 319] on img at bounding box center [415, 331] width 604 height 422
click at [401, 318] on img at bounding box center [415, 331] width 604 height 422
drag, startPoint x: 401, startPoint y: 318, endPoint x: 712, endPoint y: 500, distance: 360.3
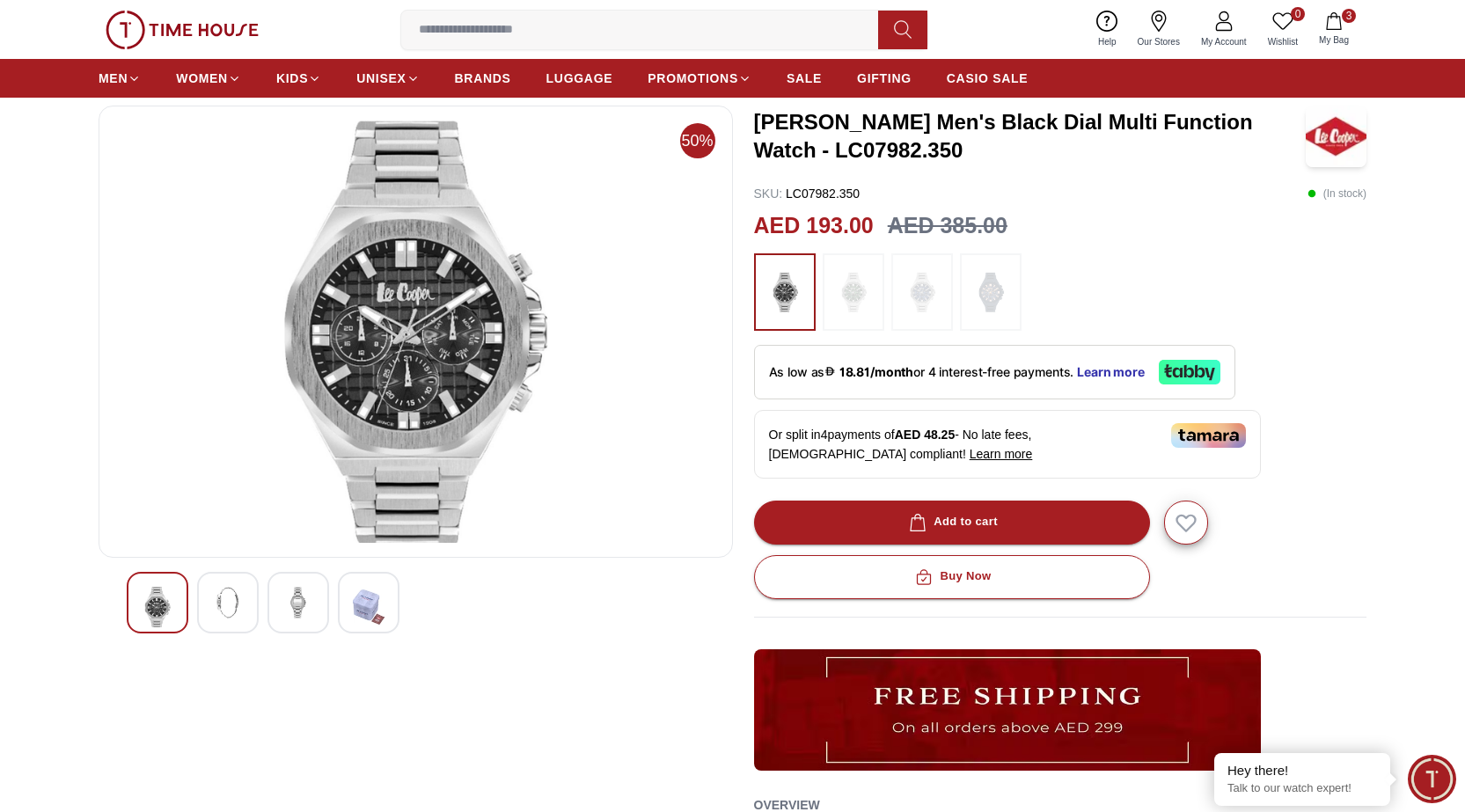
click at [708, 500] on img at bounding box center [415, 331] width 604 height 422
click at [1334, 27] on icon "button" at bounding box center [1333, 20] width 17 height 17
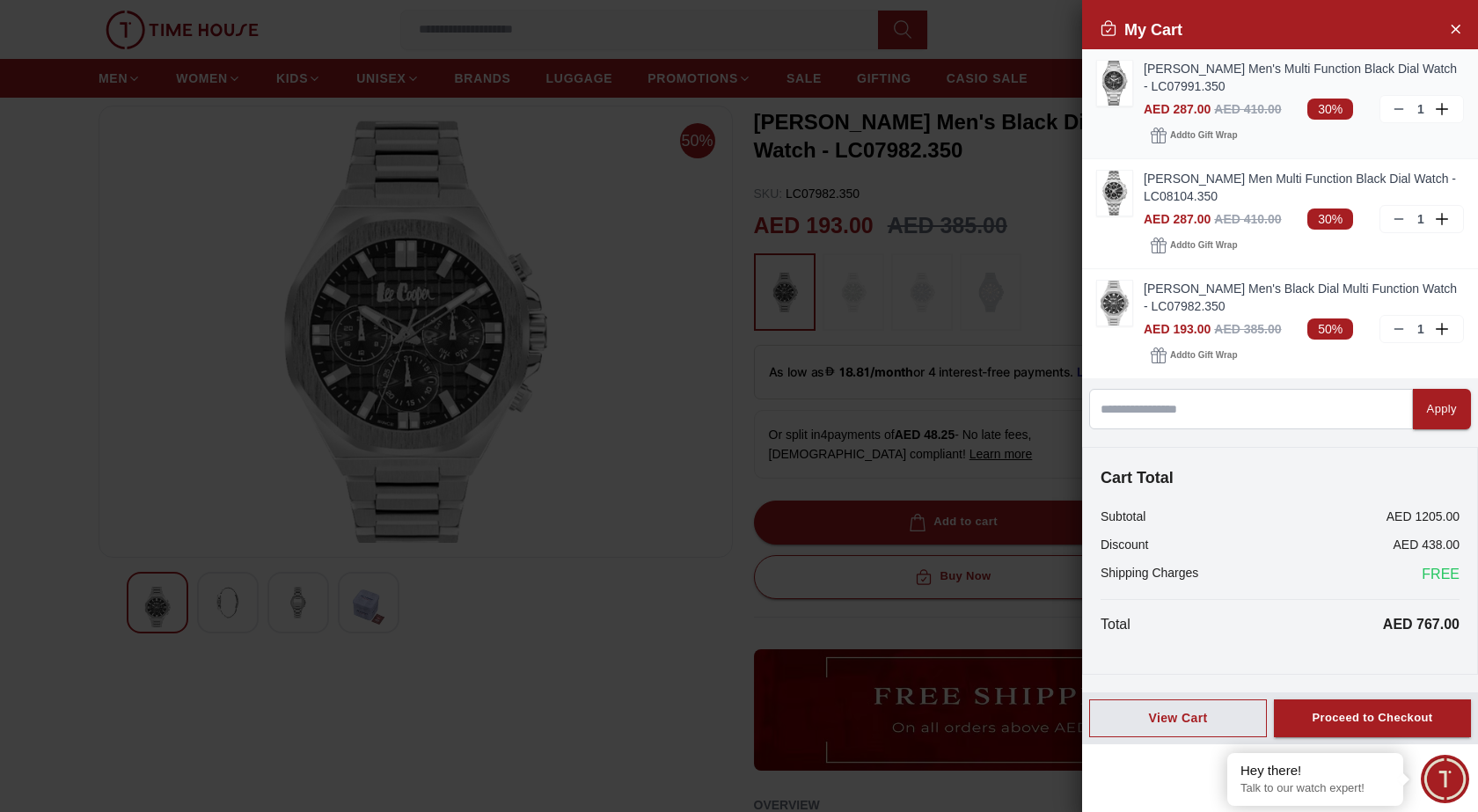
click at [1148, 77] on link "[PERSON_NAME] Men's Multi Function Black Dial Watch - LC07991.350" at bounding box center [1304, 78] width 320 height 36
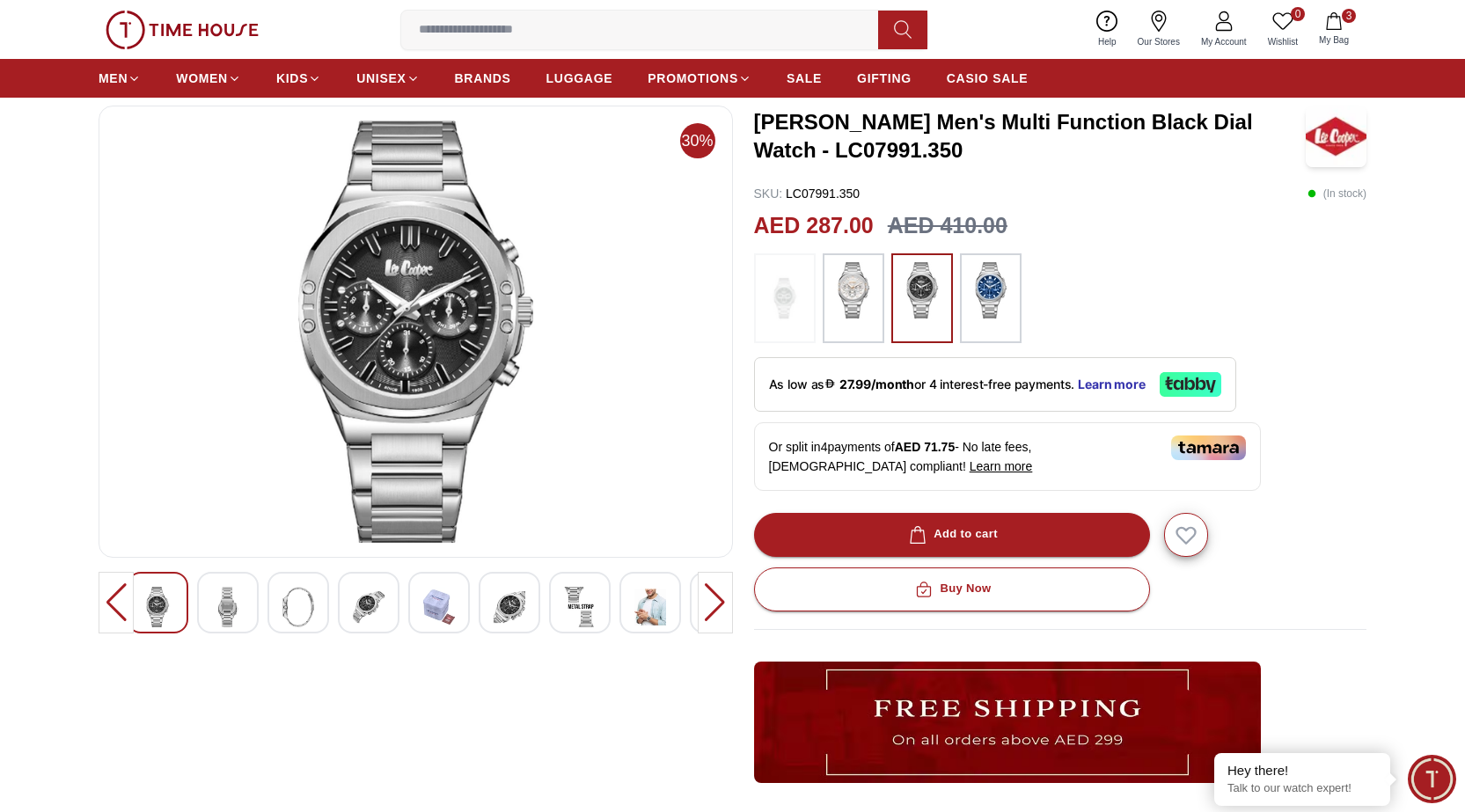
click at [1343, 14] on span "3" at bounding box center [1348, 16] width 14 height 14
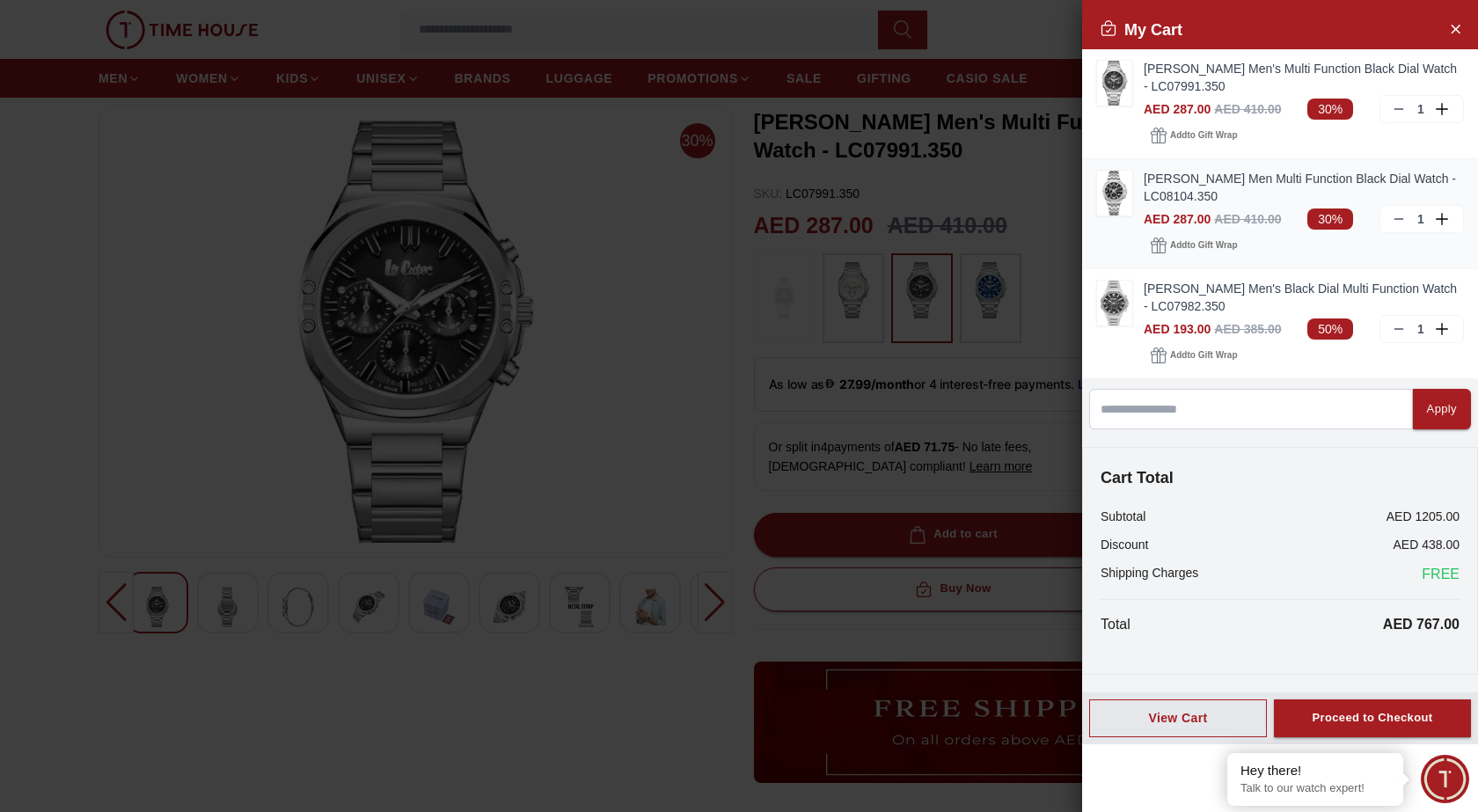
click at [1152, 199] on link "LEE COOPER Men Multi Function Black Dial Watch - LC08104.350" at bounding box center [1304, 187] width 320 height 36
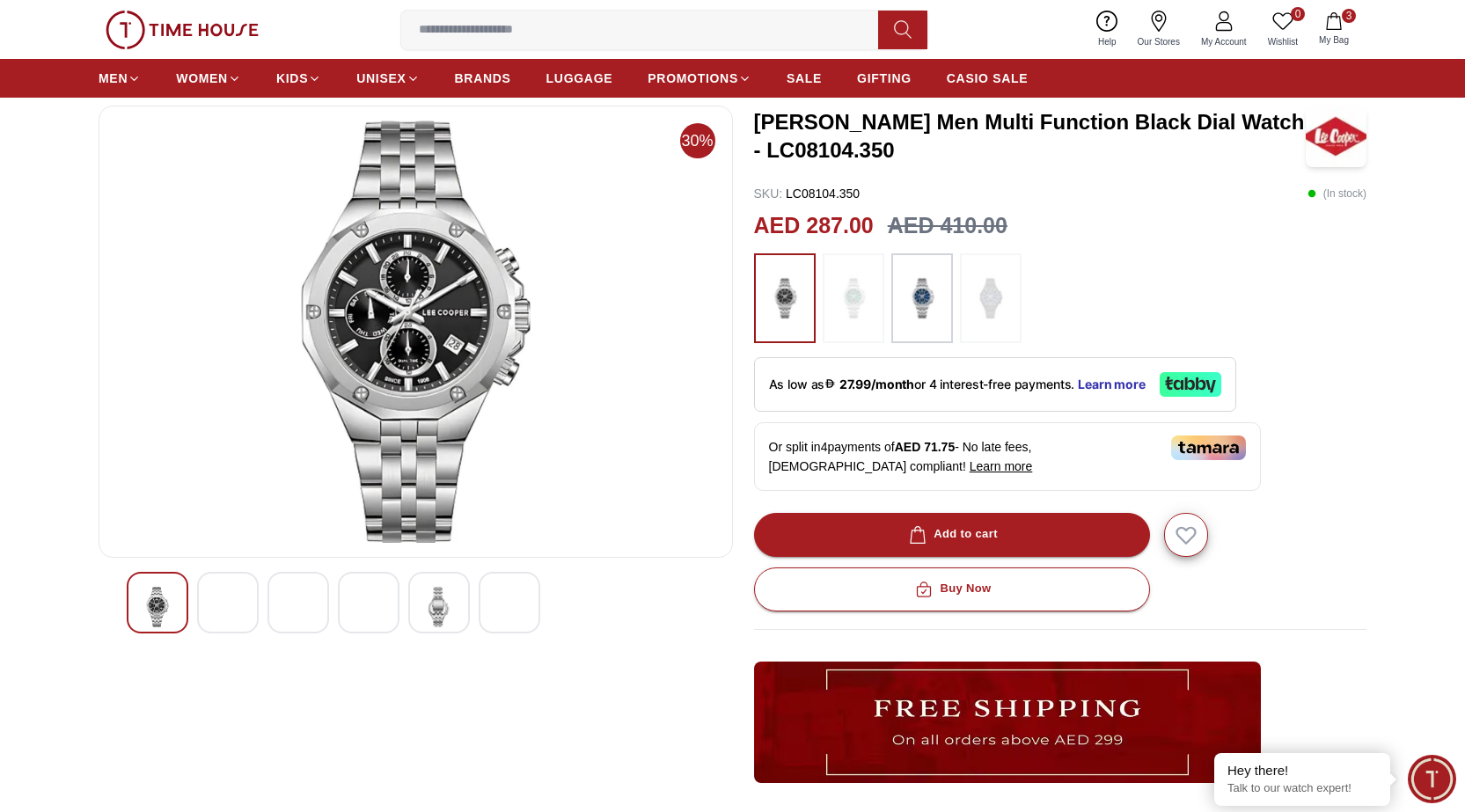
click at [224, 606] on img at bounding box center [227, 607] width 32 height 40
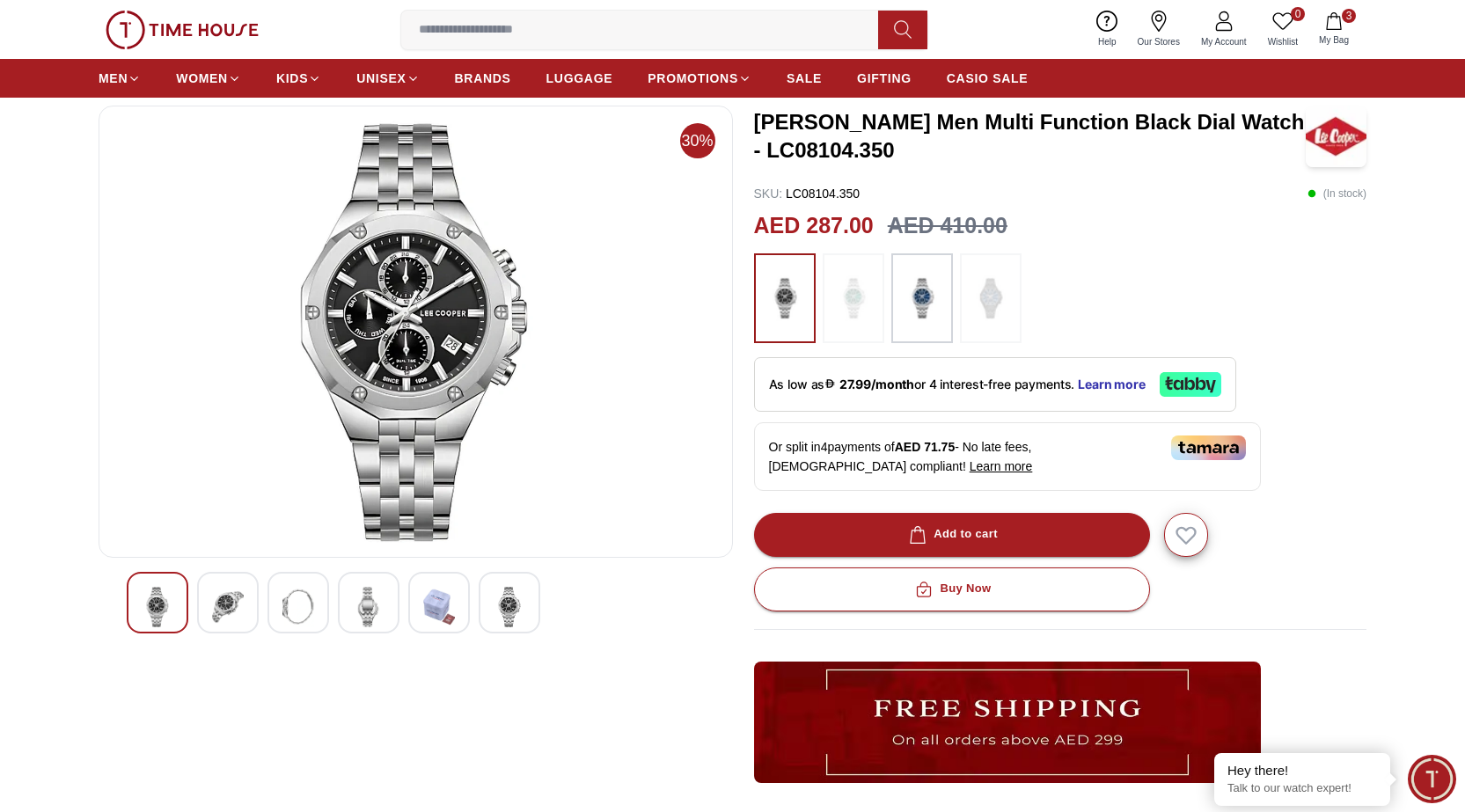
click at [270, 598] on div at bounding box center [298, 601] width 61 height 61
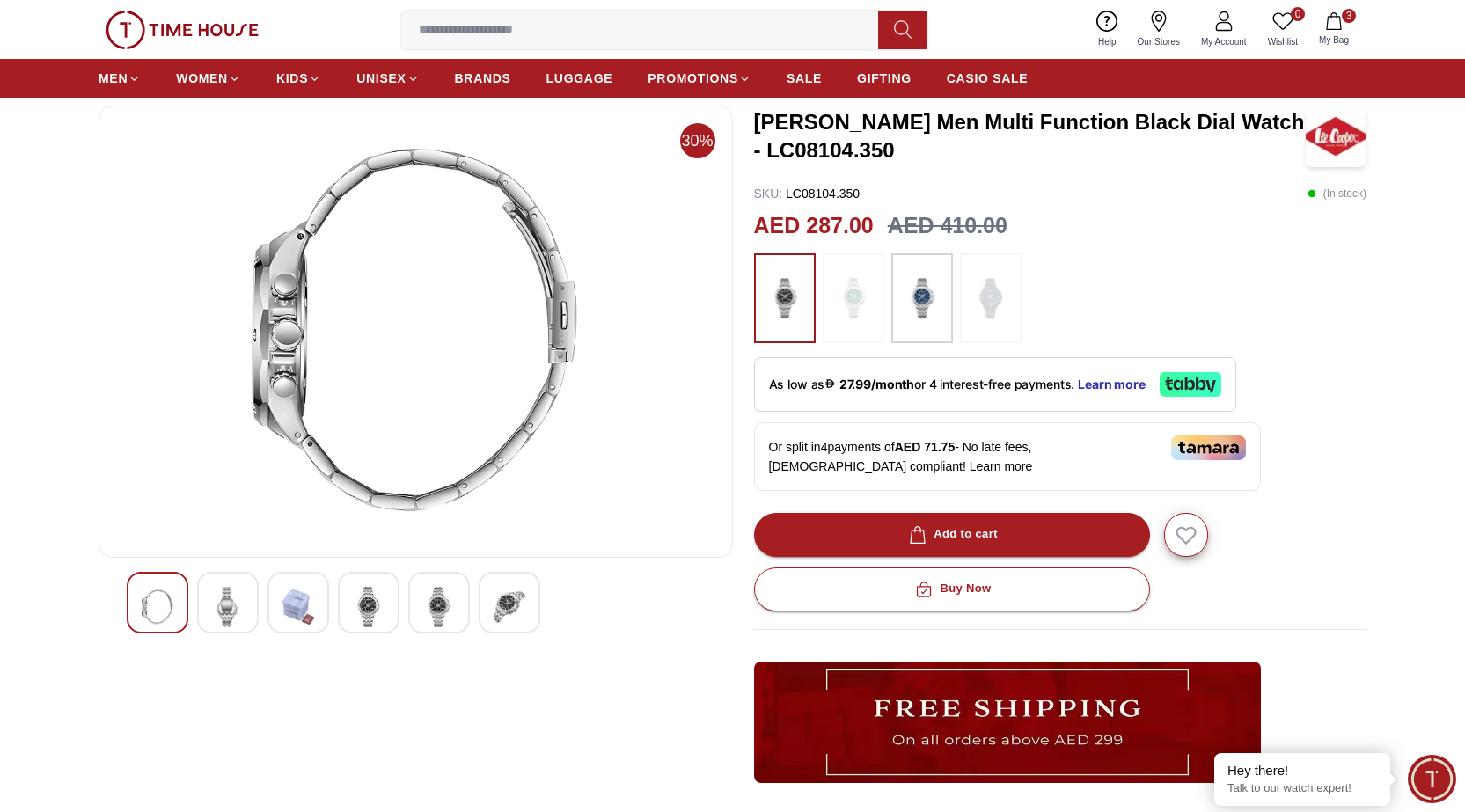
click at [369, 605] on img at bounding box center [368, 607] width 32 height 40
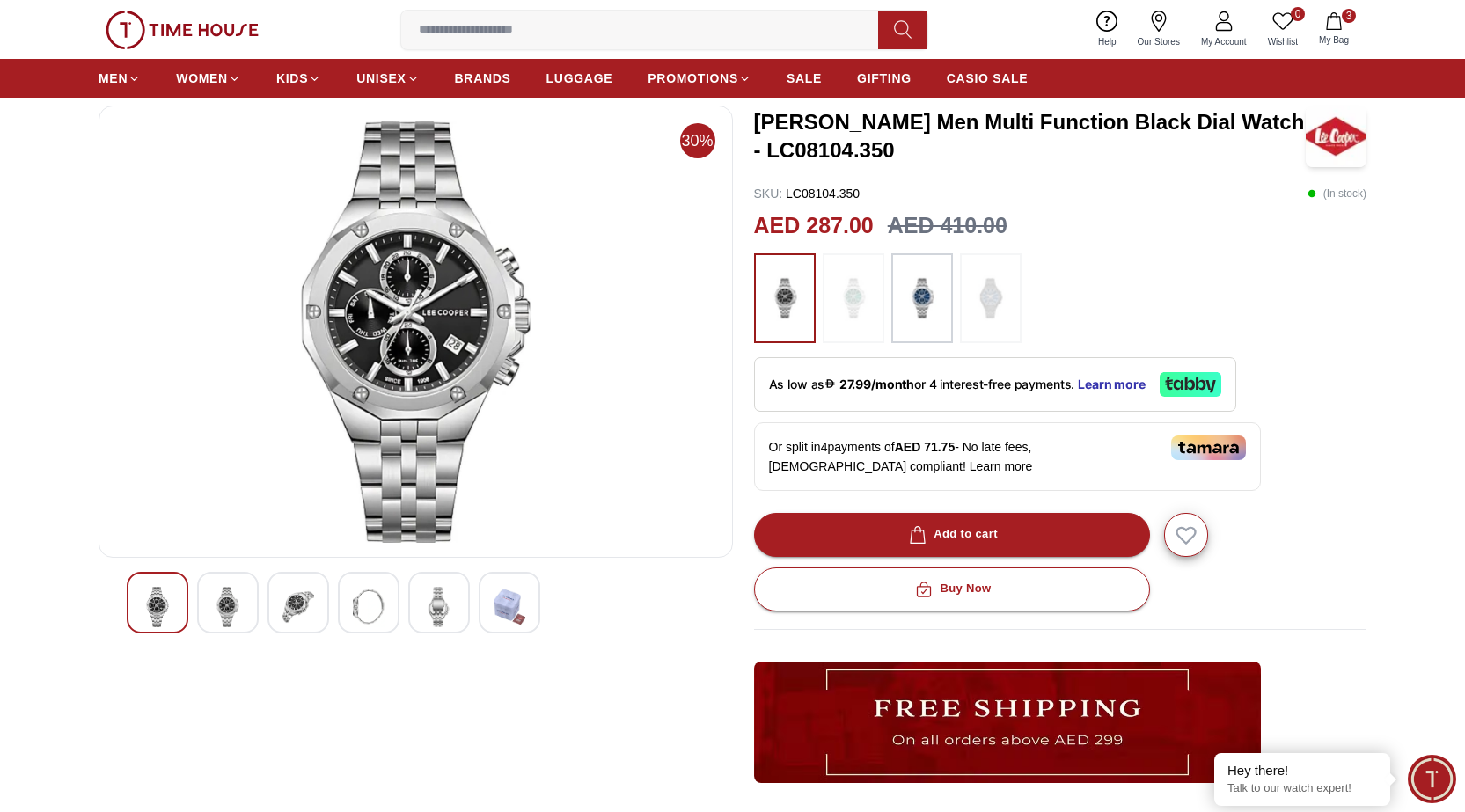
click at [449, 599] on img at bounding box center [439, 607] width 32 height 40
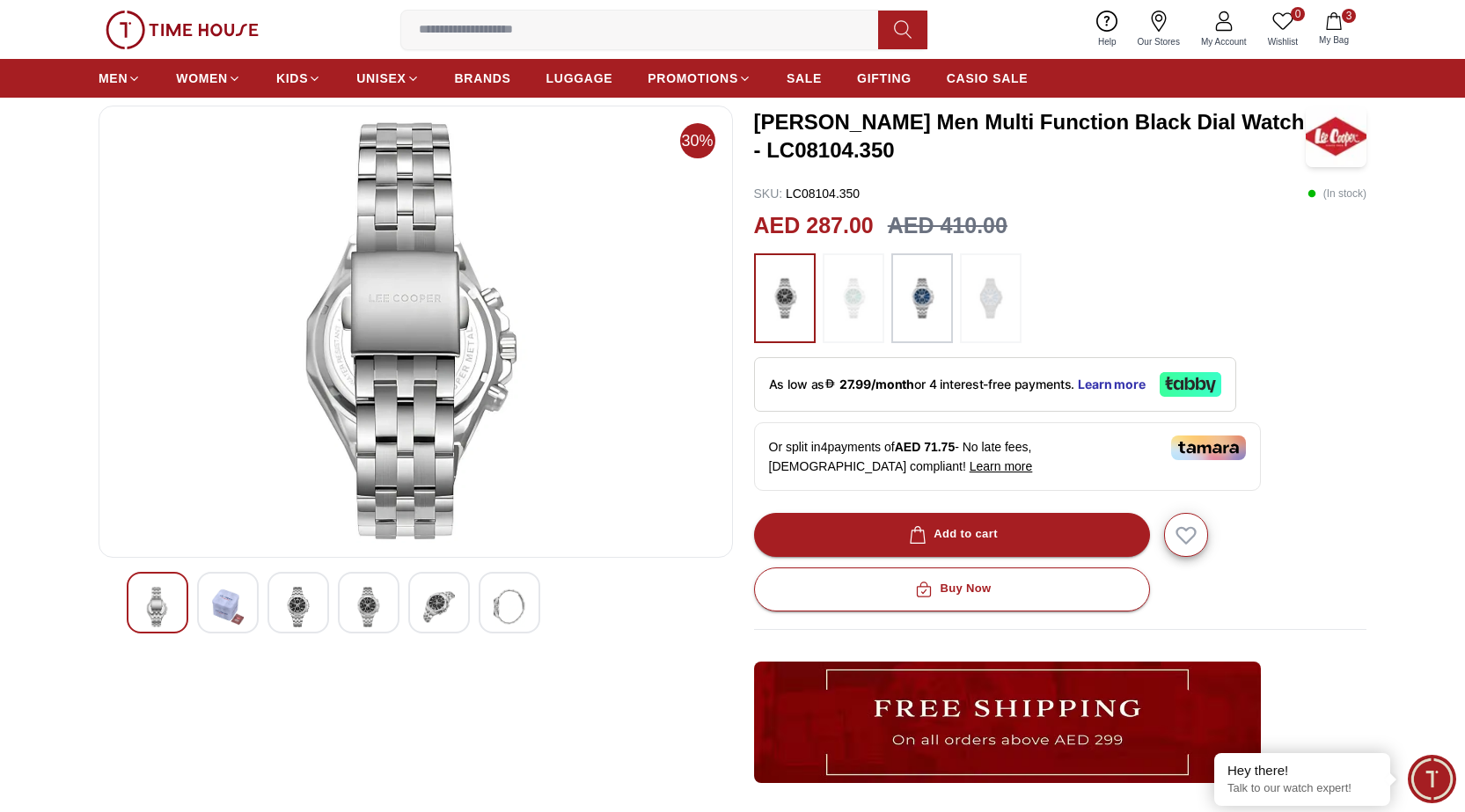
click at [375, 605] on img at bounding box center [368, 607] width 32 height 40
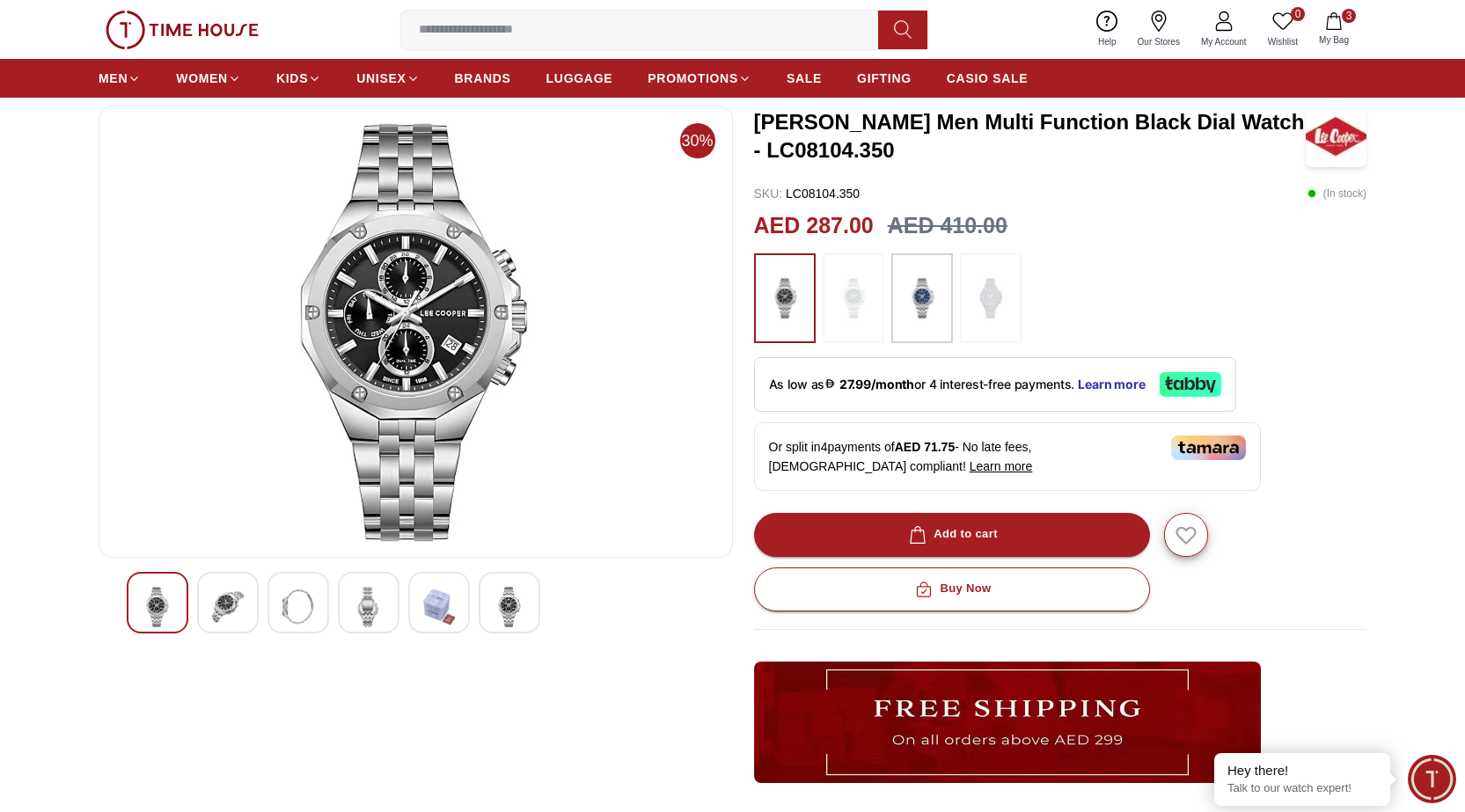
click at [445, 609] on img at bounding box center [439, 607] width 32 height 40
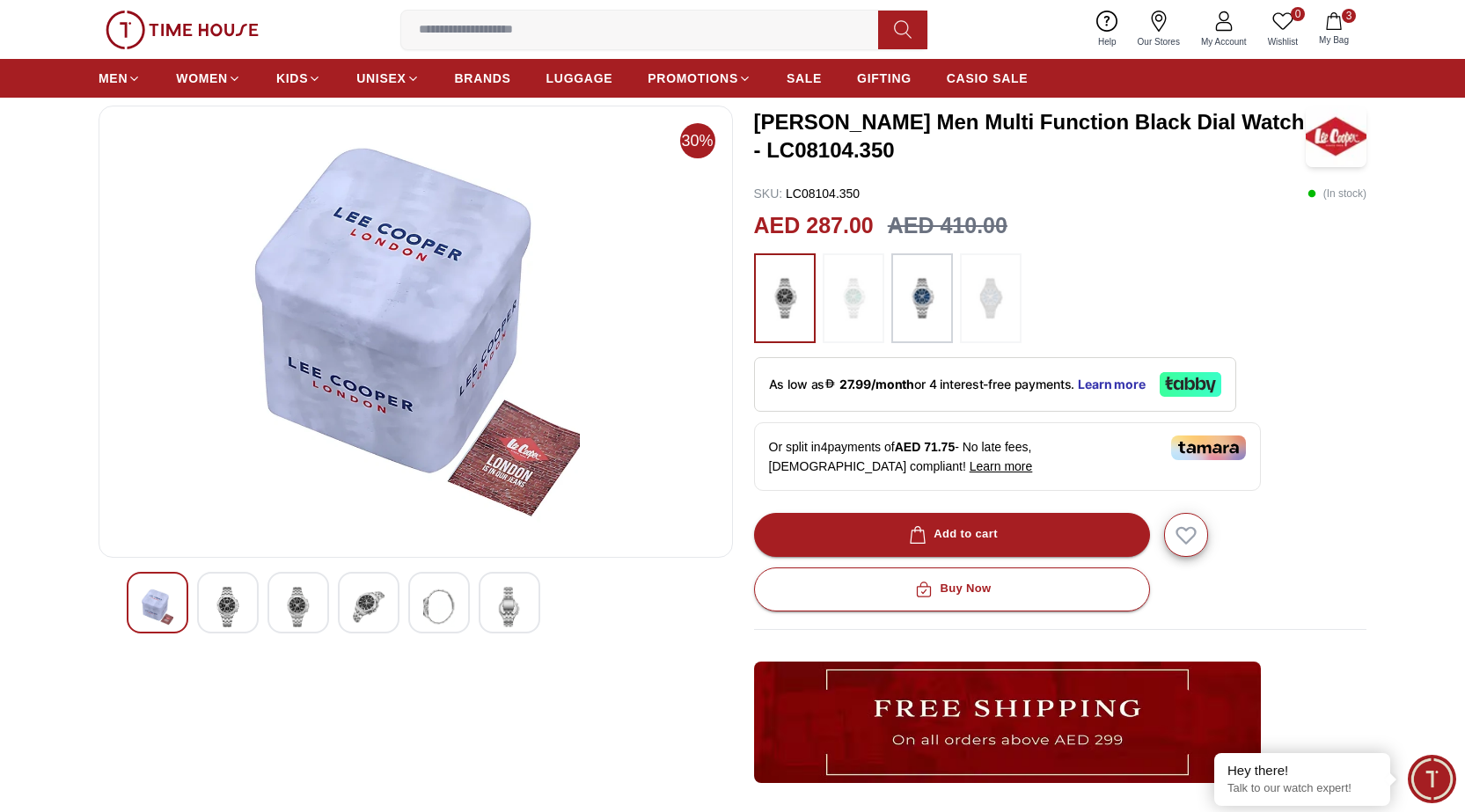
click at [512, 605] on img at bounding box center [509, 607] width 32 height 40
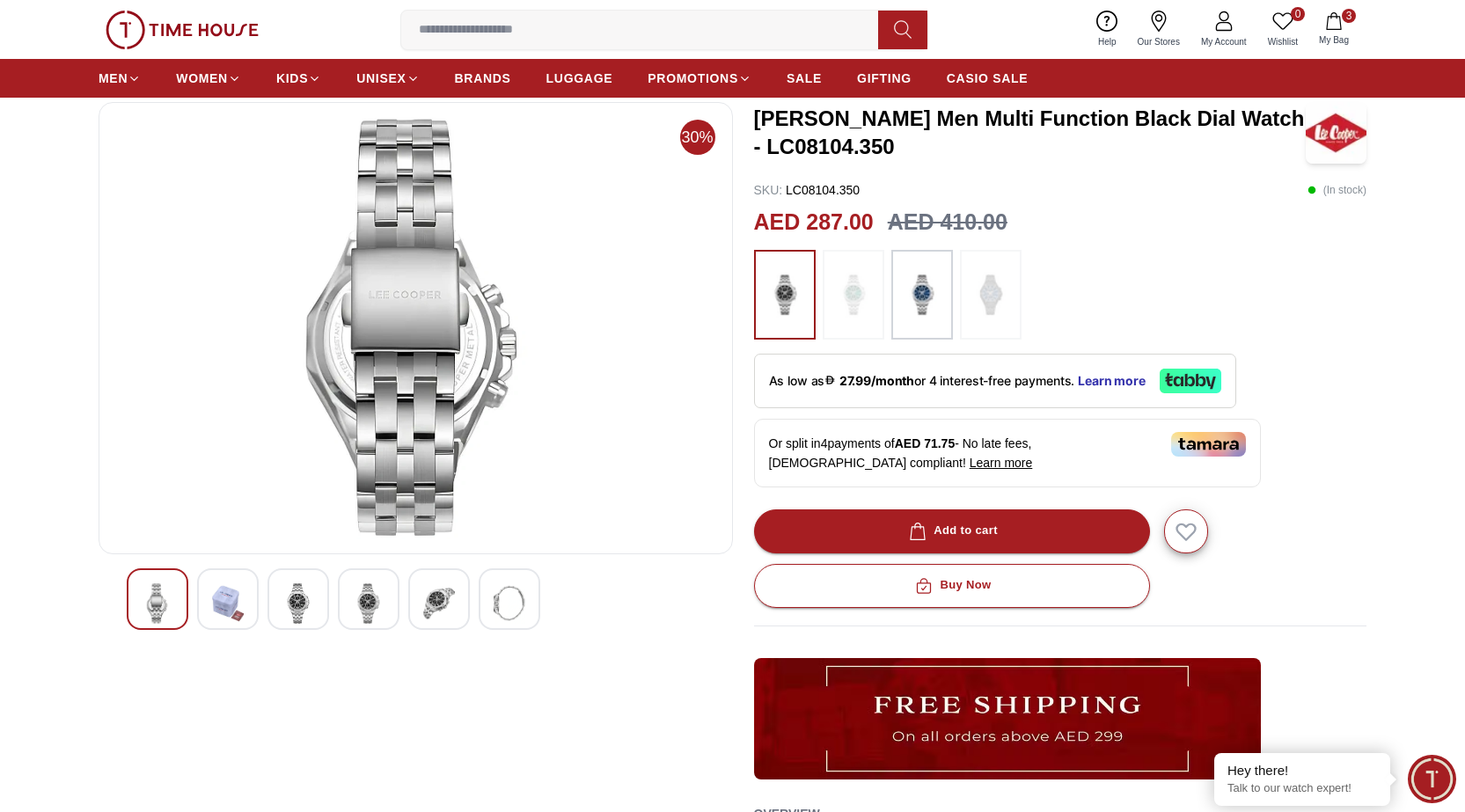
scroll to position [88, 0]
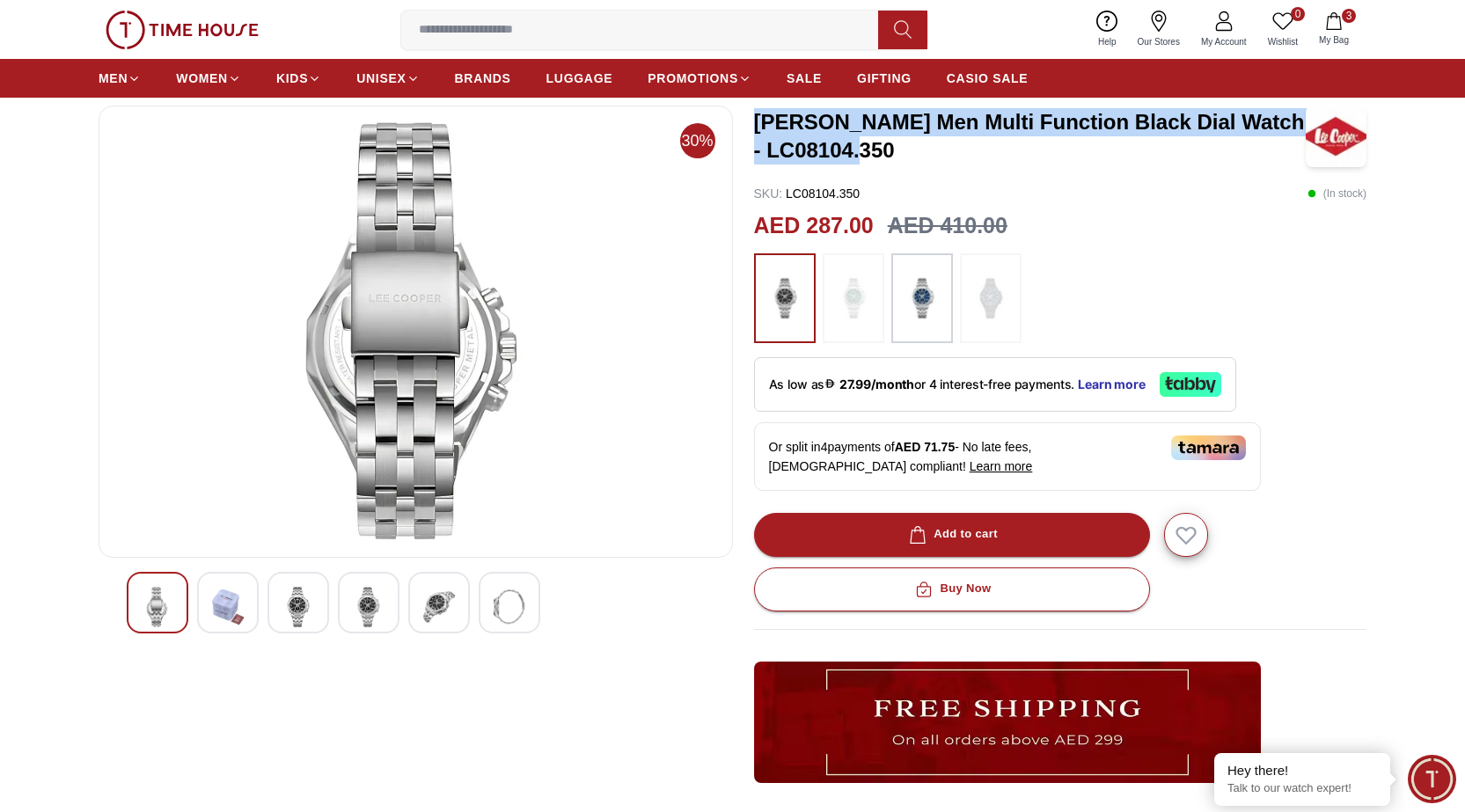
drag, startPoint x: 755, startPoint y: 110, endPoint x: 926, endPoint y: 146, distance: 174.7
click at [926, 146] on h3 "LEE COOPER Men Multi Function Black Dial Watch - LC08104.350" at bounding box center [1030, 137] width 552 height 57
copy h3 "LEE COOPER Men Multi Function Black Dial Watch - LC08104.350"
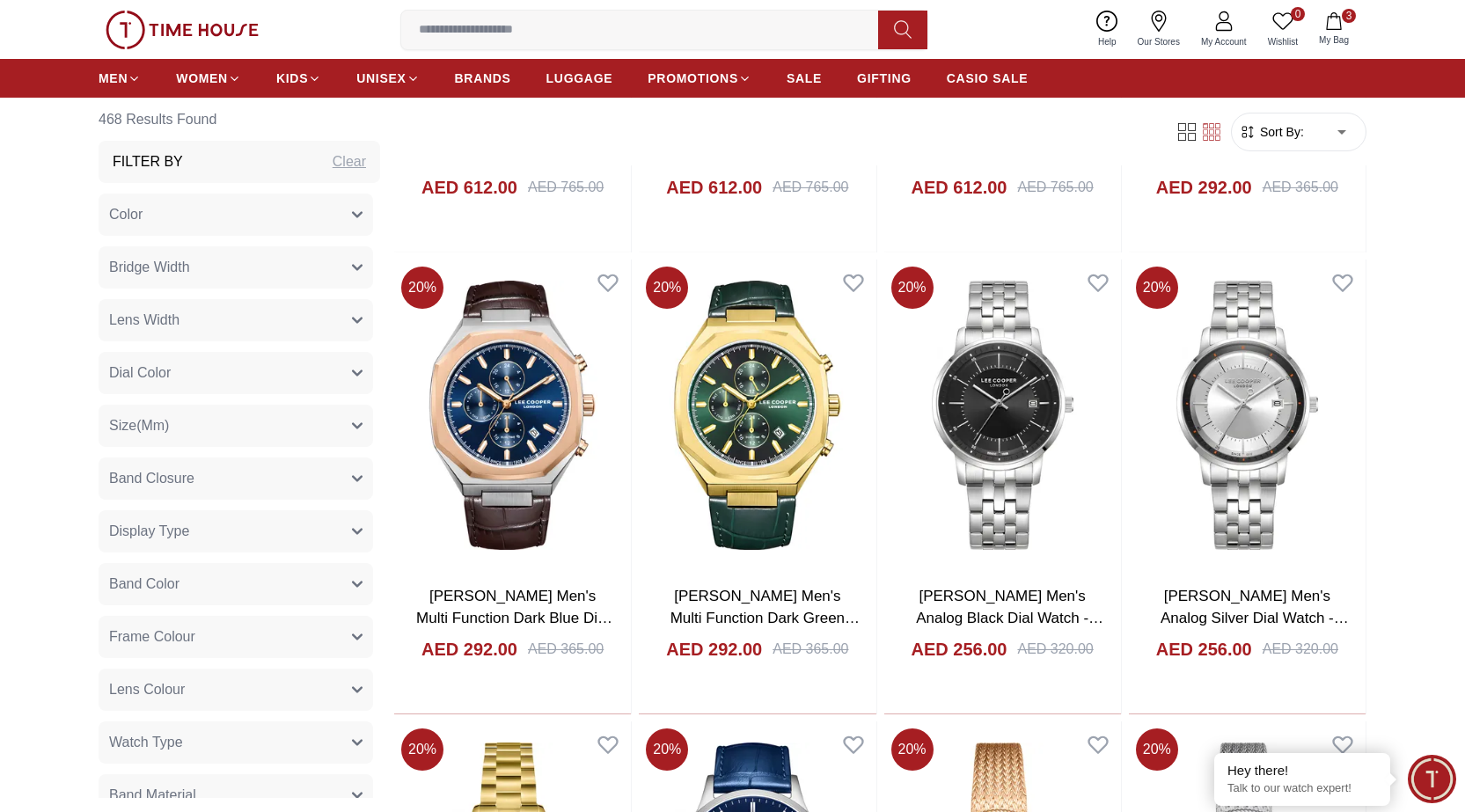
scroll to position [3503, 0]
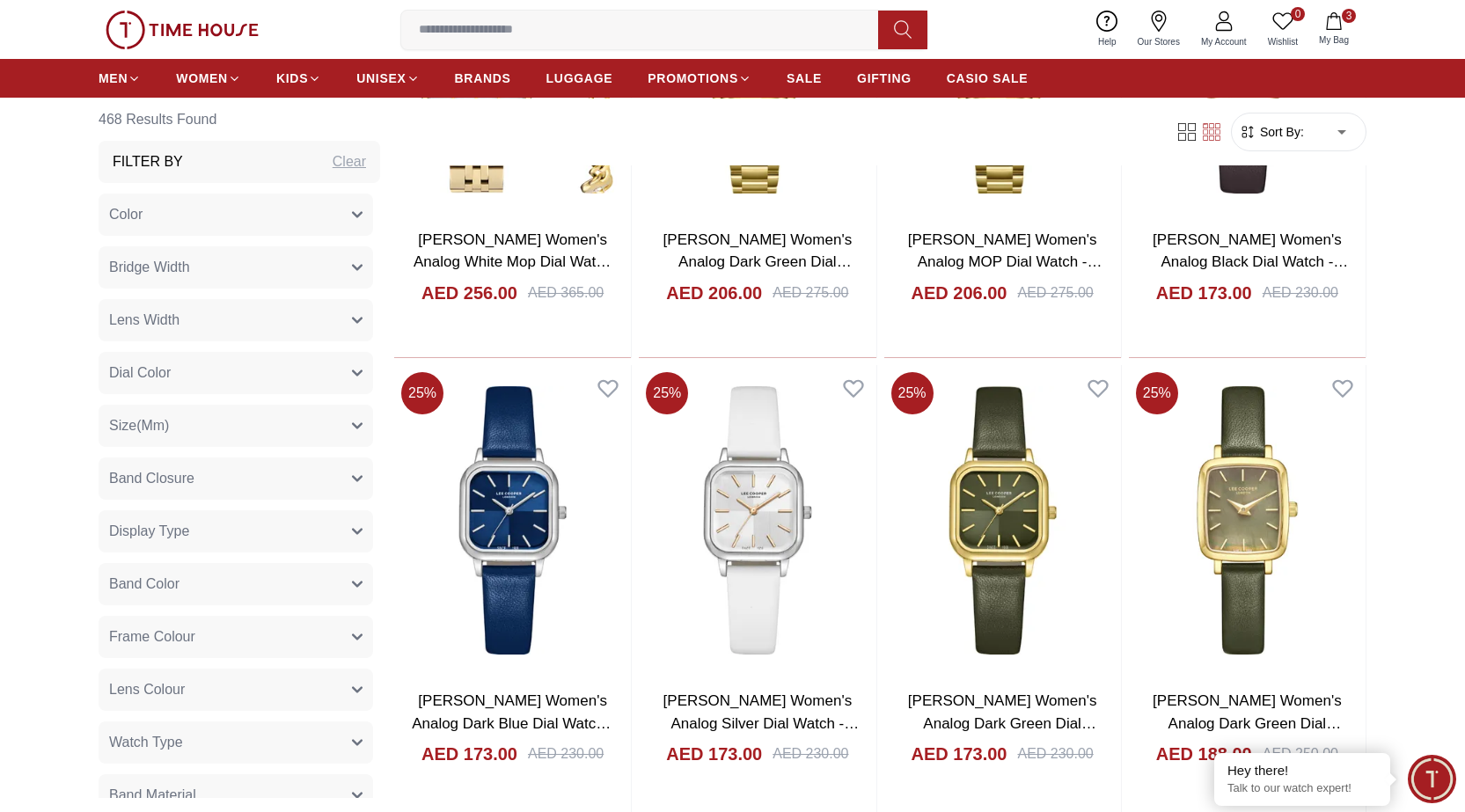
scroll to position [6492, 0]
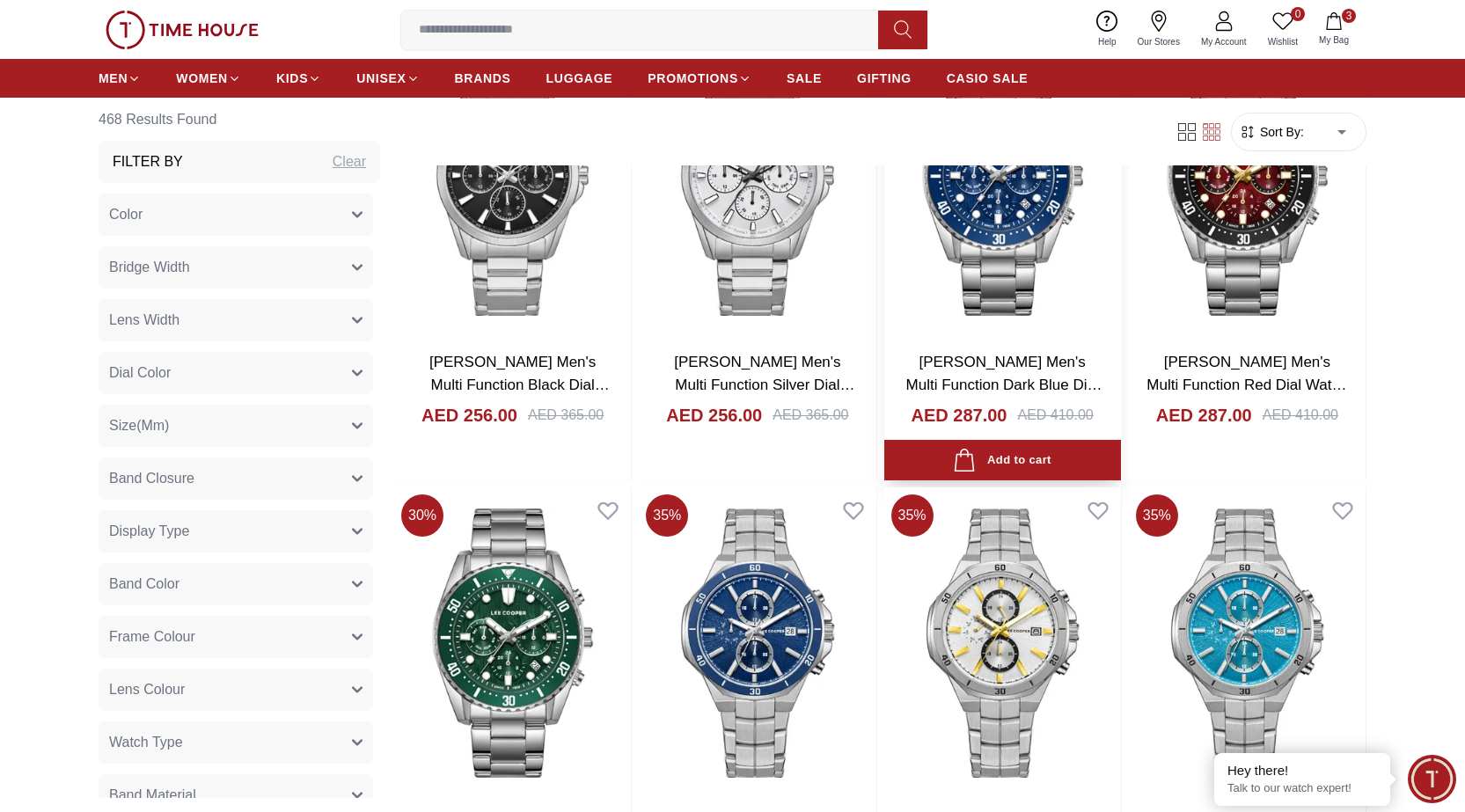
scroll to position [9218, 0]
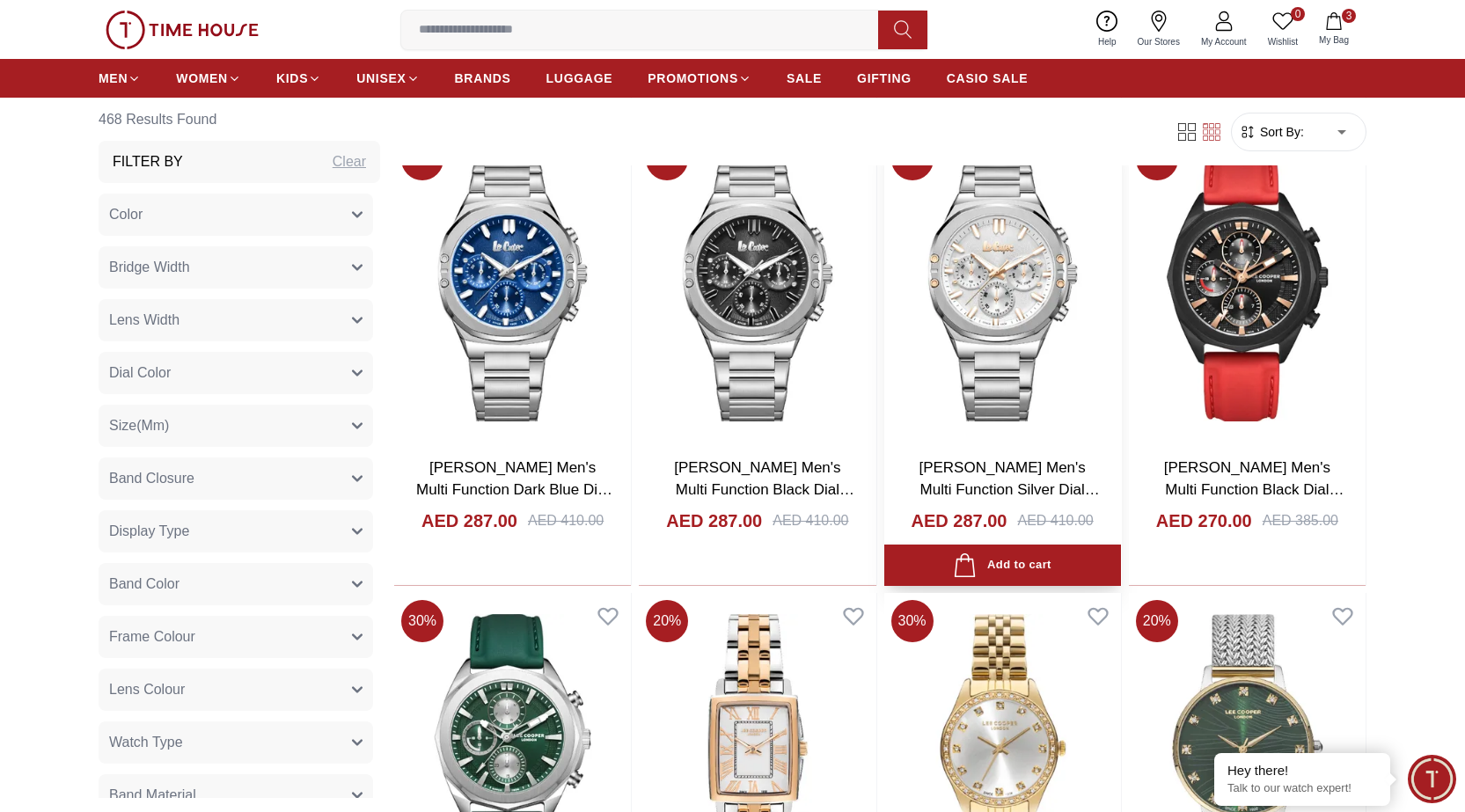
scroll to position [11240, 0]
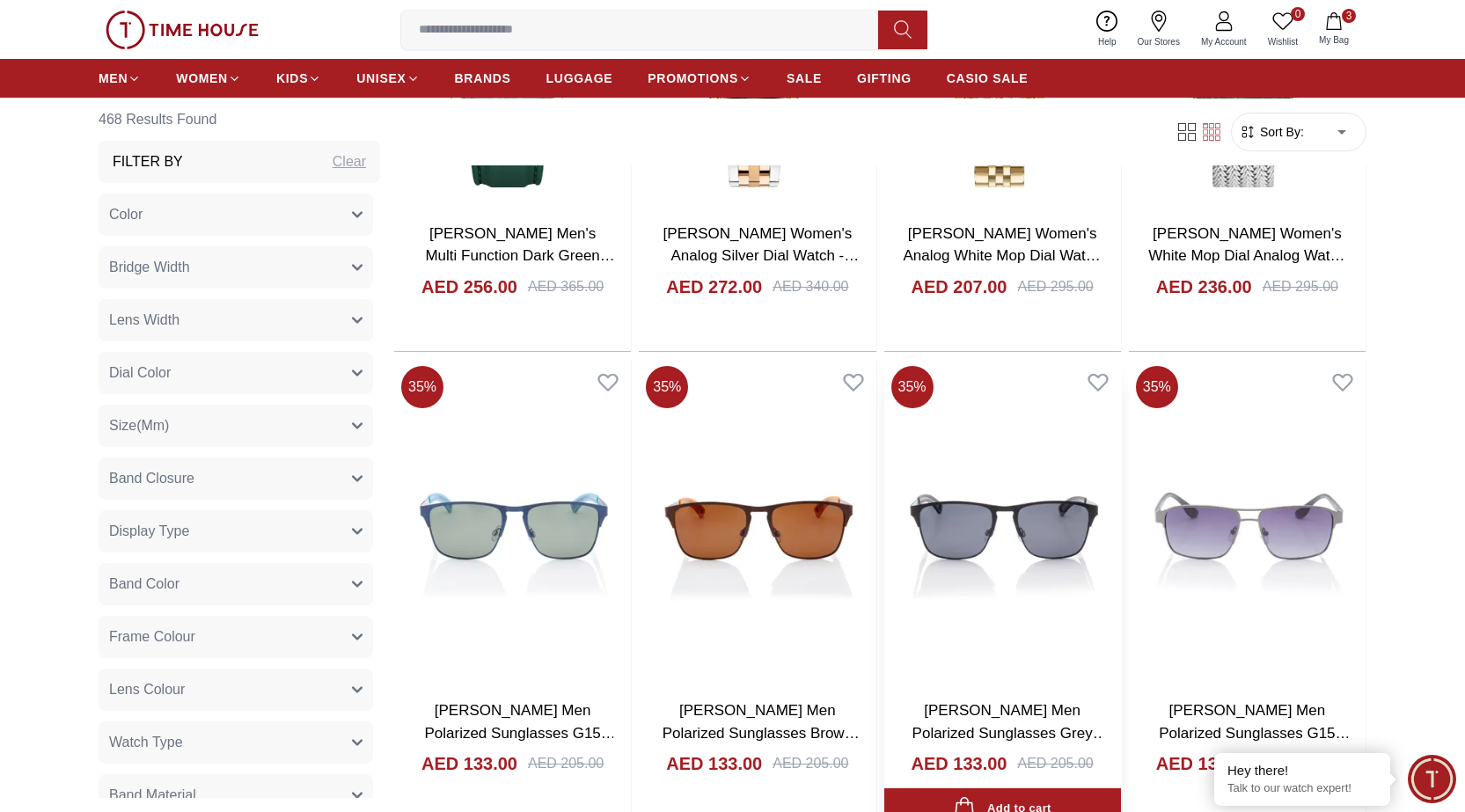
scroll to position [11856, 0]
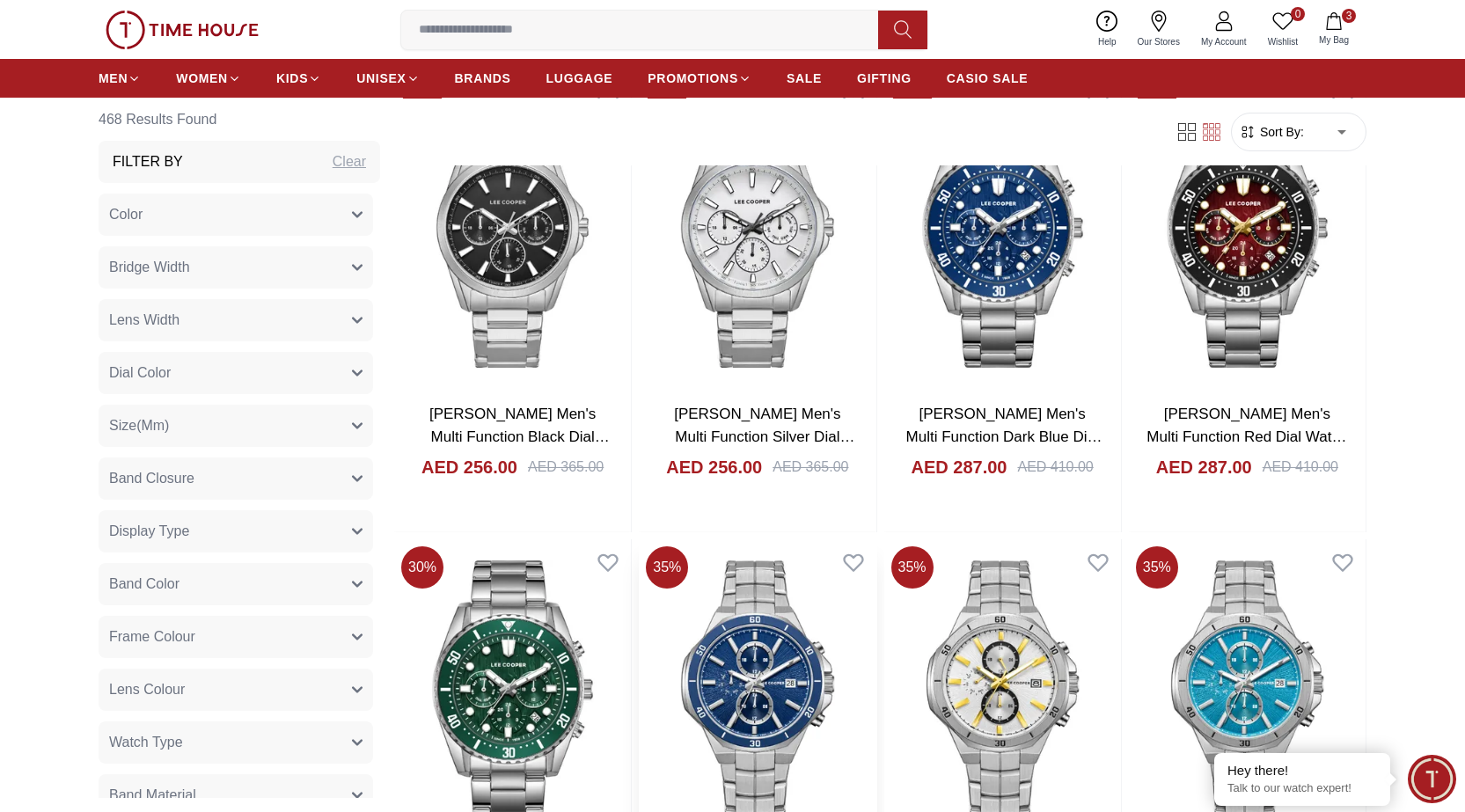
scroll to position [8575, 0]
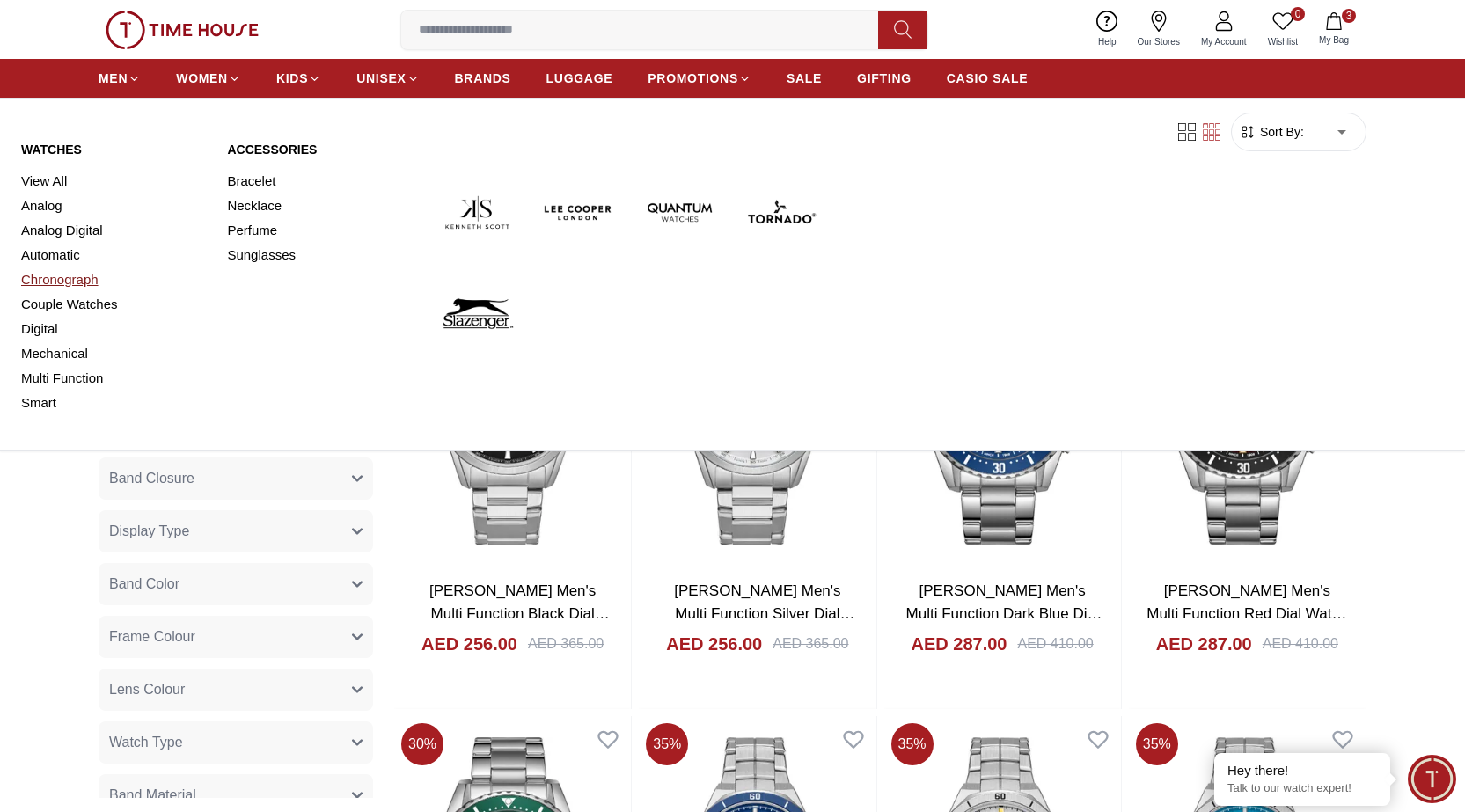
click at [66, 280] on link "Chronograph" at bounding box center [113, 279] width 184 height 25
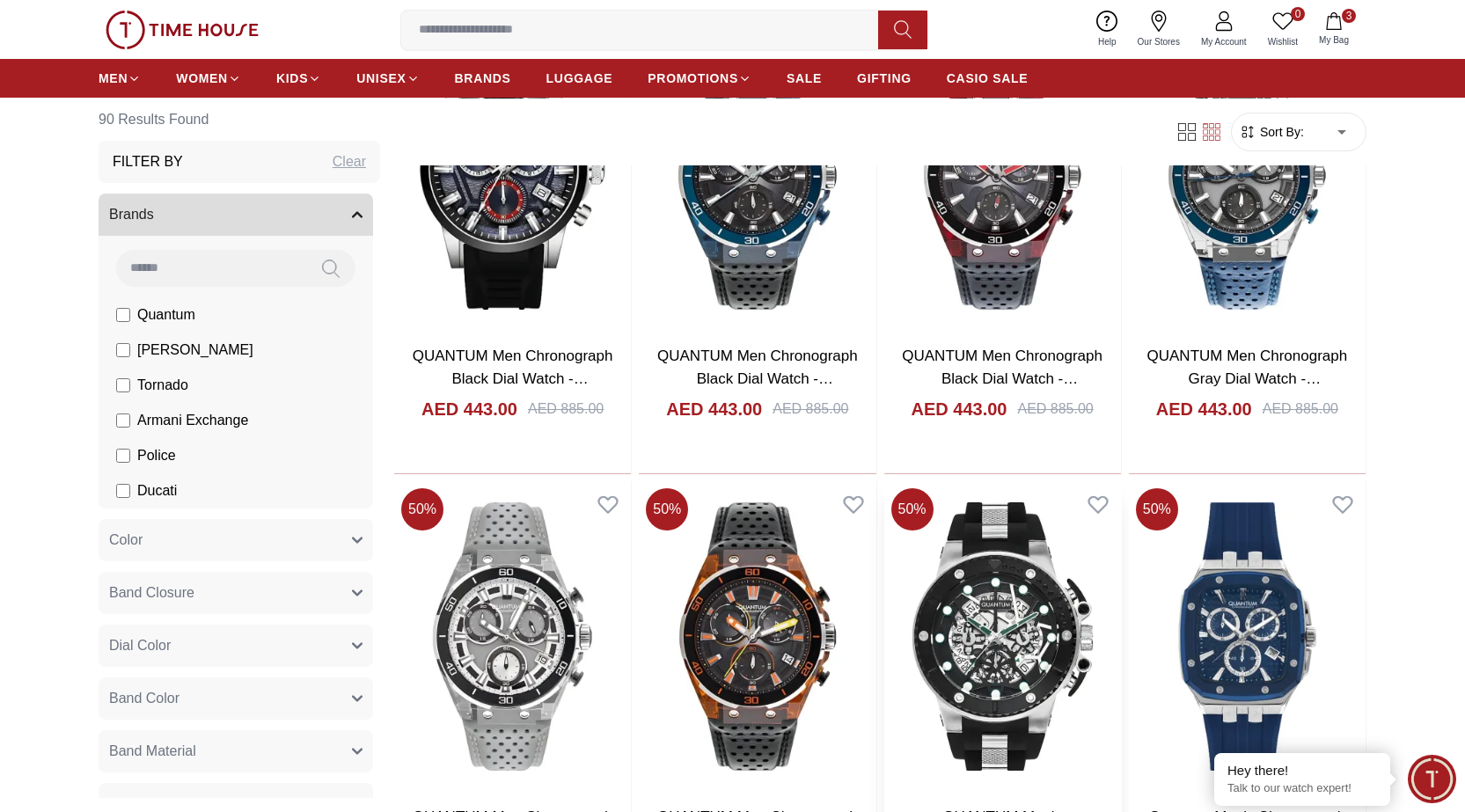
scroll to position [3517, 0]
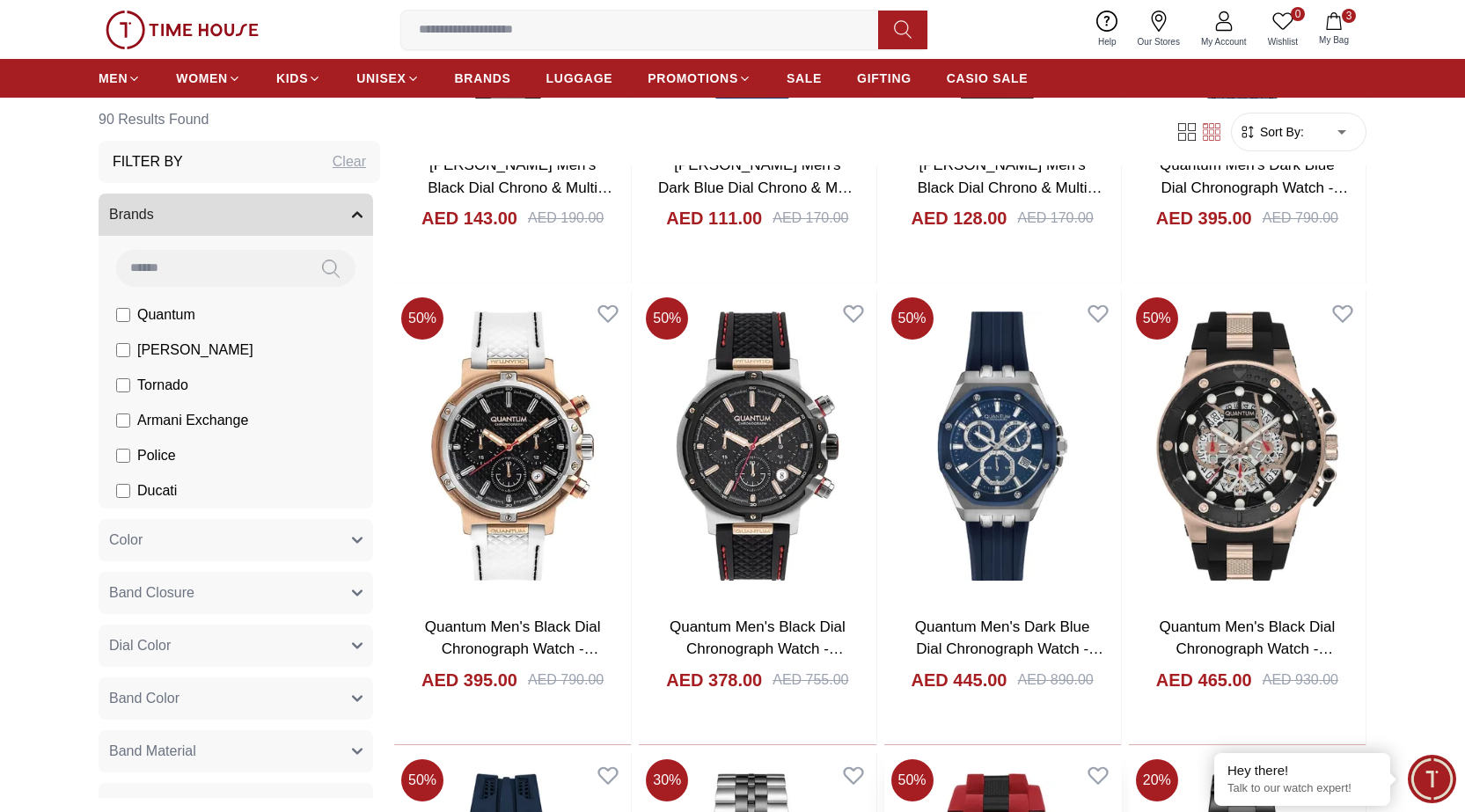
scroll to position [6331, 0]
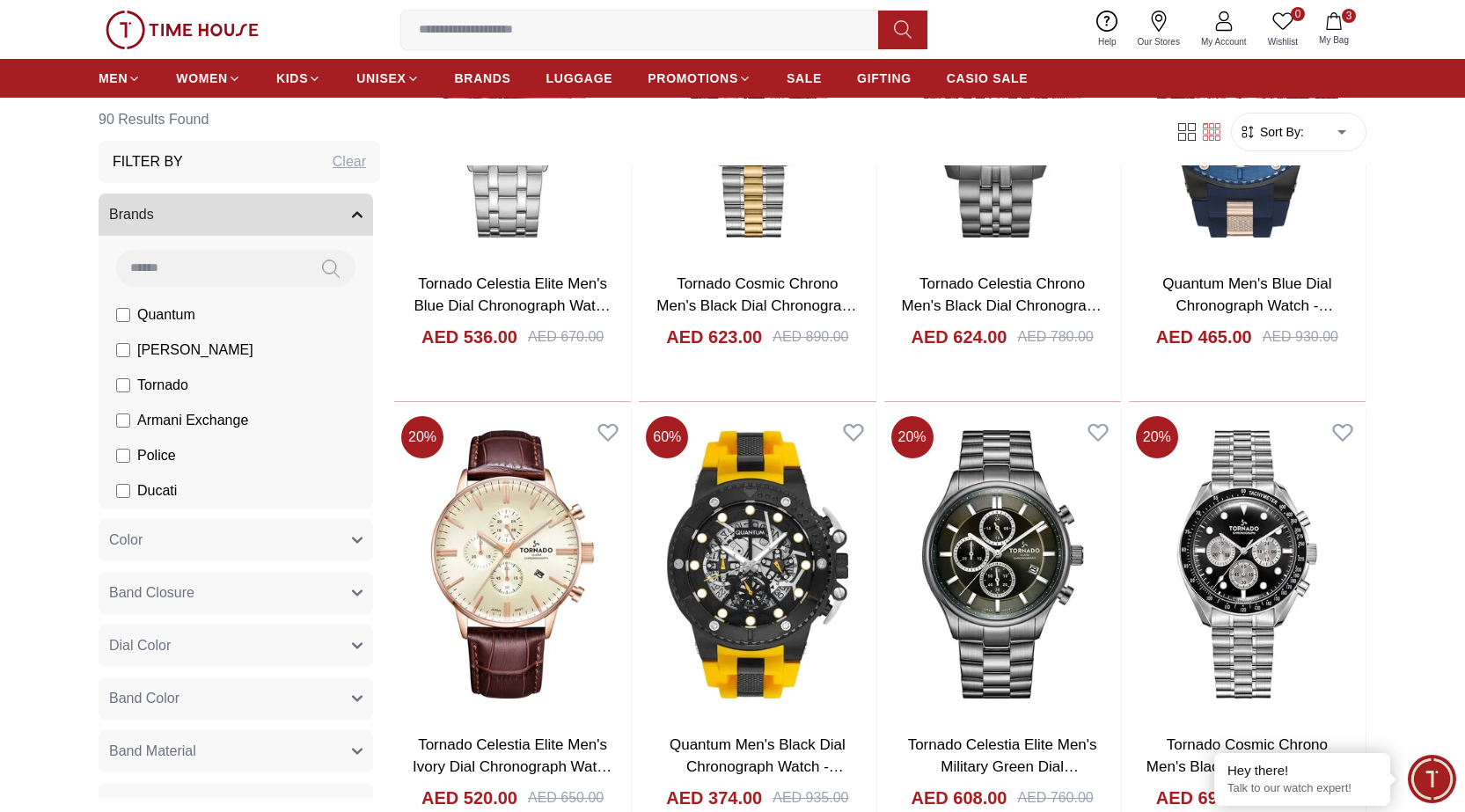
scroll to position [8265, 0]
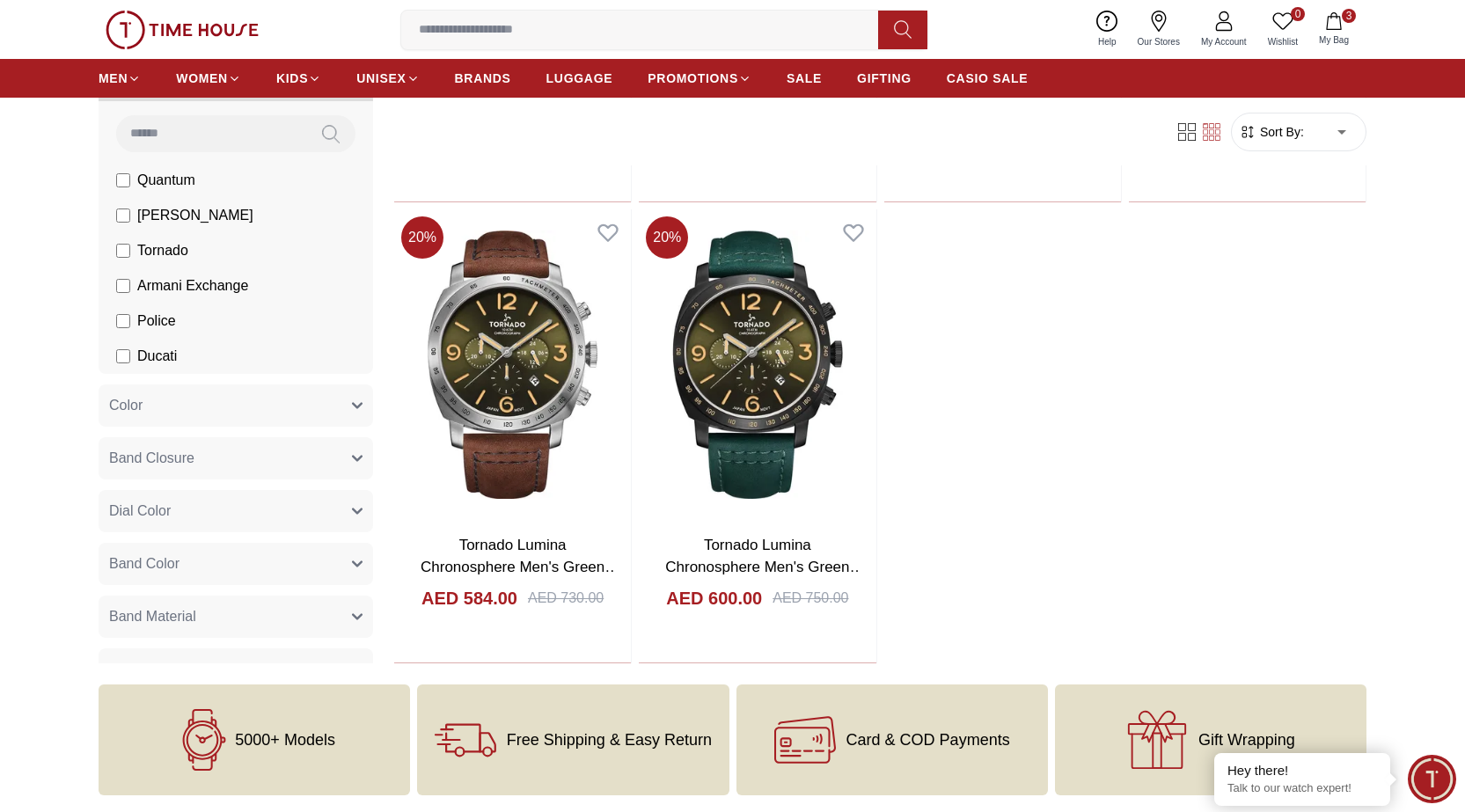
scroll to position [10464, 0]
